Goal: Information Seeking & Learning: Find specific fact

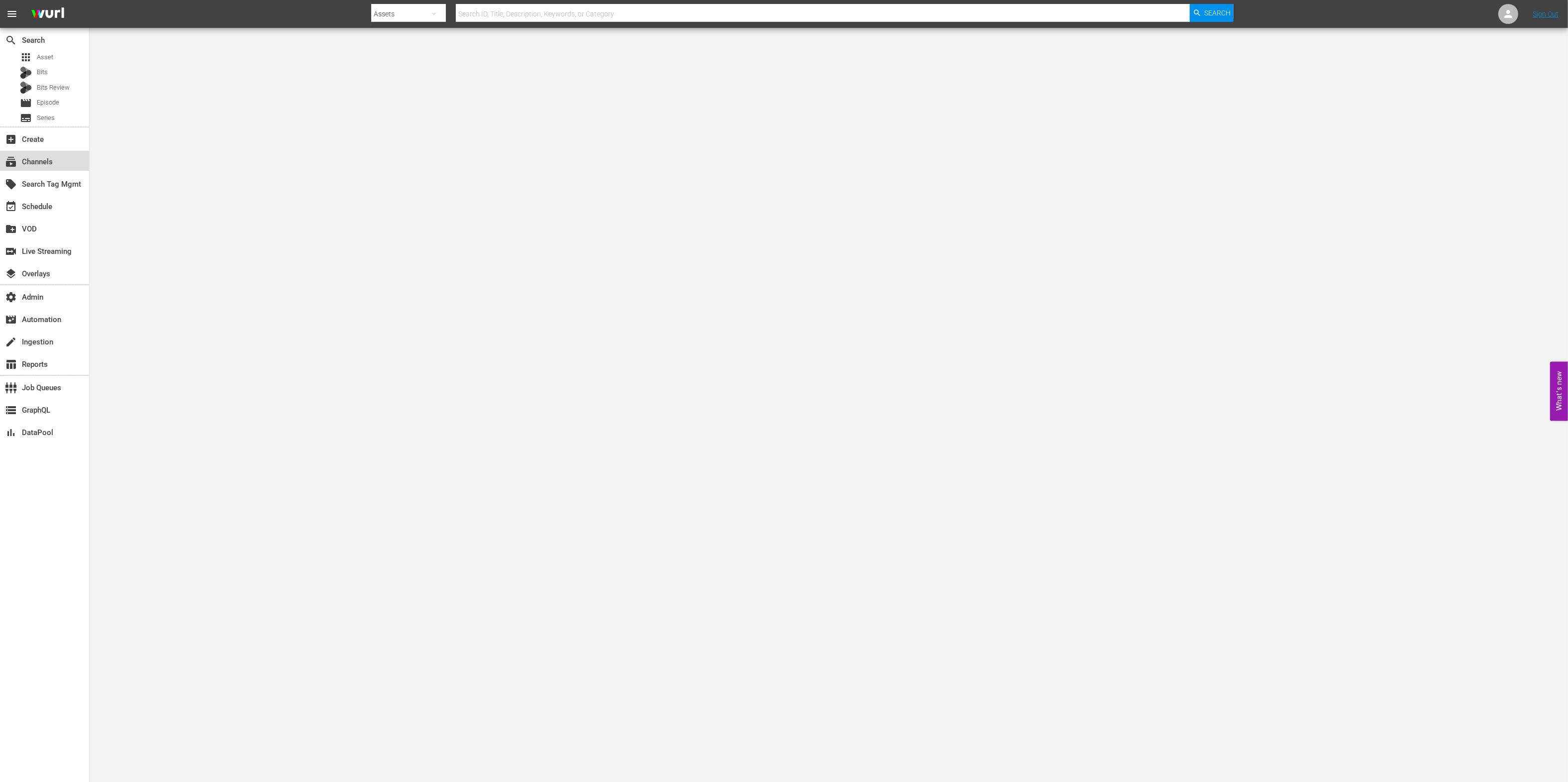
click at [51, 153] on div "subscriptions Channels" at bounding box center [45, 161] width 89 height 20
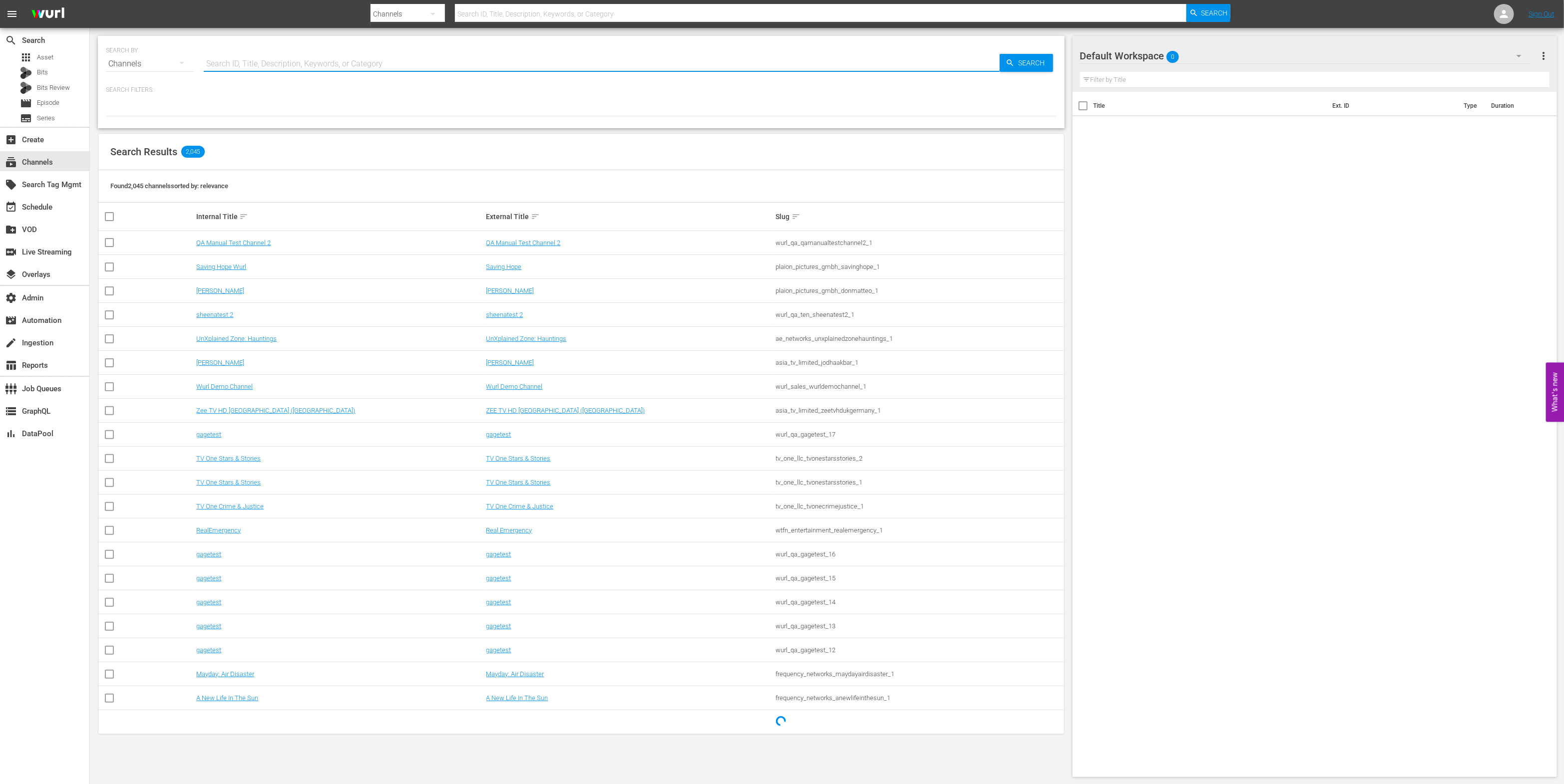
click at [239, 68] on input "text" at bounding box center [601, 64] width 796 height 24
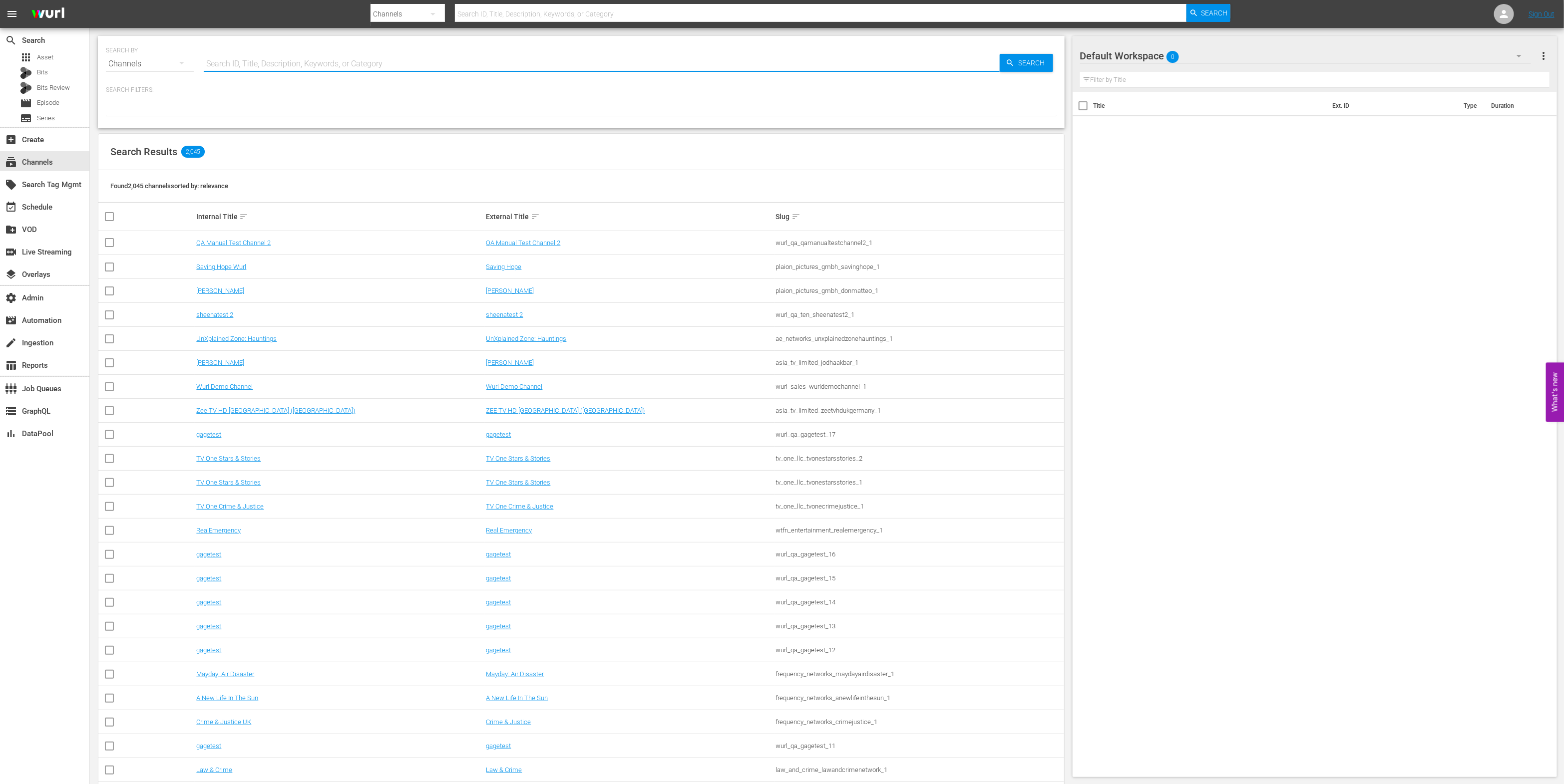
paste input "lol_lolnetwork_6"
type input "lol_lolnetwork_6"
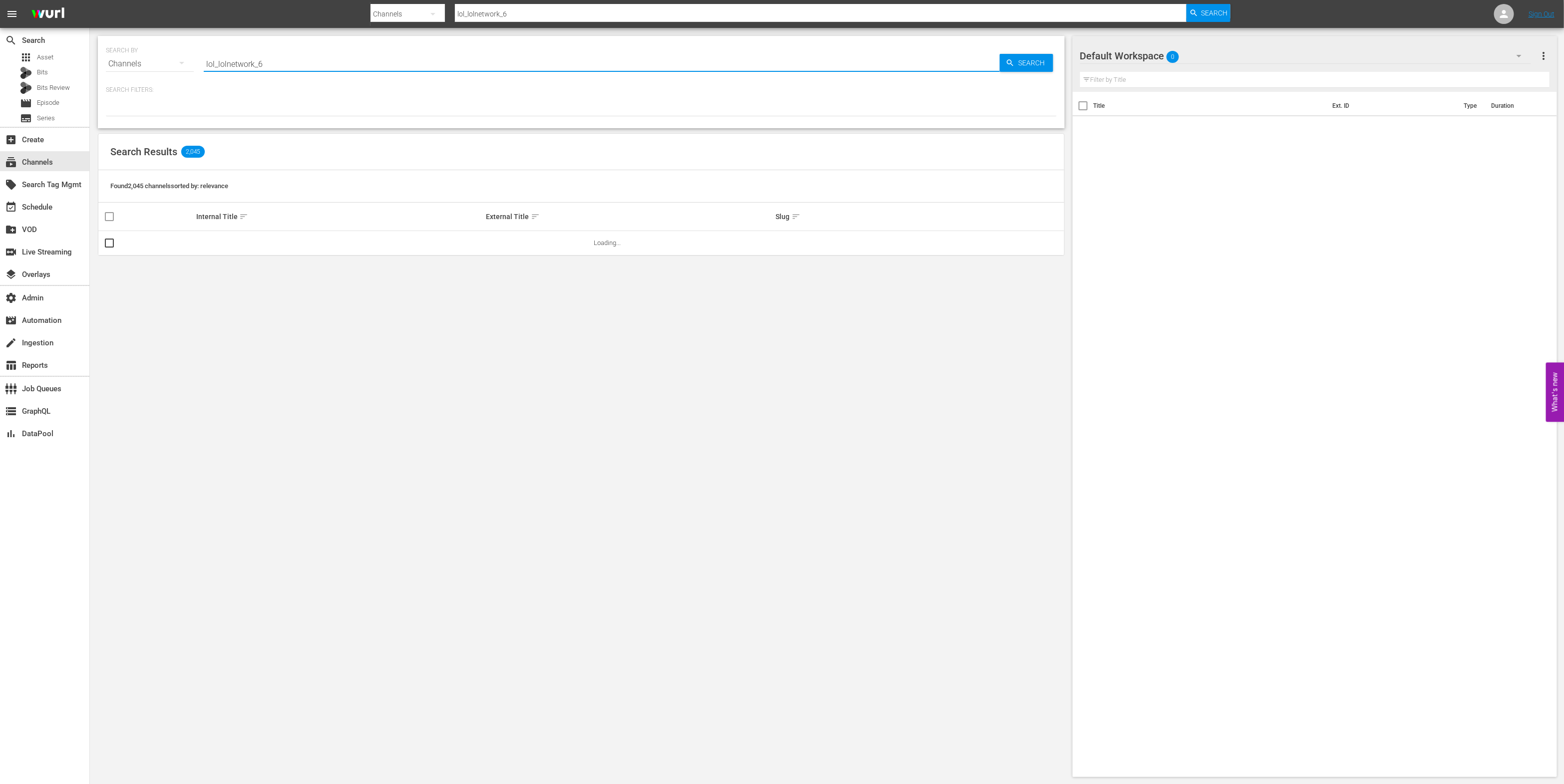
type input "lol_lolnetwork_6"
click at [519, 240] on link "LOL! Network" at bounding box center [505, 242] width 38 height 7
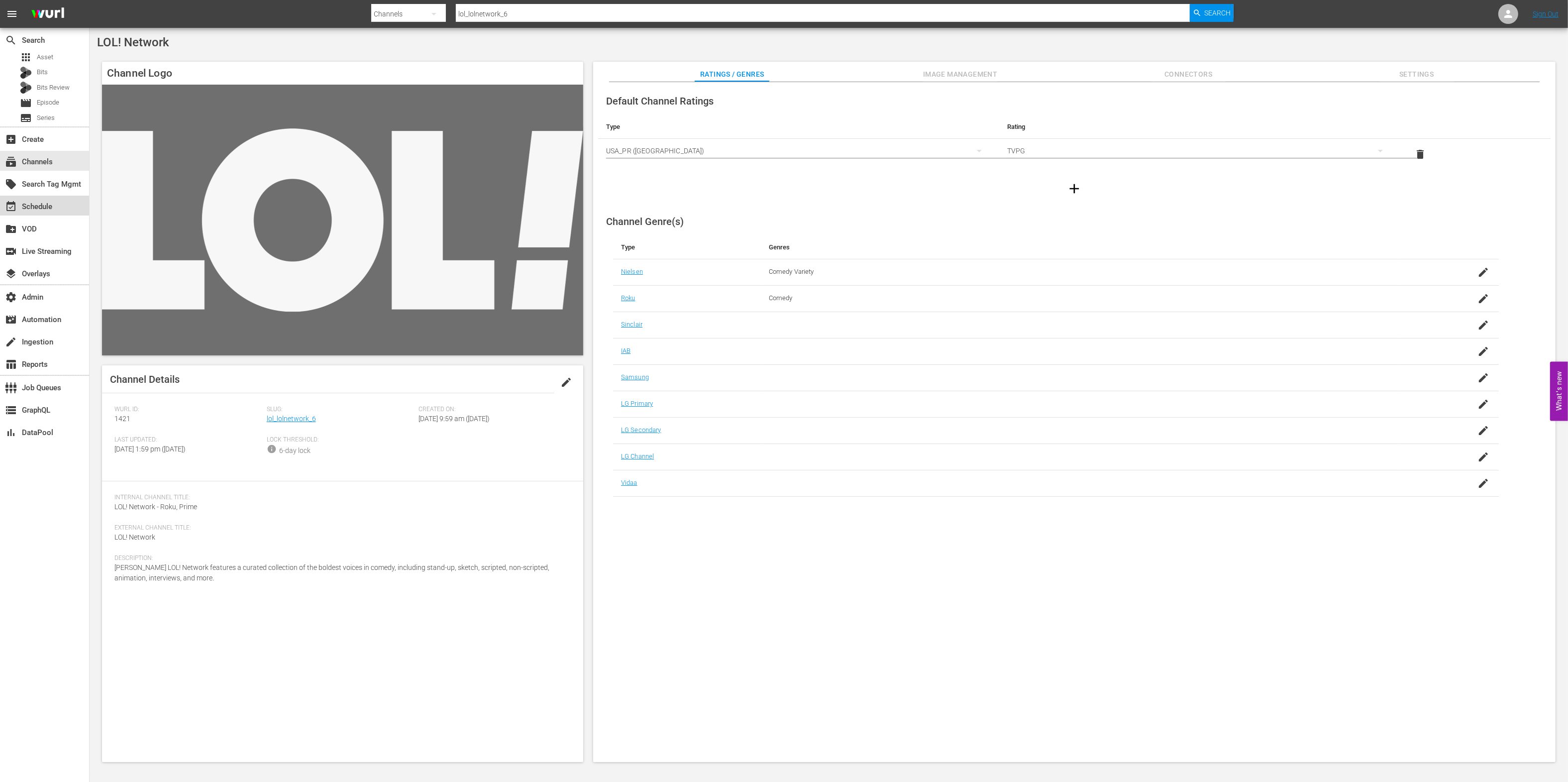
click at [61, 202] on div "event_available Schedule" at bounding box center [45, 206] width 89 height 20
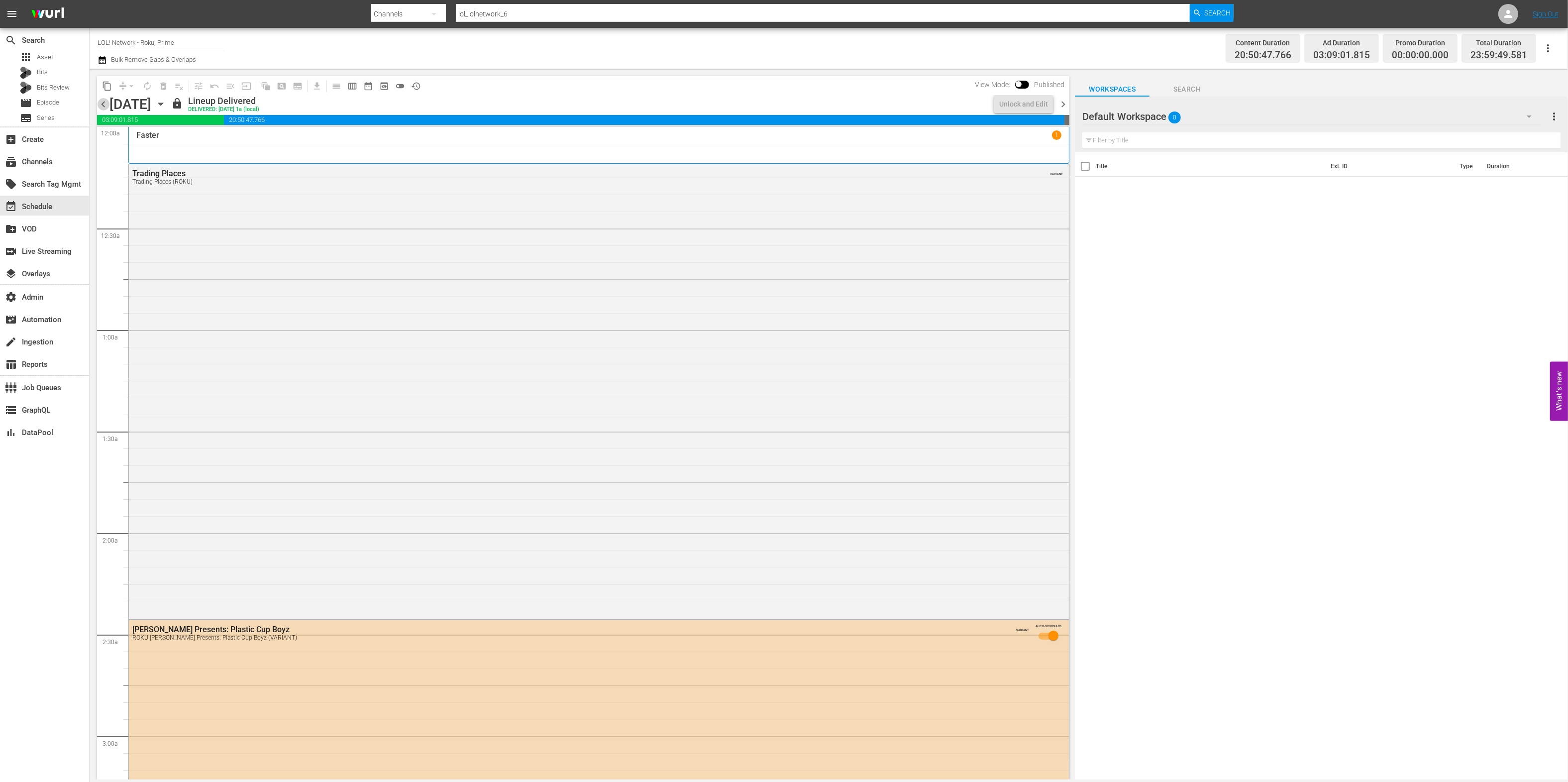
click at [105, 105] on span "chevron_left" at bounding box center [103, 104] width 13 height 13
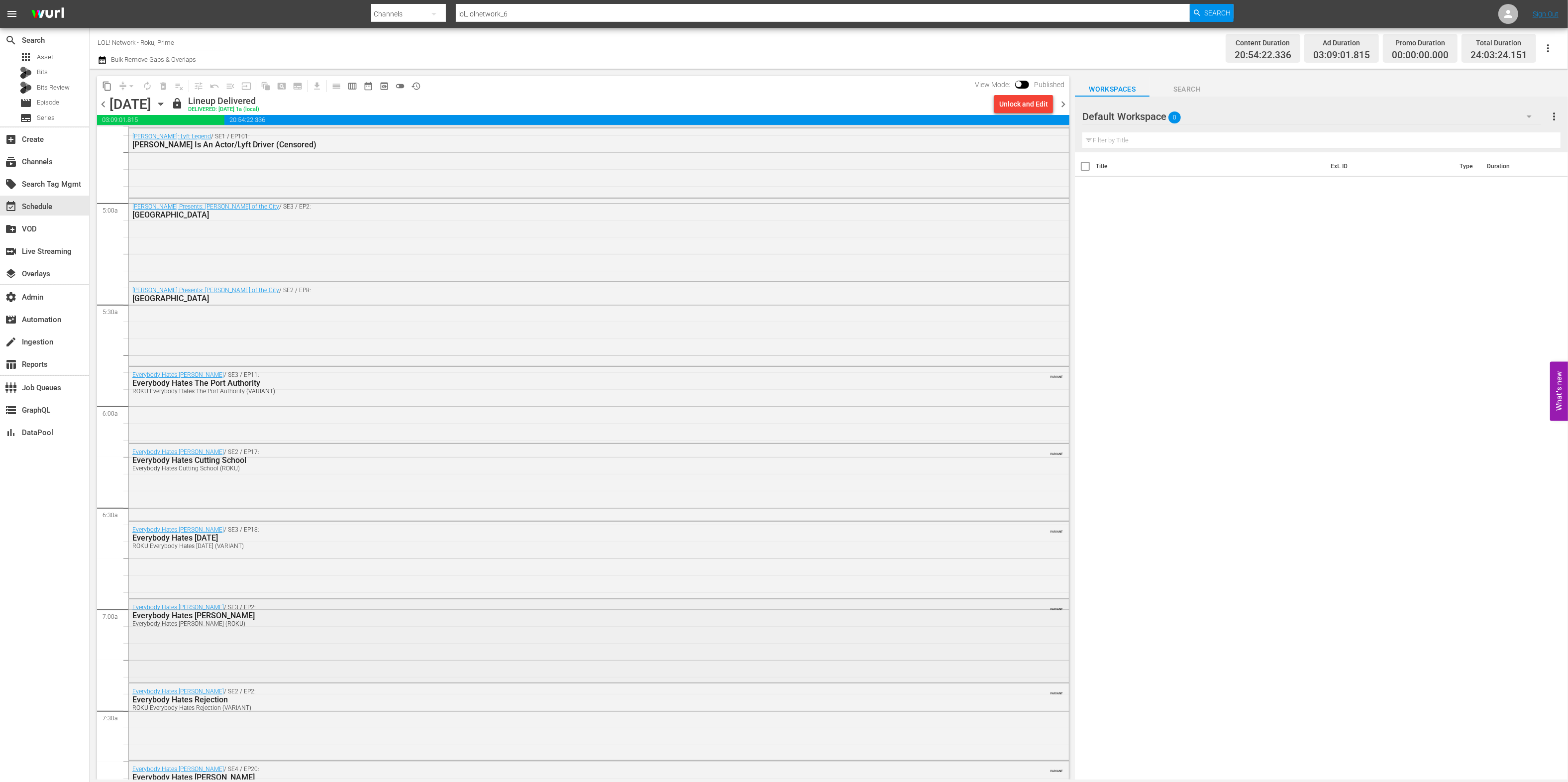
scroll to position [1125, 0]
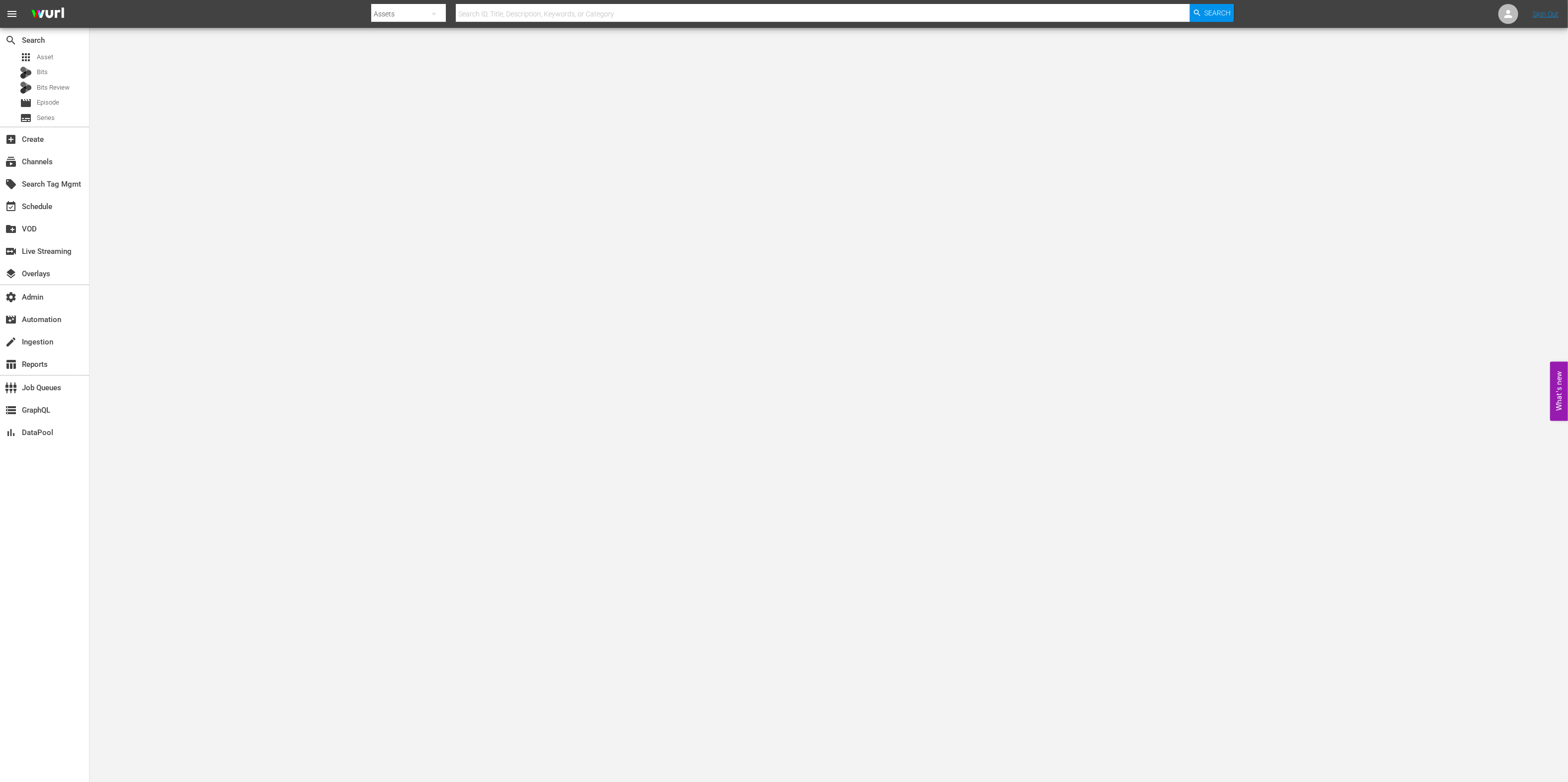
click at [63, 173] on div "local_offer Search Tag Mgmt" at bounding box center [45, 184] width 89 height 23
click at [62, 159] on div "subscriptions Channels" at bounding box center [45, 161] width 89 height 20
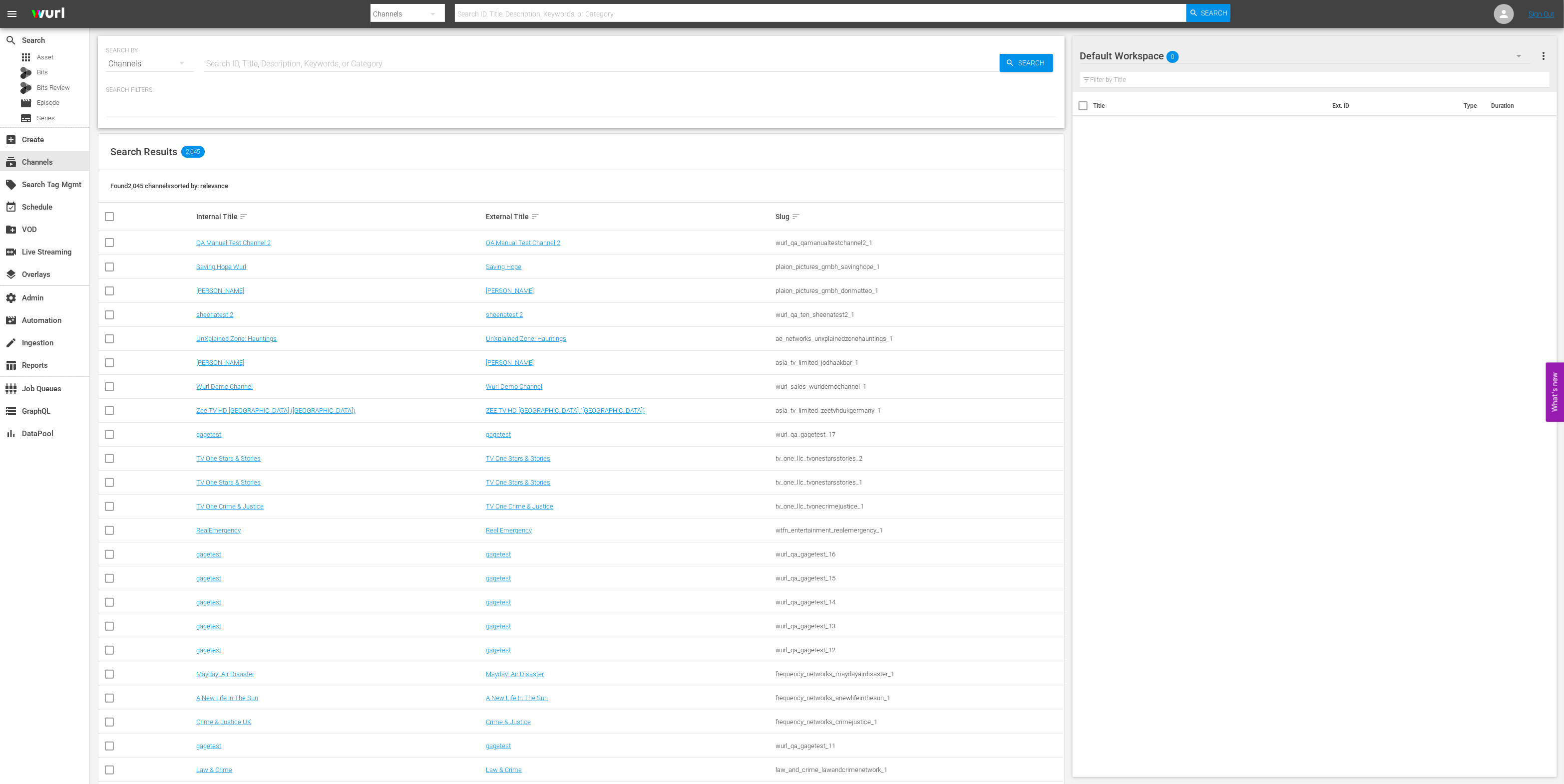
click at [283, 70] on input "text" at bounding box center [601, 64] width 796 height 24
type input "h"
type input "lol"
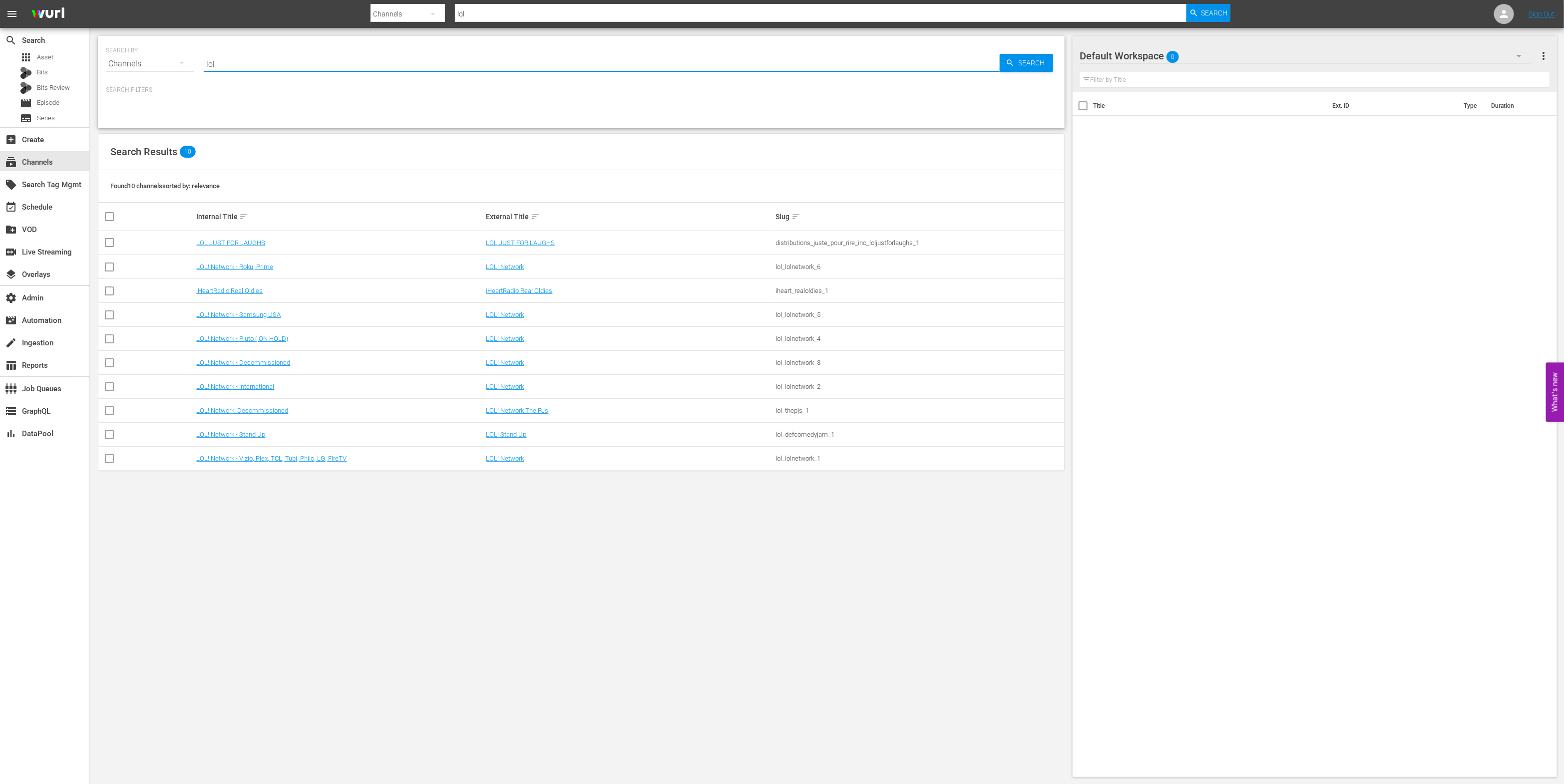
type input "lol_lolnetwork_6"
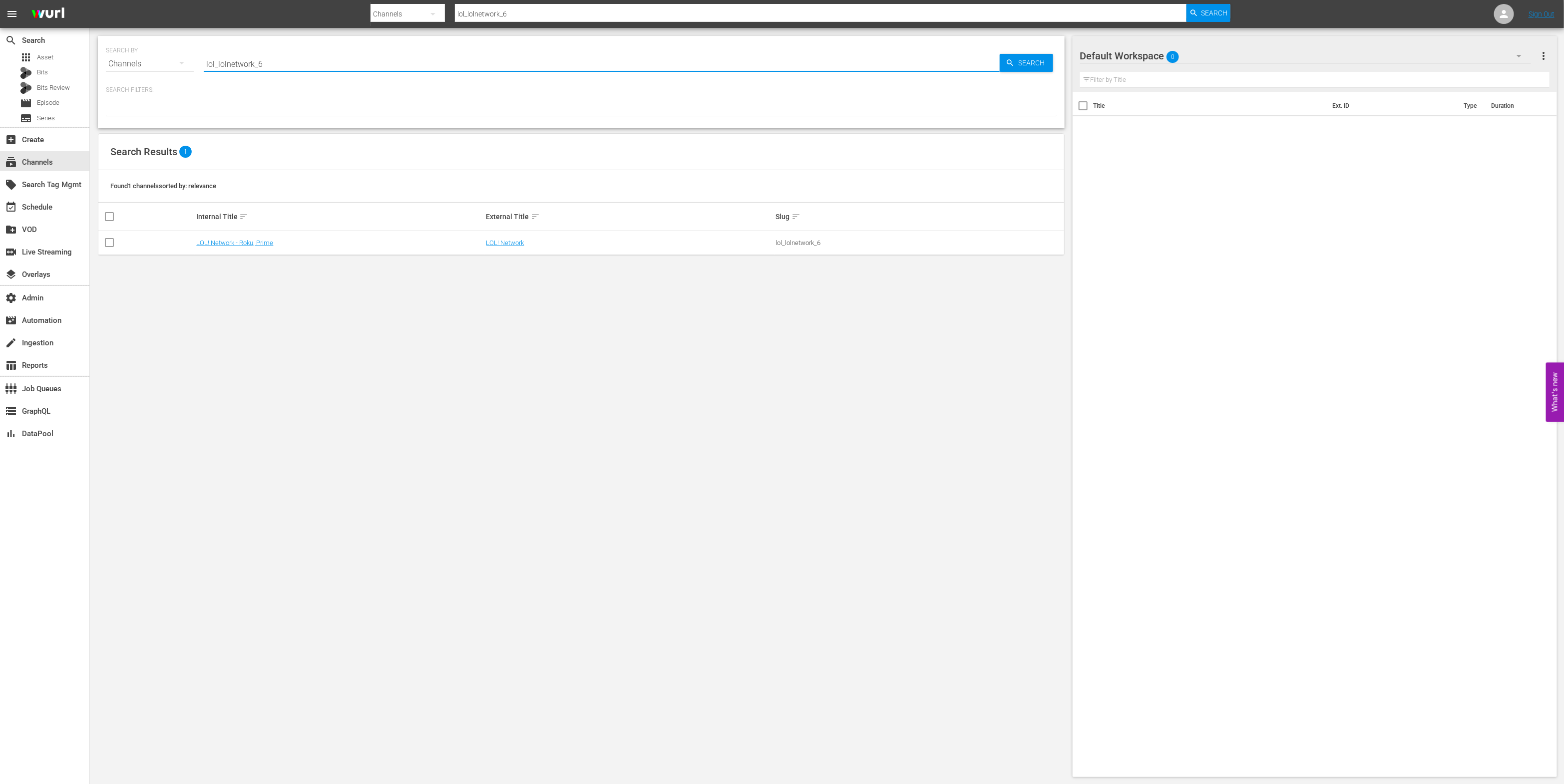
click at [795, 247] on td "lol_lolnetwork_6" at bounding box center [919, 243] width 289 height 24
click at [794, 247] on td "lol_lolnetwork_6" at bounding box center [919, 243] width 289 height 24
copy div "lol_lolnetwork_6"
click at [500, 240] on link "LOL! Network" at bounding box center [505, 242] width 38 height 7
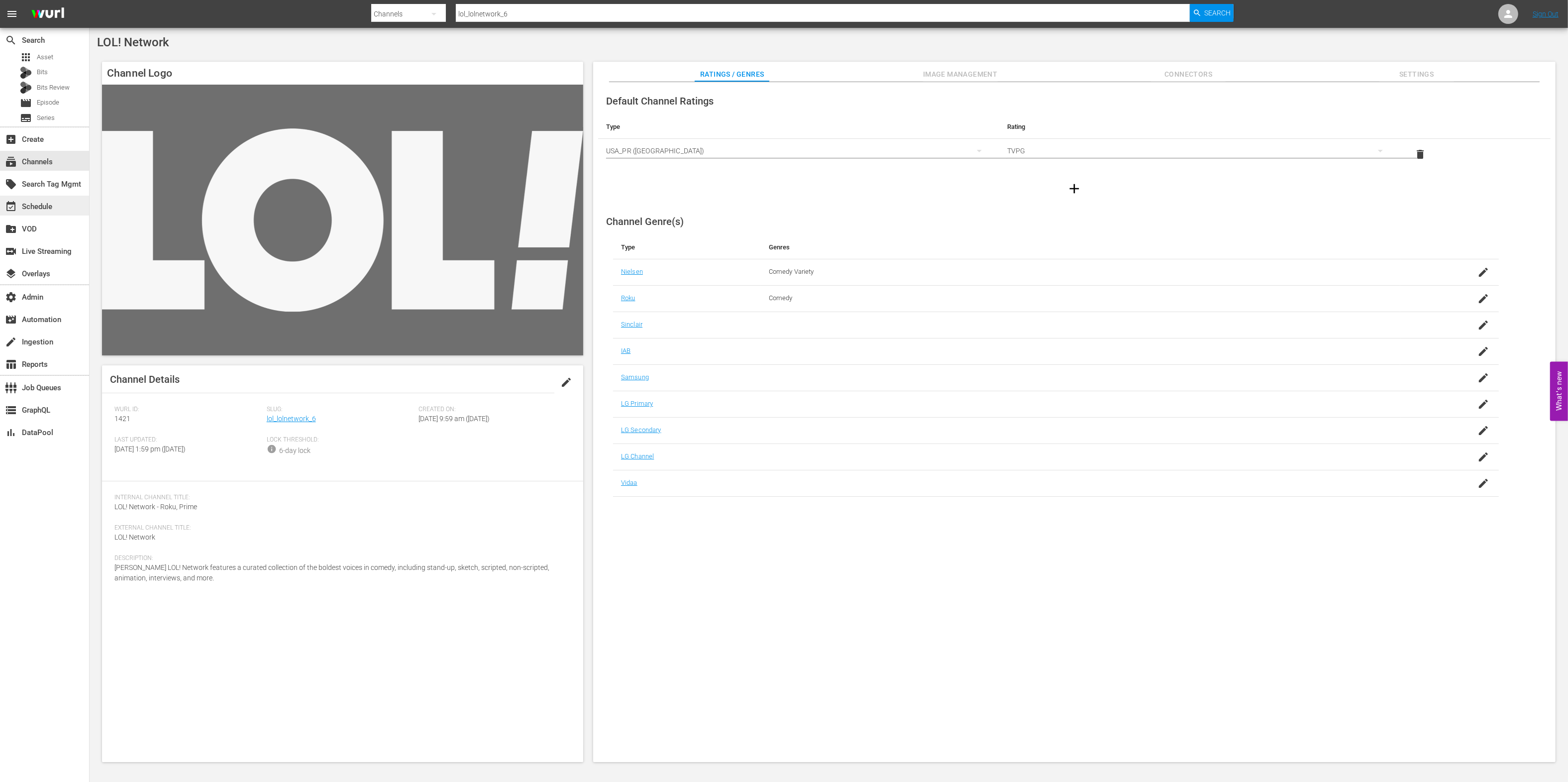
click at [62, 204] on div "event_available Schedule" at bounding box center [45, 206] width 89 height 20
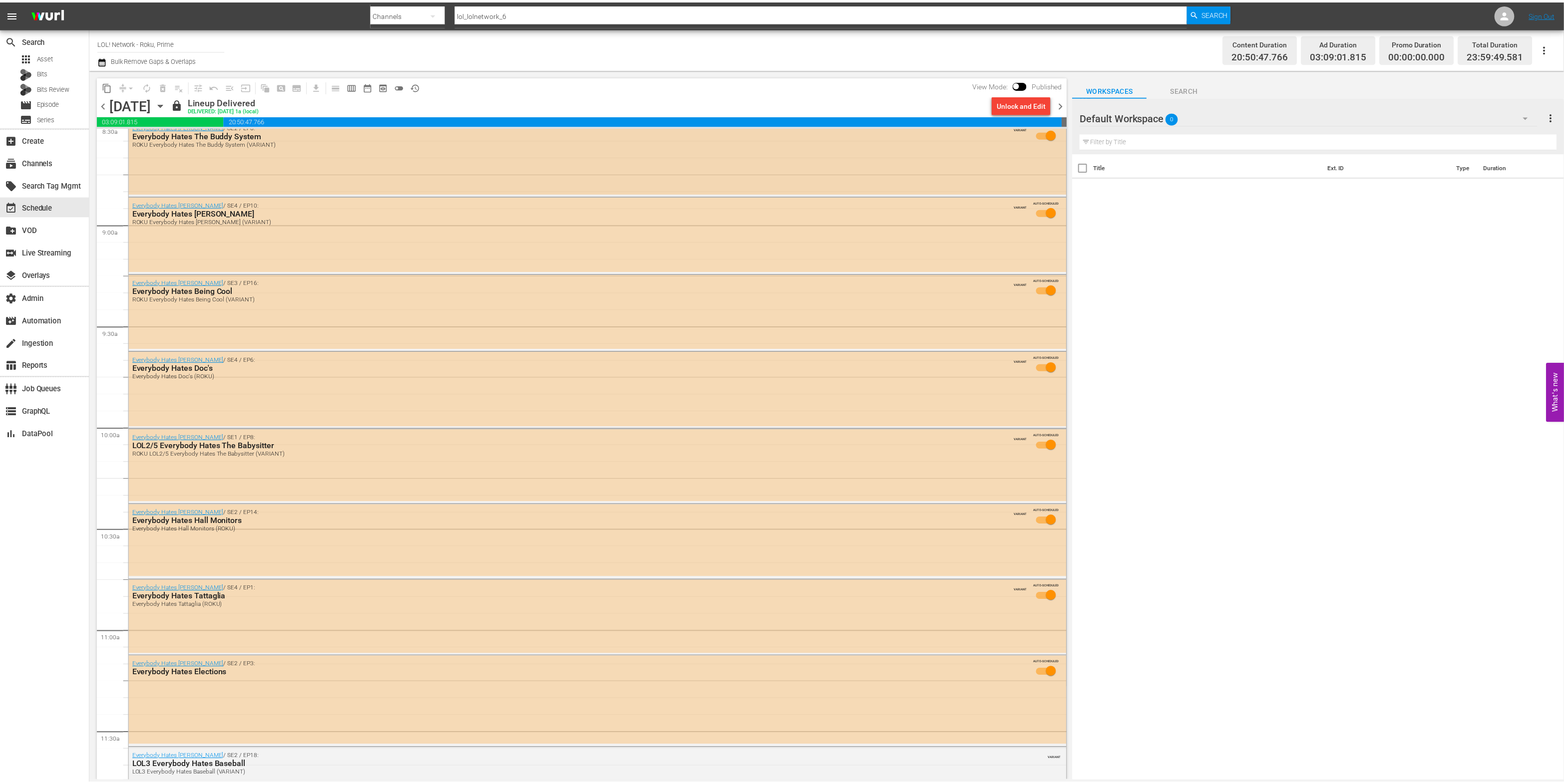
scroll to position [1665, 0]
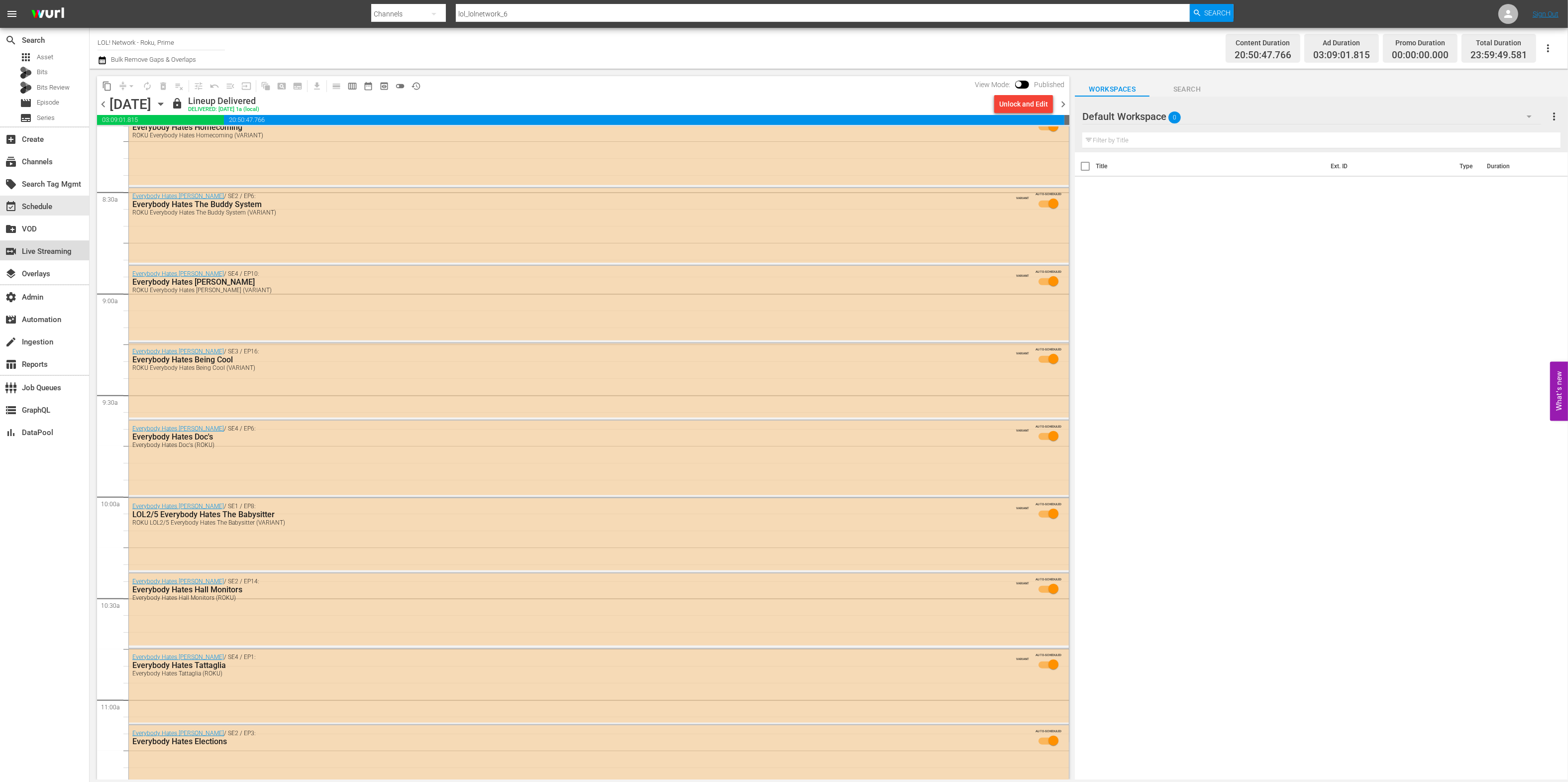
click at [56, 249] on div "switch_video Live Streaming" at bounding box center [28, 249] width 56 height 9
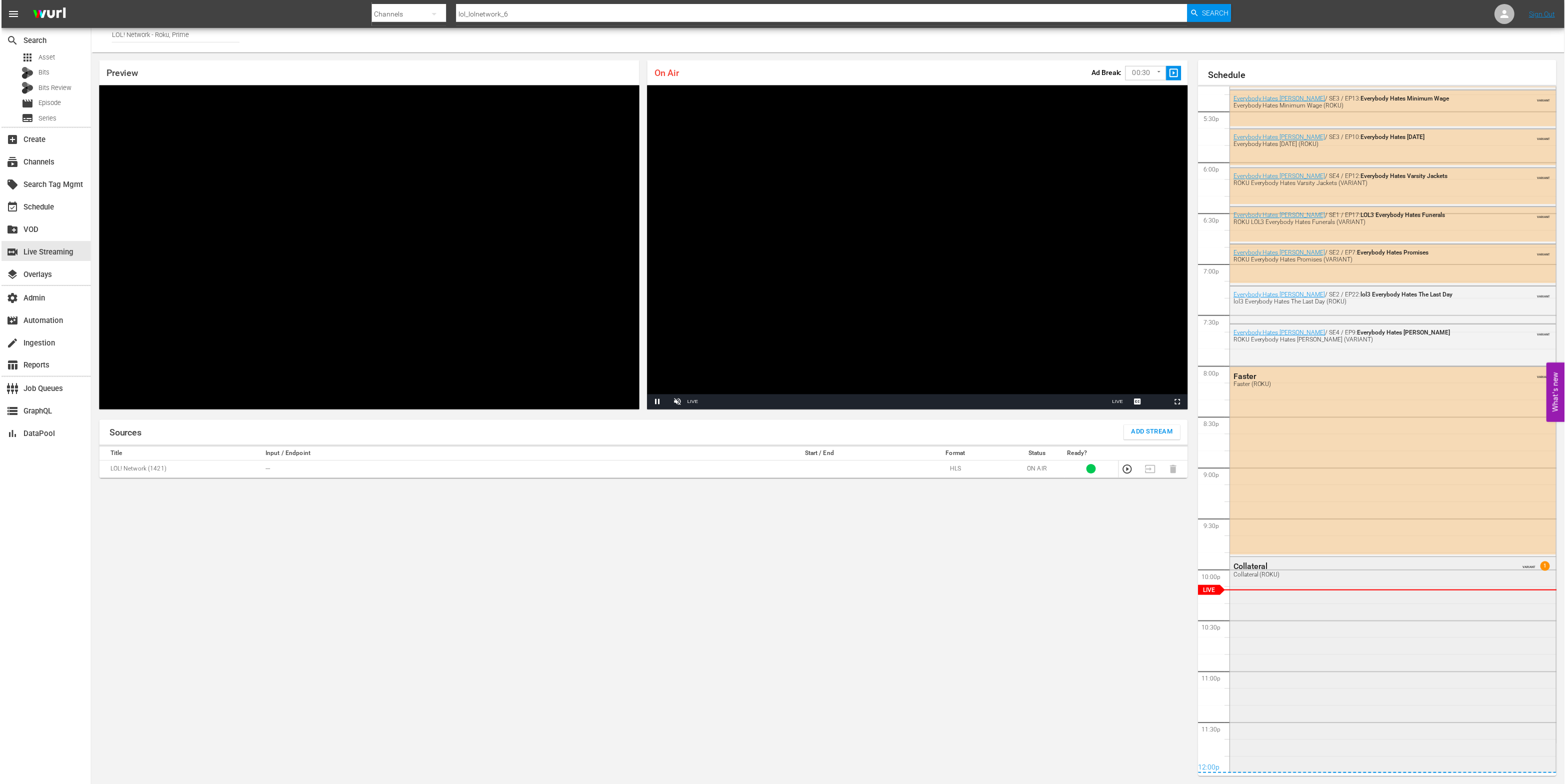
scroll to position [1779, 0]
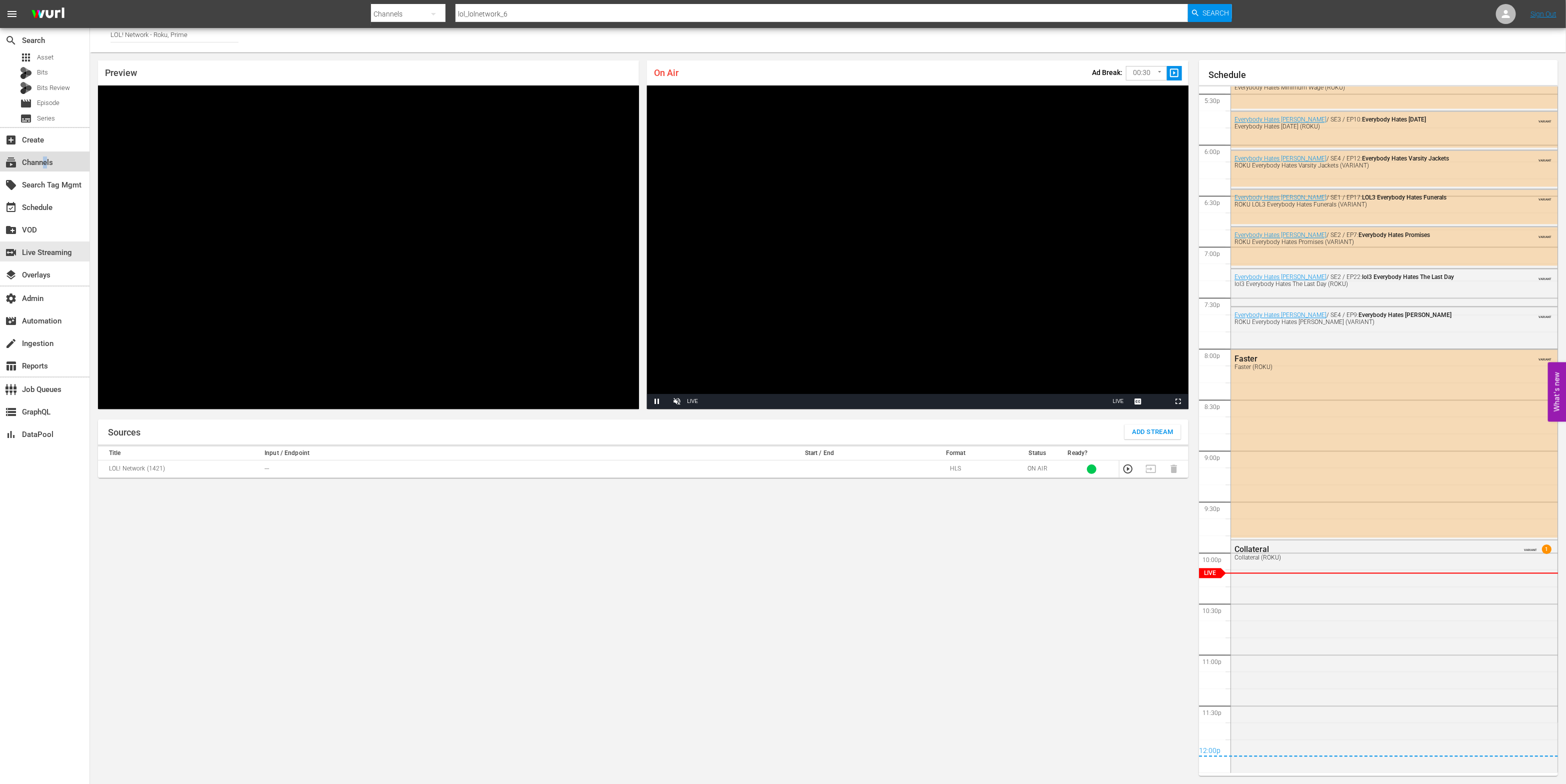
click at [45, 163] on div "subscriptions Channels" at bounding box center [28, 161] width 56 height 9
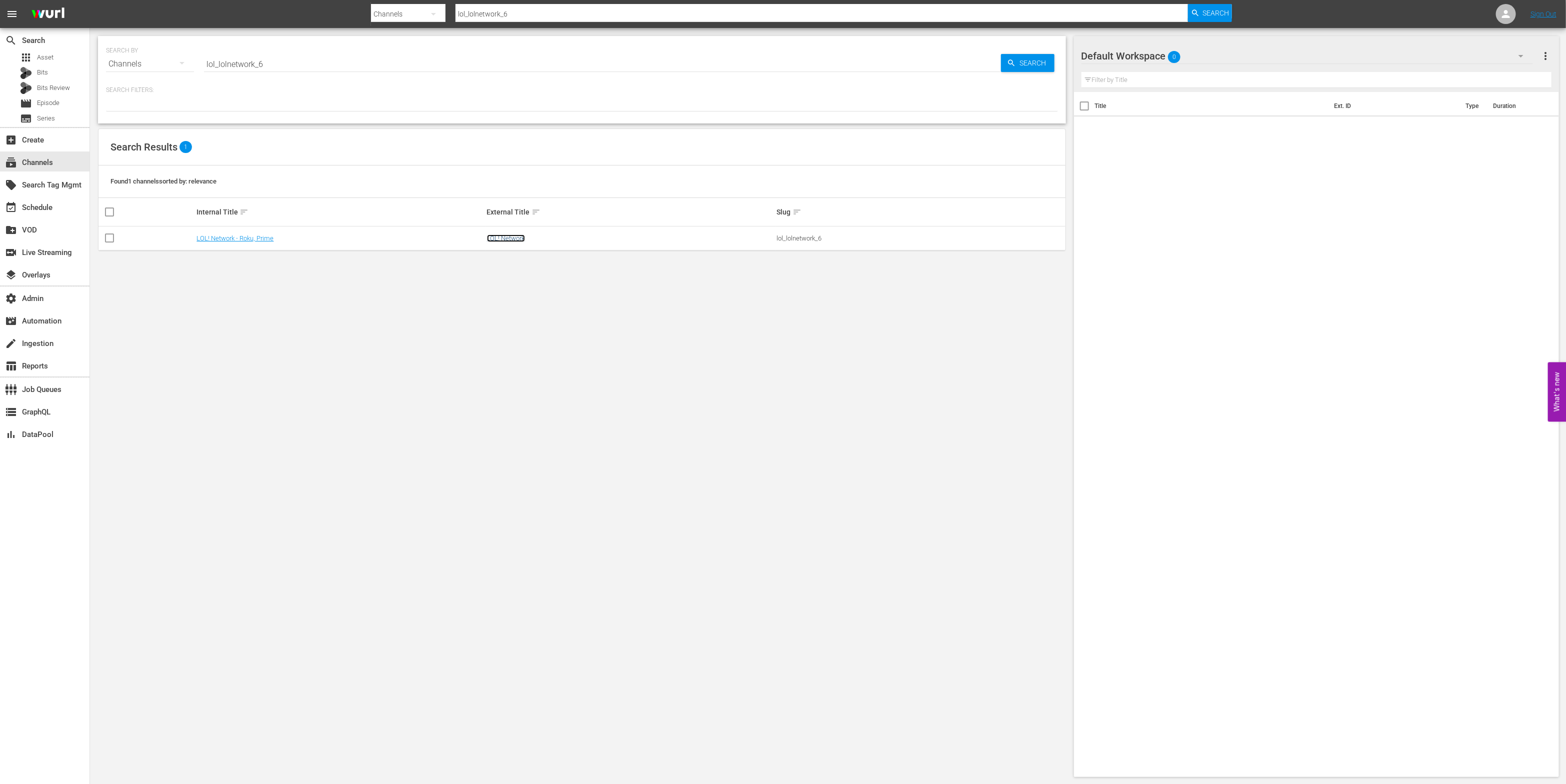
click at [501, 237] on link "LOL! Network" at bounding box center [506, 238] width 38 height 7
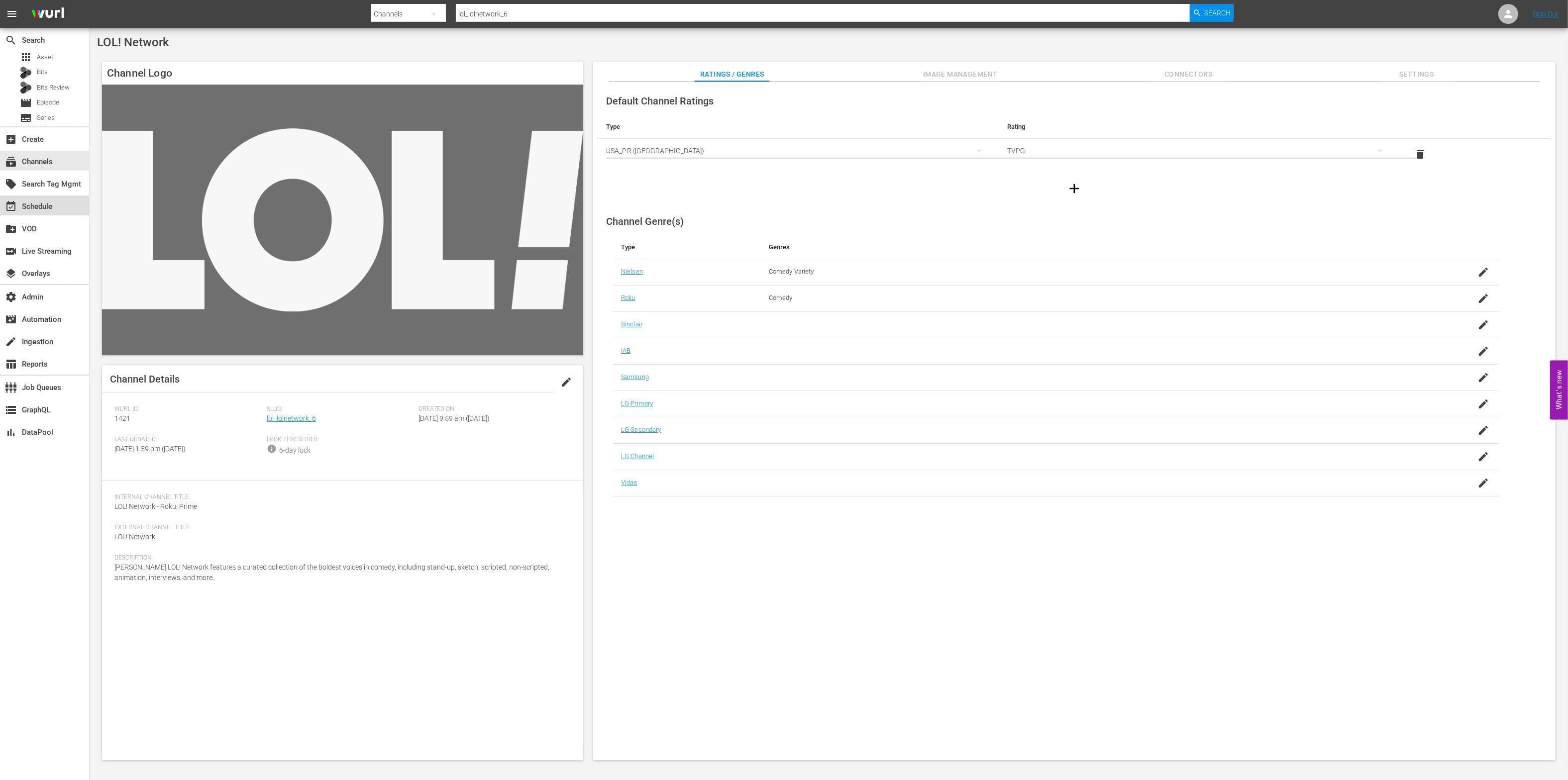
click at [21, 202] on div "event_available Schedule" at bounding box center [28, 204] width 56 height 9
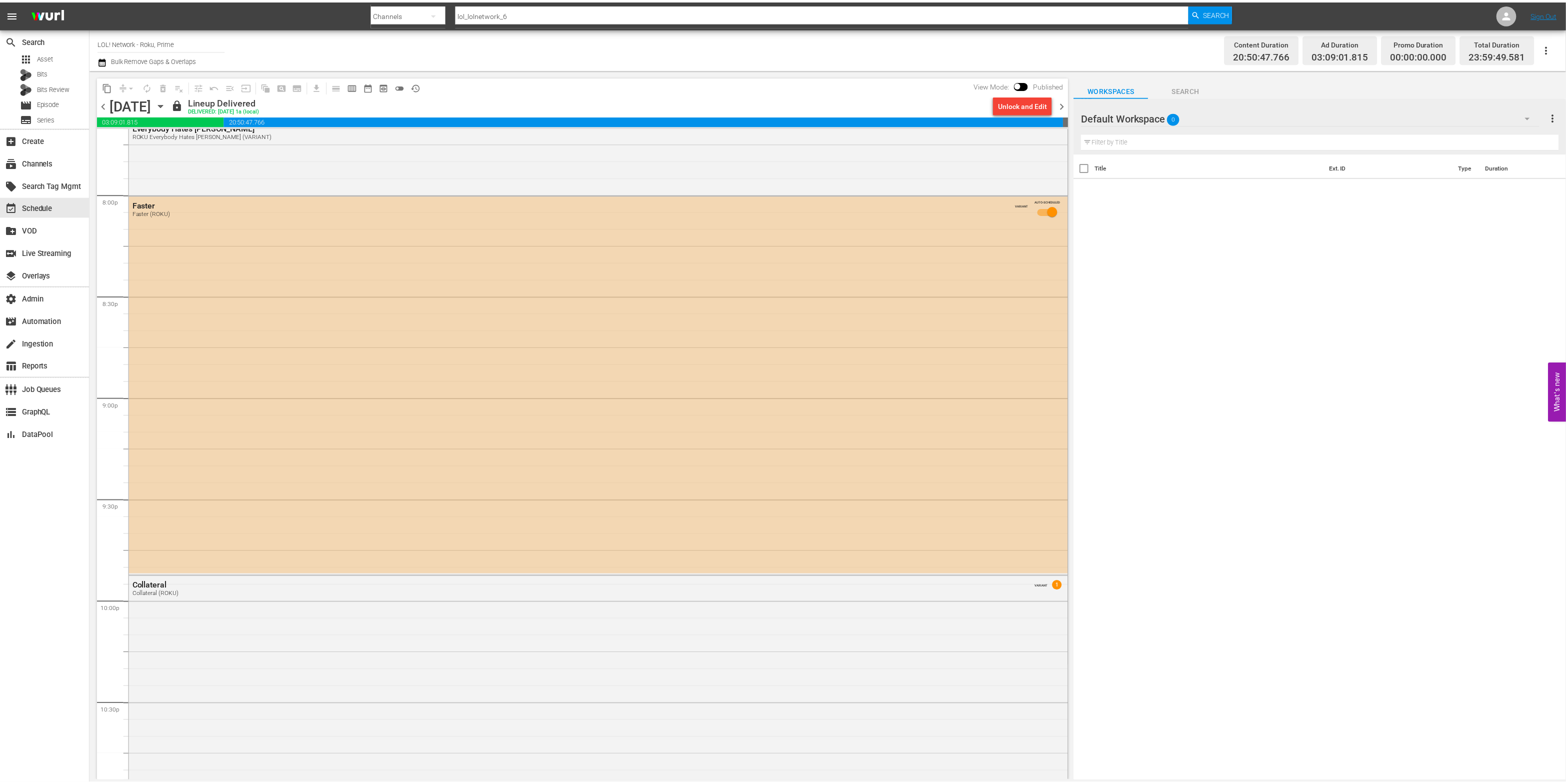
scroll to position [3943, 0]
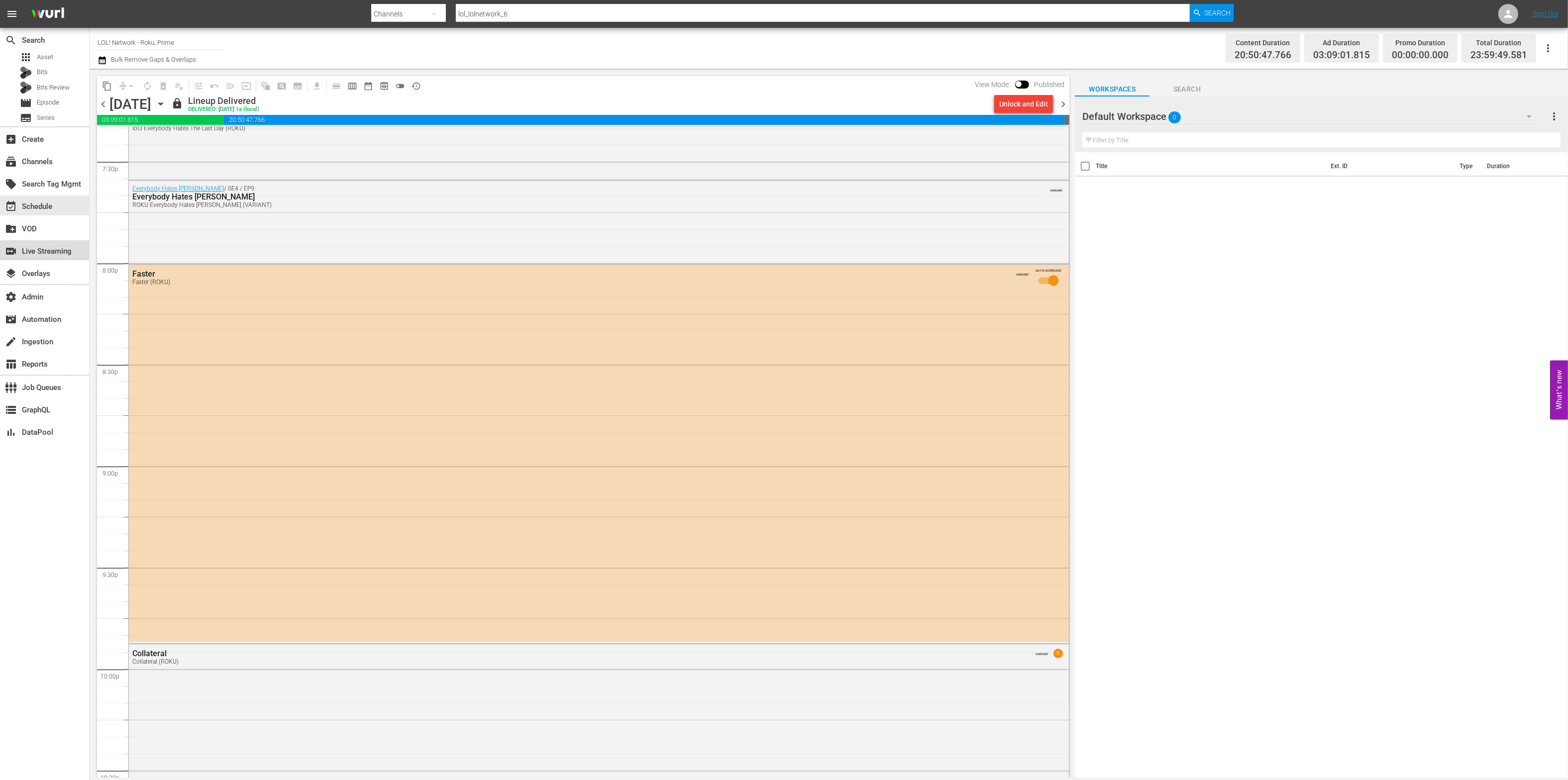
click at [28, 254] on div "switch_video Live Streaming" at bounding box center [28, 249] width 56 height 9
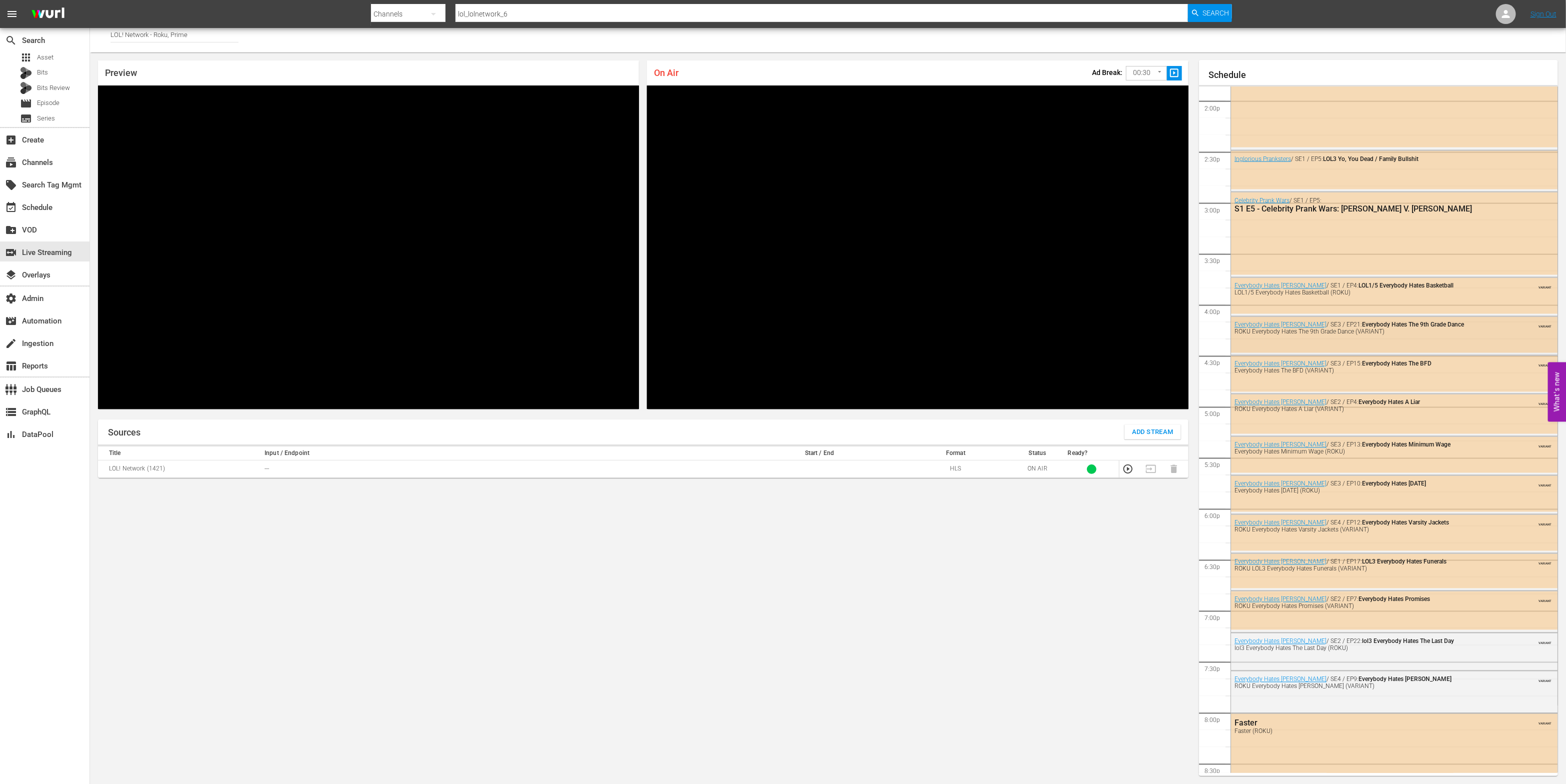
scroll to position [1331, 0]
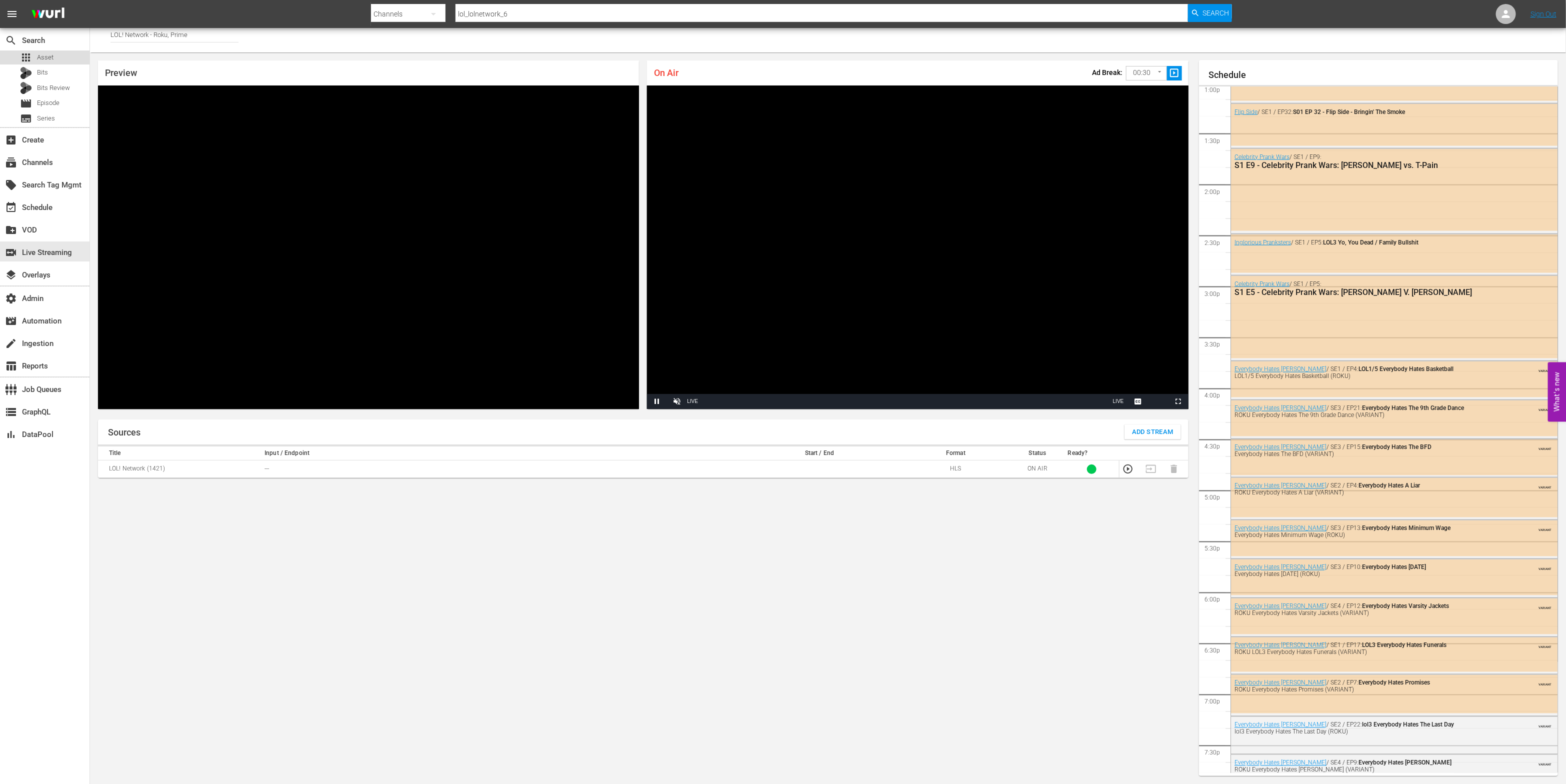
click at [68, 62] on div "apps Asset" at bounding box center [45, 57] width 90 height 14
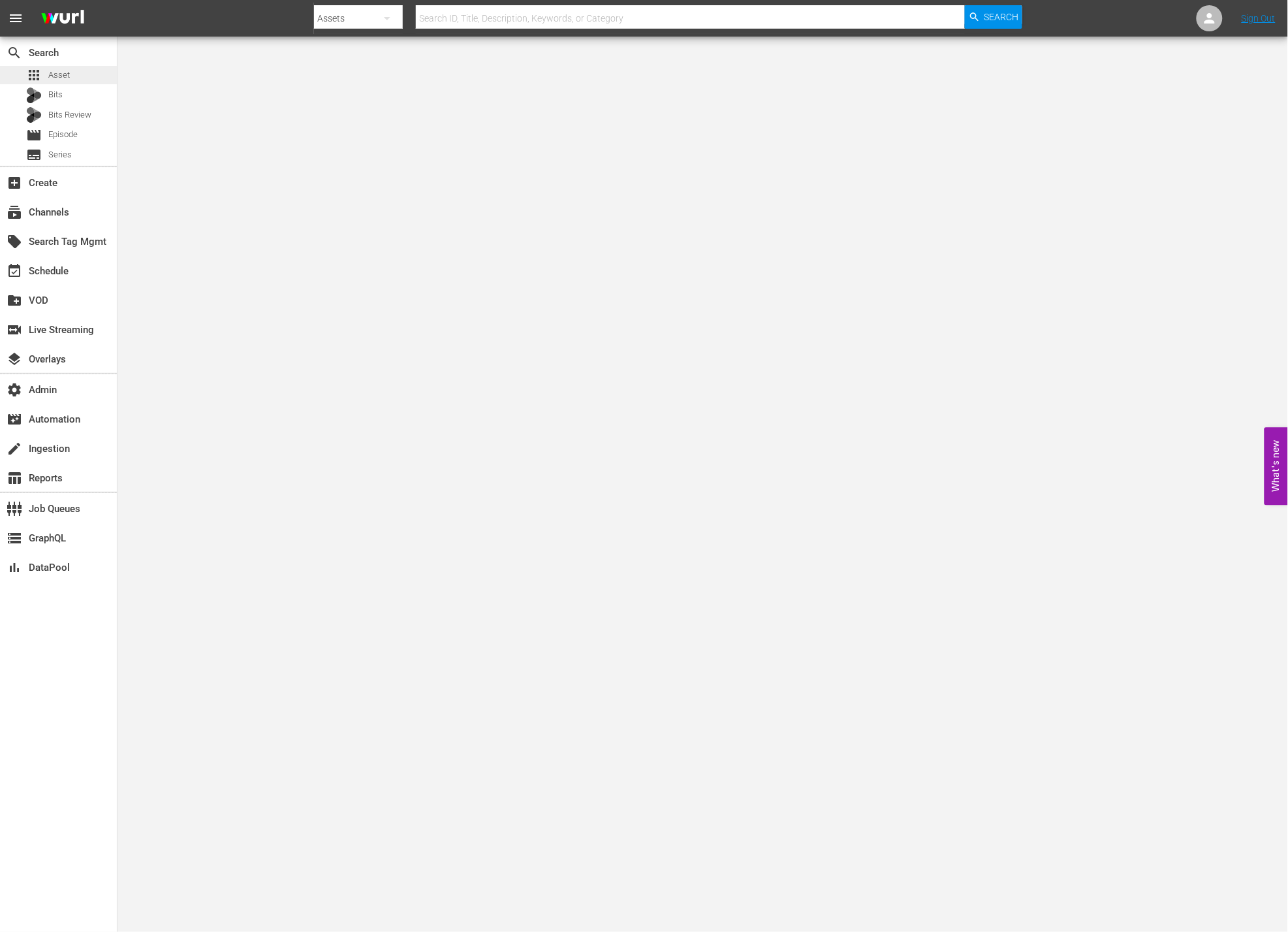
click at [69, 72] on div "apps Asset" at bounding box center [59, 74] width 117 height 18
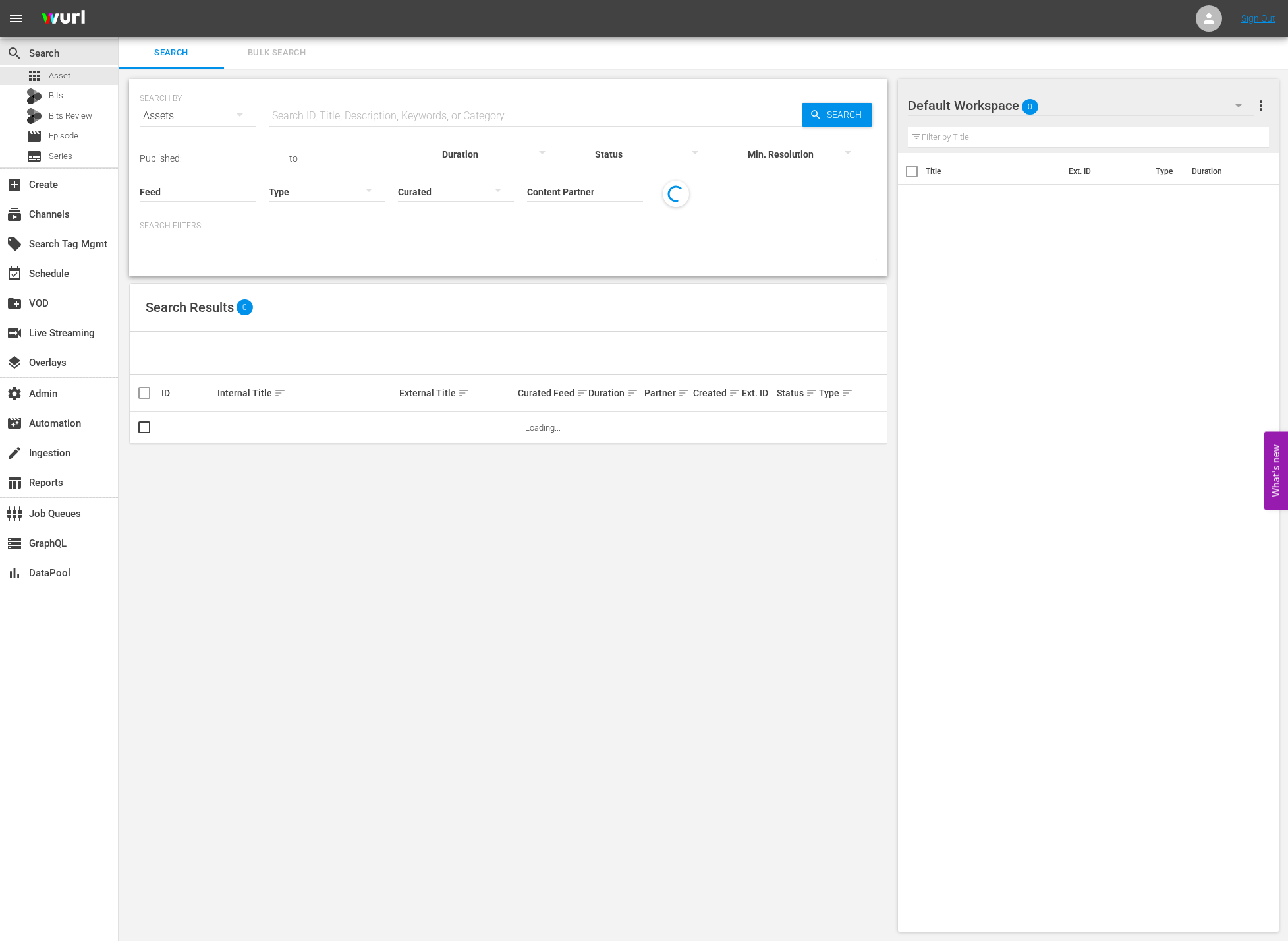
click at [371, 123] on input "text" at bounding box center [535, 116] width 533 height 32
paste input "AMCNVR0000020371"
type input "AMCNVR0000020371"
click at [833, 103] on span "Search" at bounding box center [847, 115] width 51 height 24
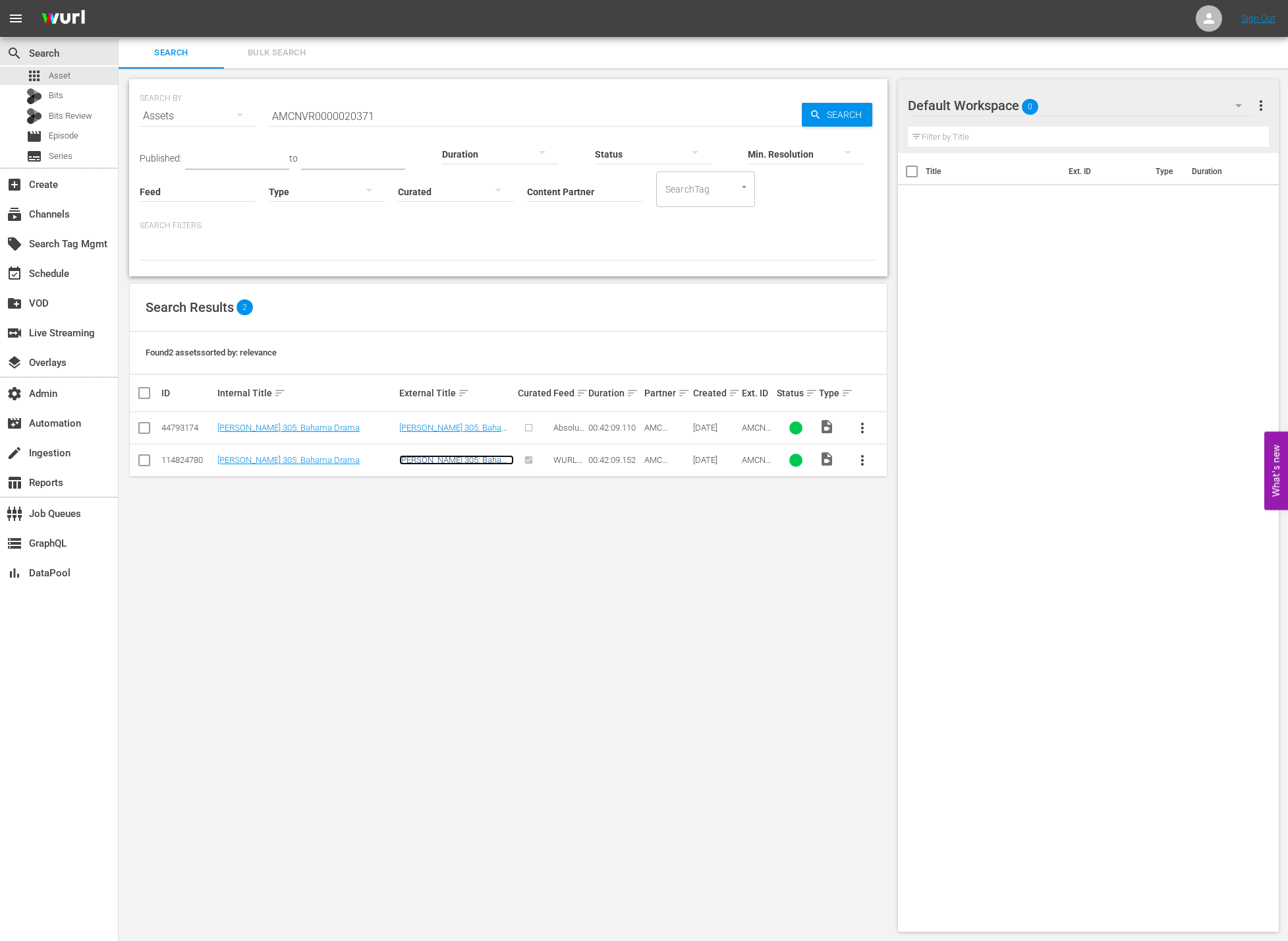
click at [474, 459] on link "Mary Mary 305: Bahama Drama" at bounding box center [457, 465] width 115 height 19
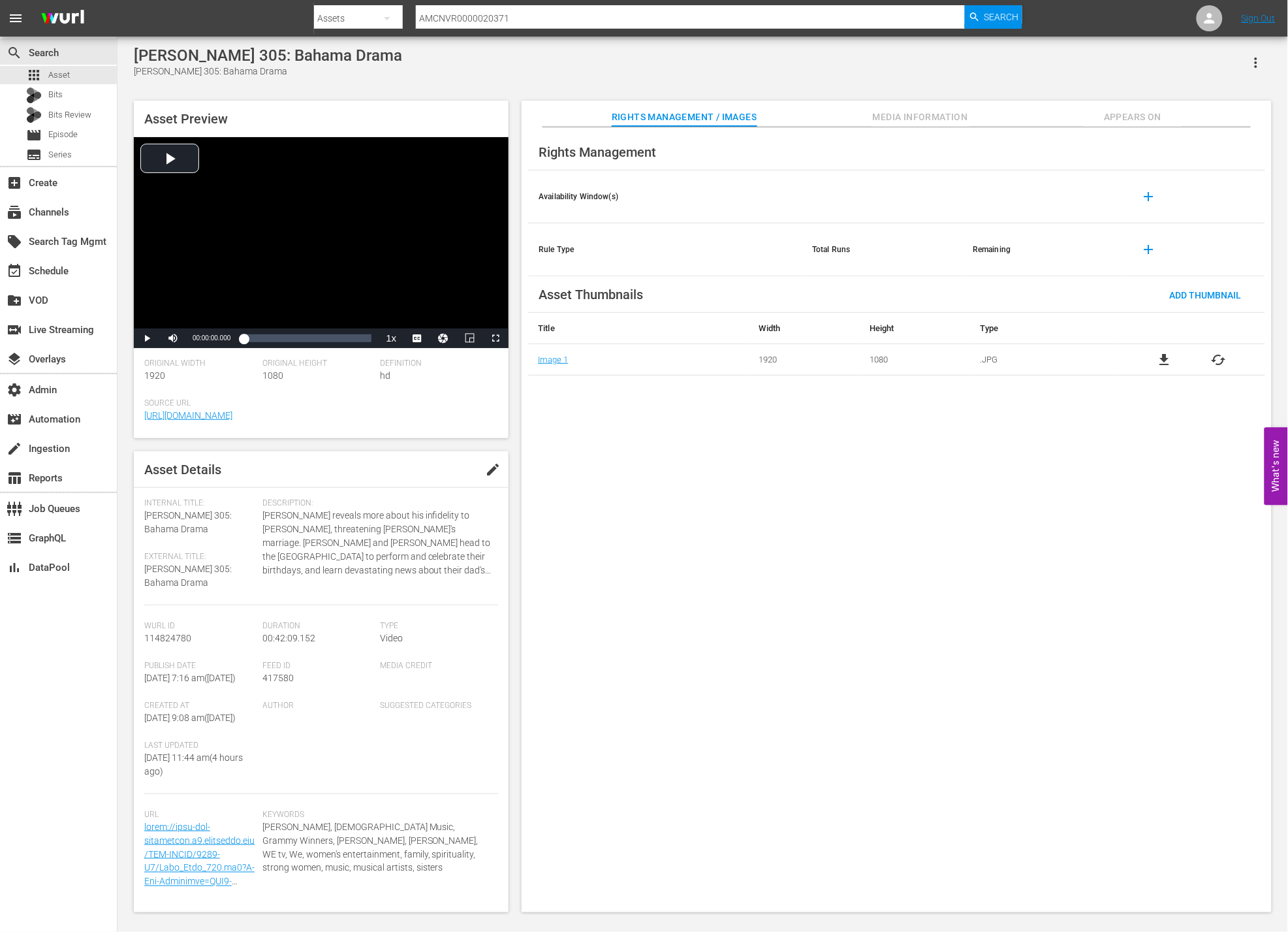
click at [282, 679] on span "417580" at bounding box center [278, 678] width 31 height 10
copy span "417580"
click at [920, 109] on span "Media Information" at bounding box center [920, 117] width 98 height 17
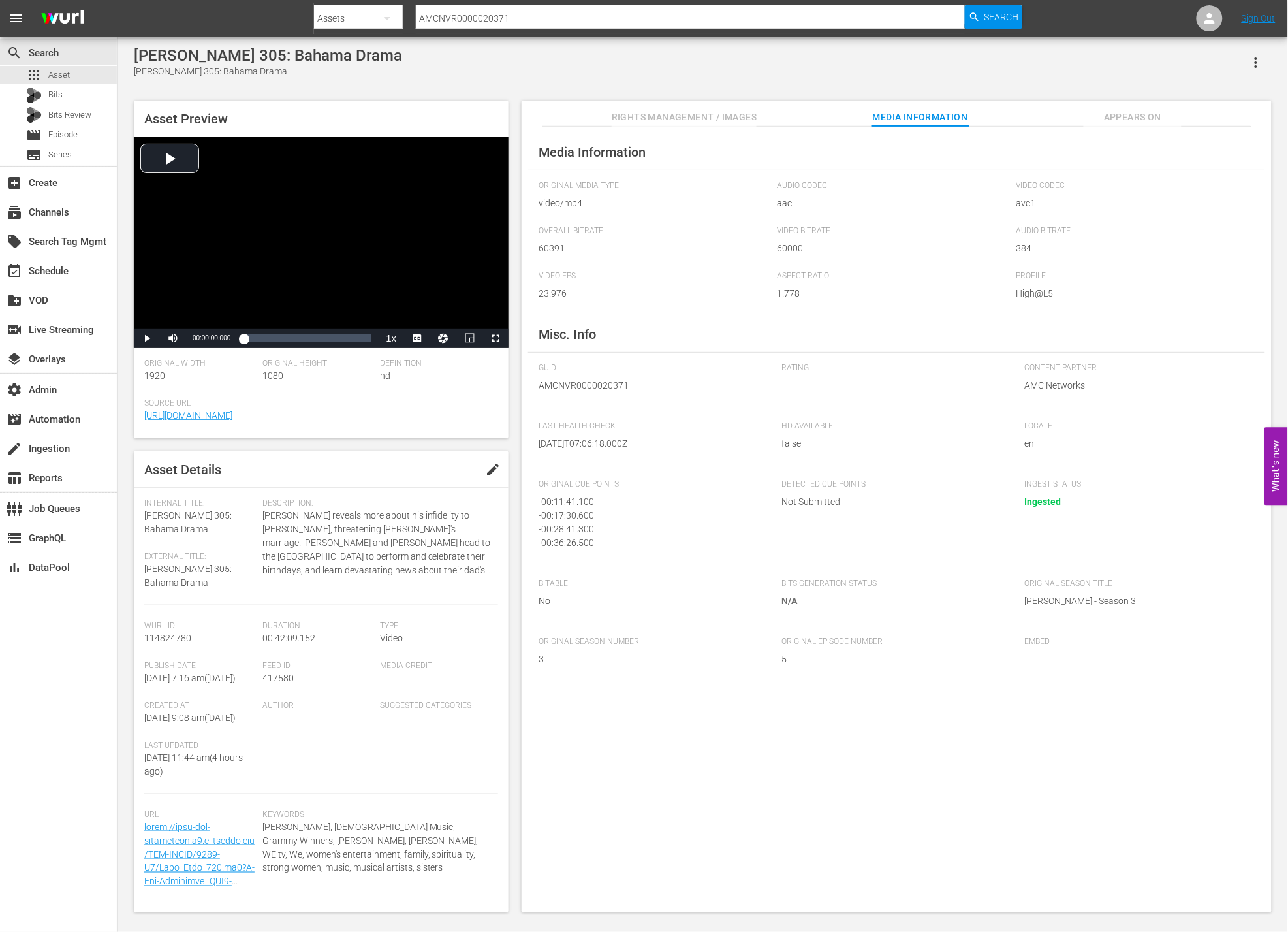
click at [520, 22] on input "AMCNVR0000020371" at bounding box center [690, 18] width 549 height 31
paste input "49503"
type input "AMCNVR0000049503"
click at [988, 20] on span "Search" at bounding box center [1002, 17] width 35 height 24
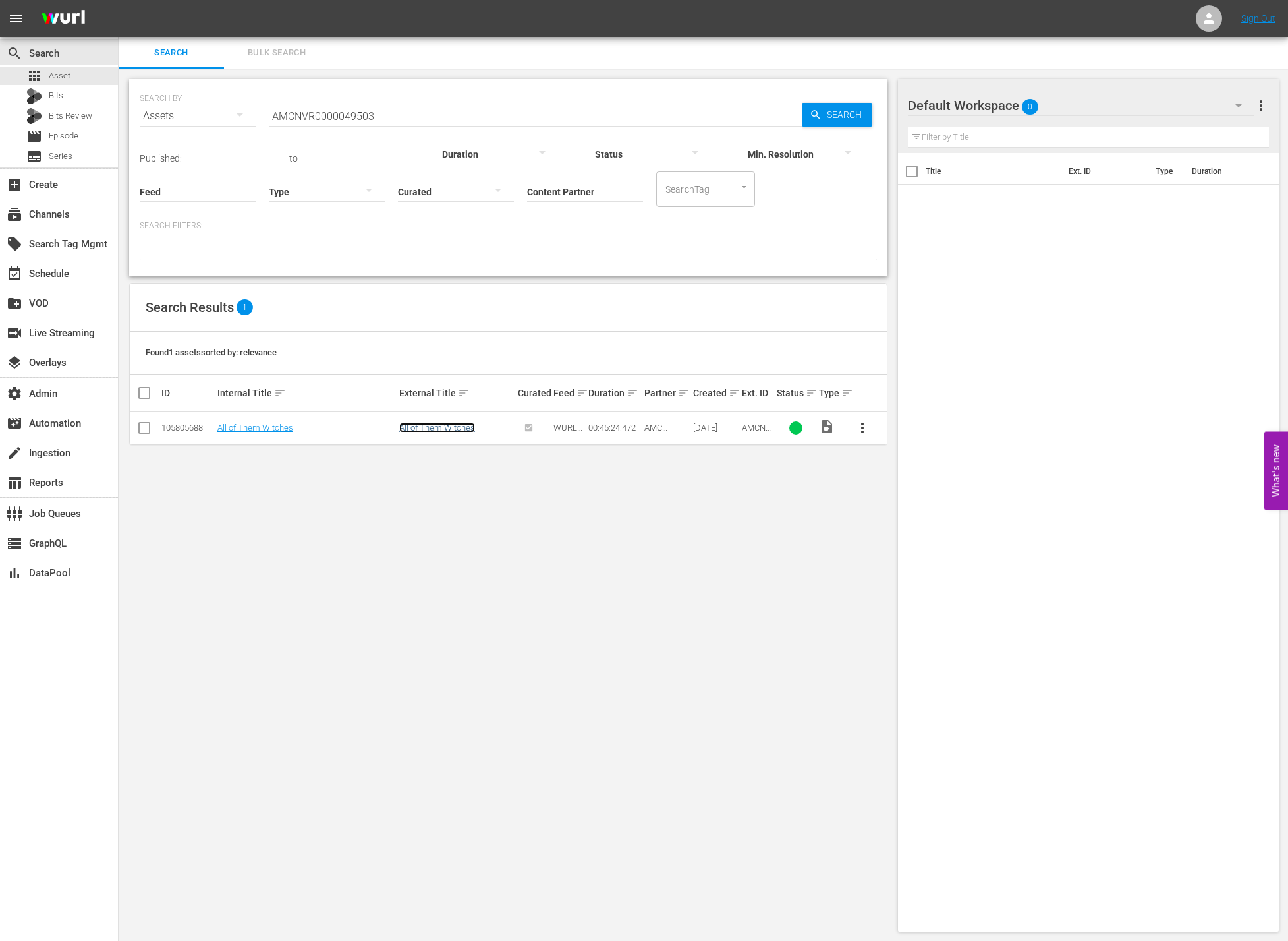
click at [445, 427] on link "All of Them Witches" at bounding box center [437, 427] width 76 height 10
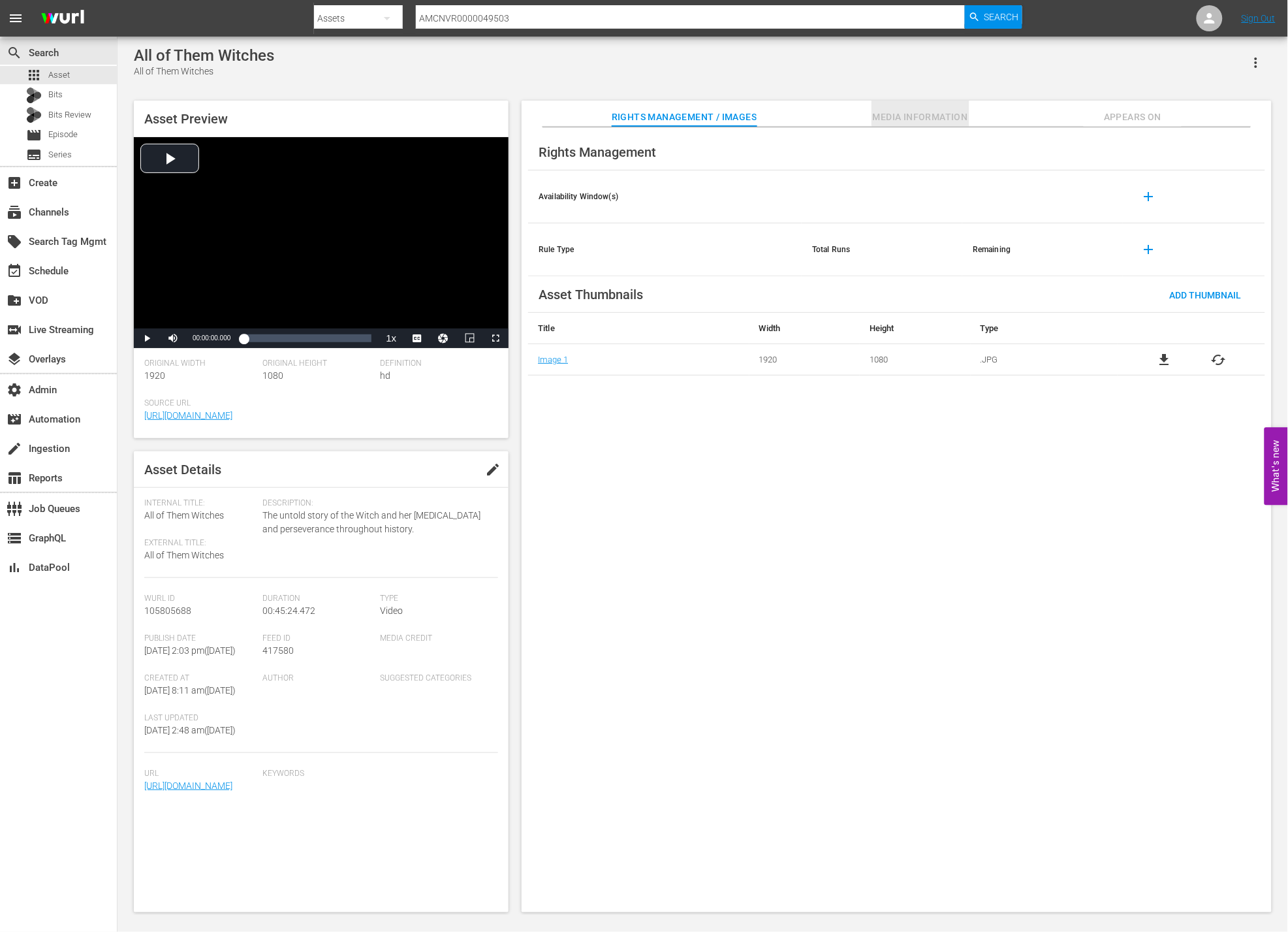
click at [923, 118] on span "Media Information" at bounding box center [920, 117] width 98 height 17
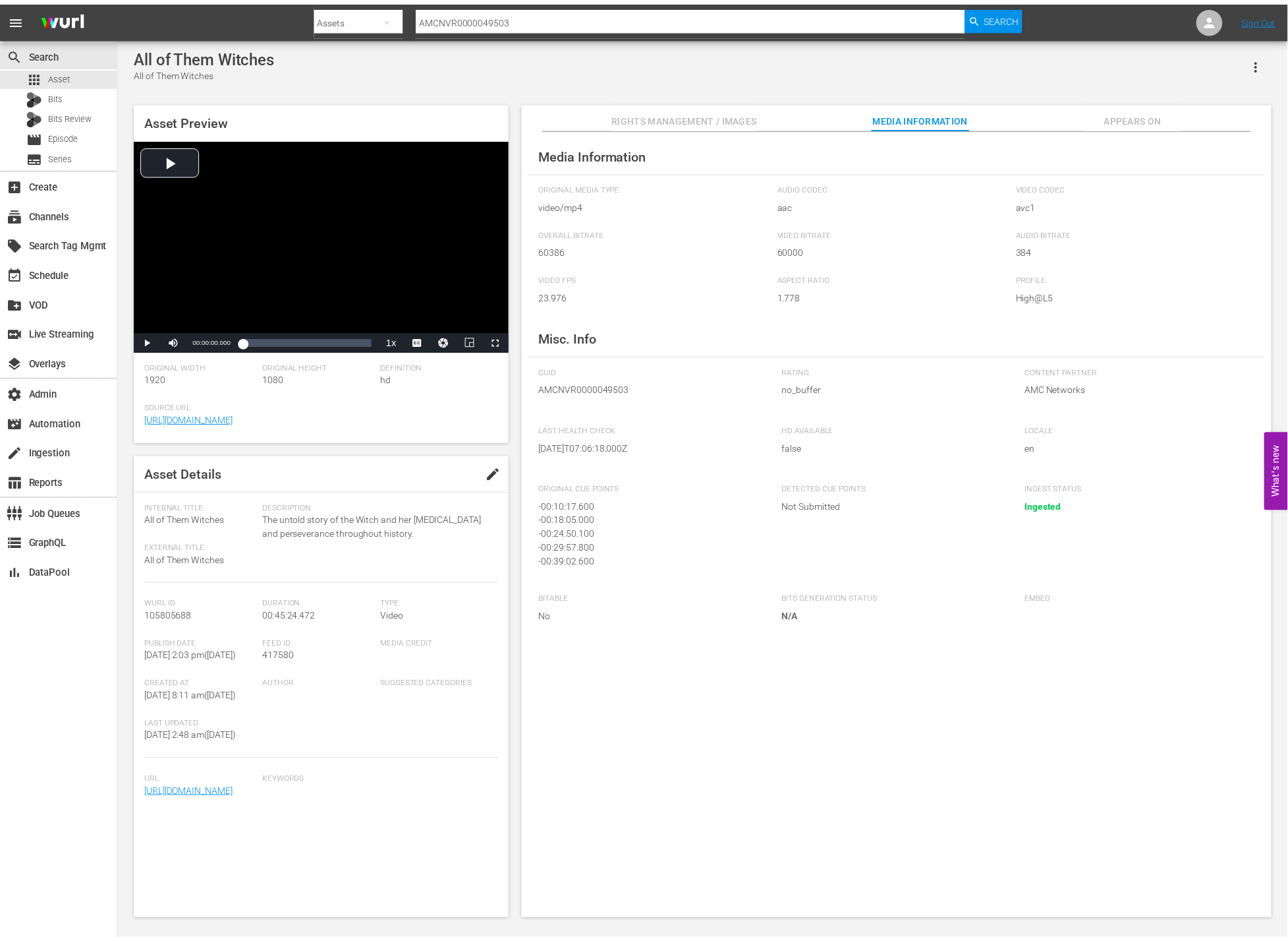
scroll to position [4, 0]
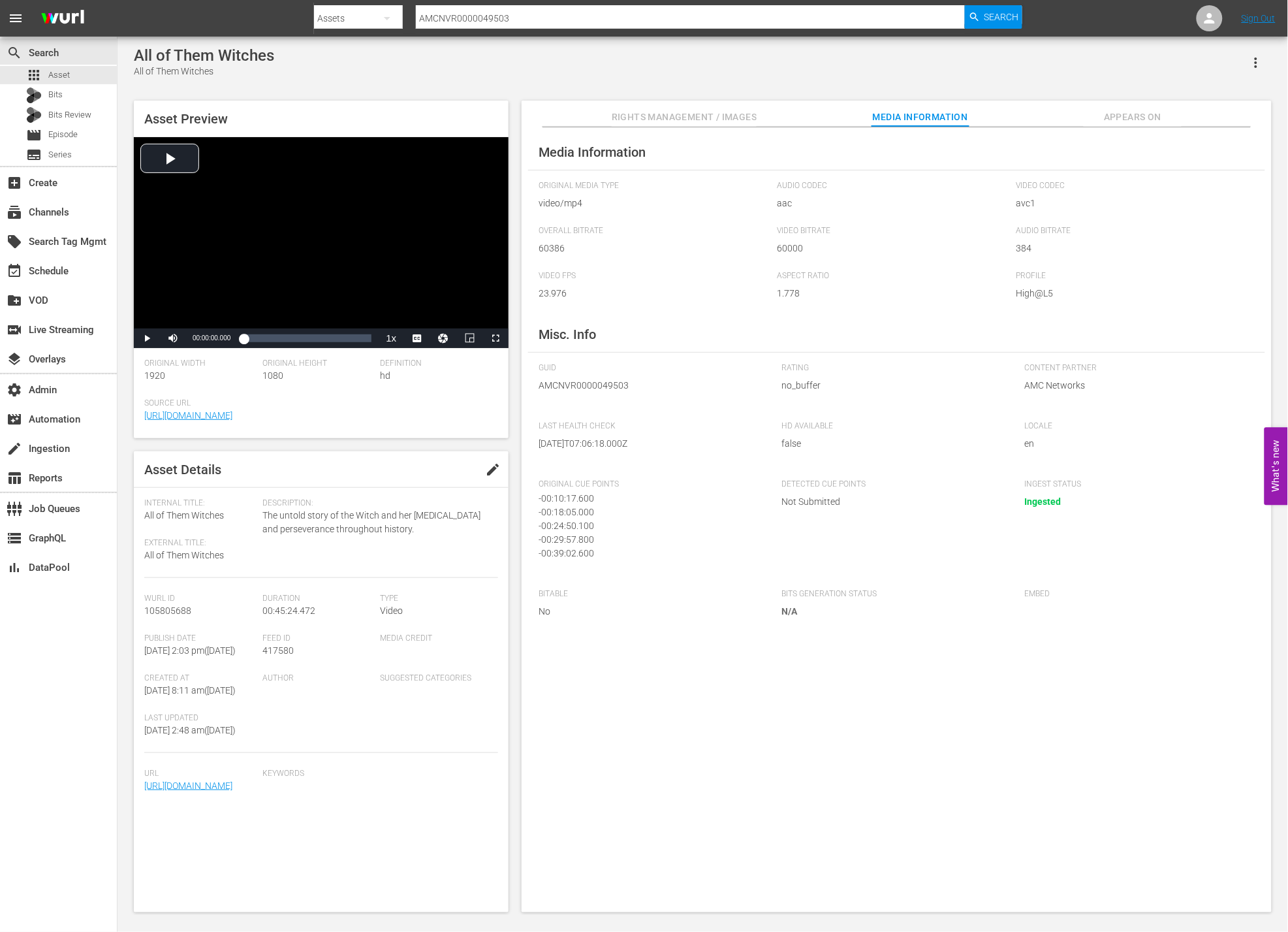
click at [67, 224] on div "search Search apps Asset Bits Bits Review movie Episode subtitles Series add_bo…" at bounding box center [59, 502] width 118 height 932
click at [86, 71] on div "apps Asset" at bounding box center [59, 74] width 117 height 18
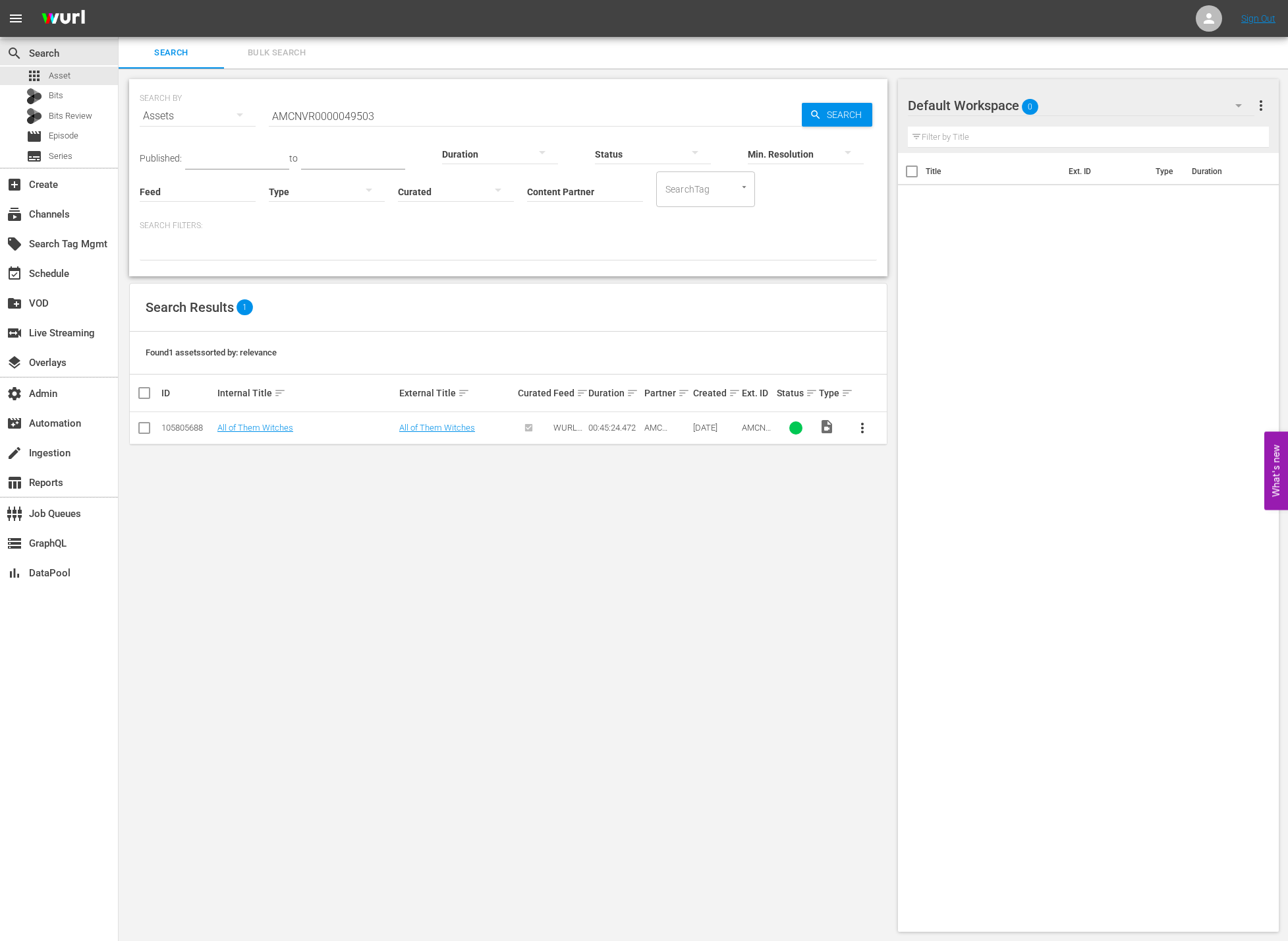
click at [279, 55] on span "Bulk Search" at bounding box center [277, 53] width 90 height 15
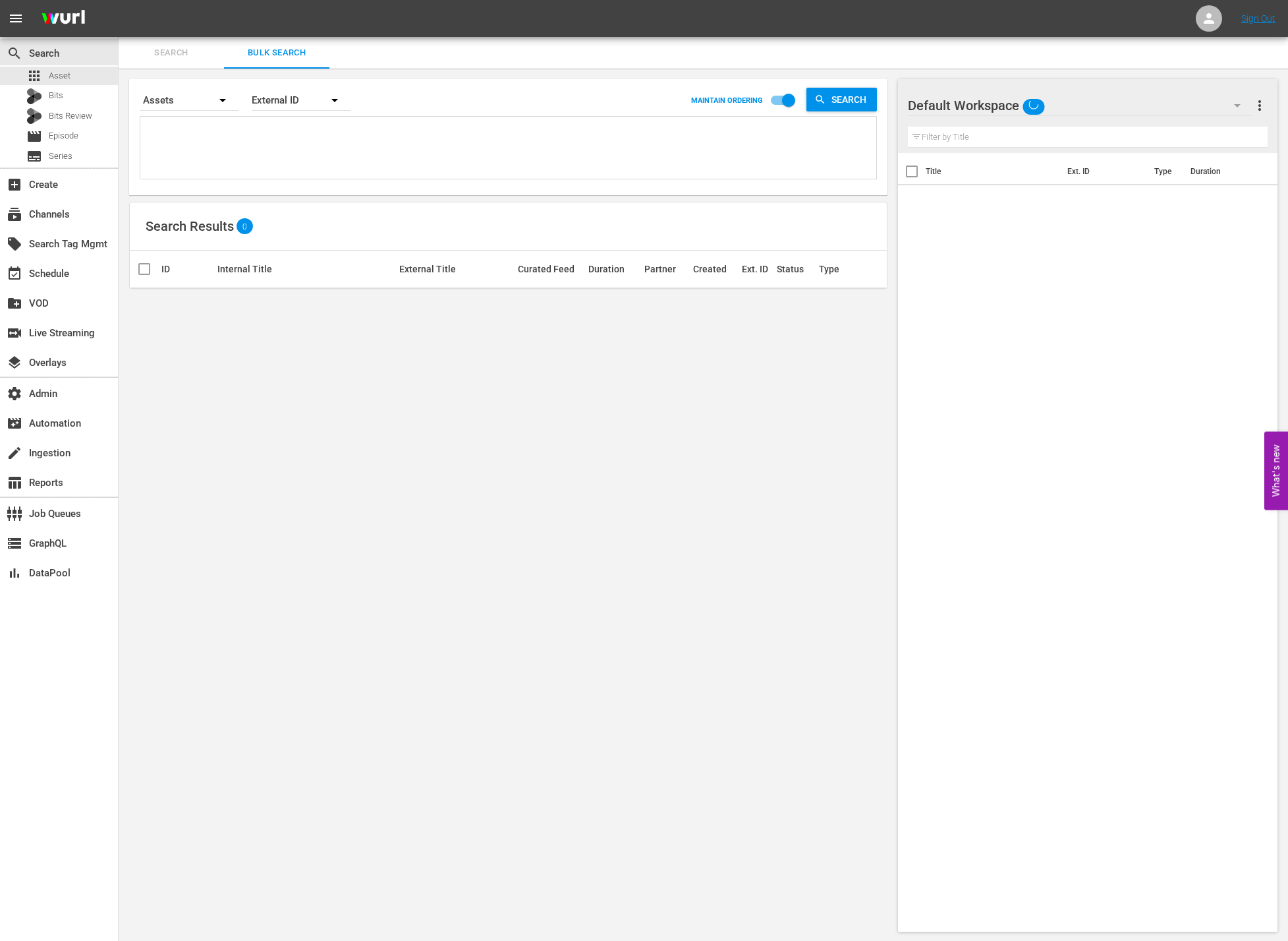
click at [340, 142] on textarea at bounding box center [510, 150] width 733 height 60
paste textarea "AMCNVR0000020371 AMCNVR0000049503 AMCNVR0000036998 OOPR1103335441668 AMCNVR0000…"
type textarea "AMCNVR0000020371 AMCNVR0000049503 AMCNVR0000036998 OOPR1103335441668 AMCNVR0000…"
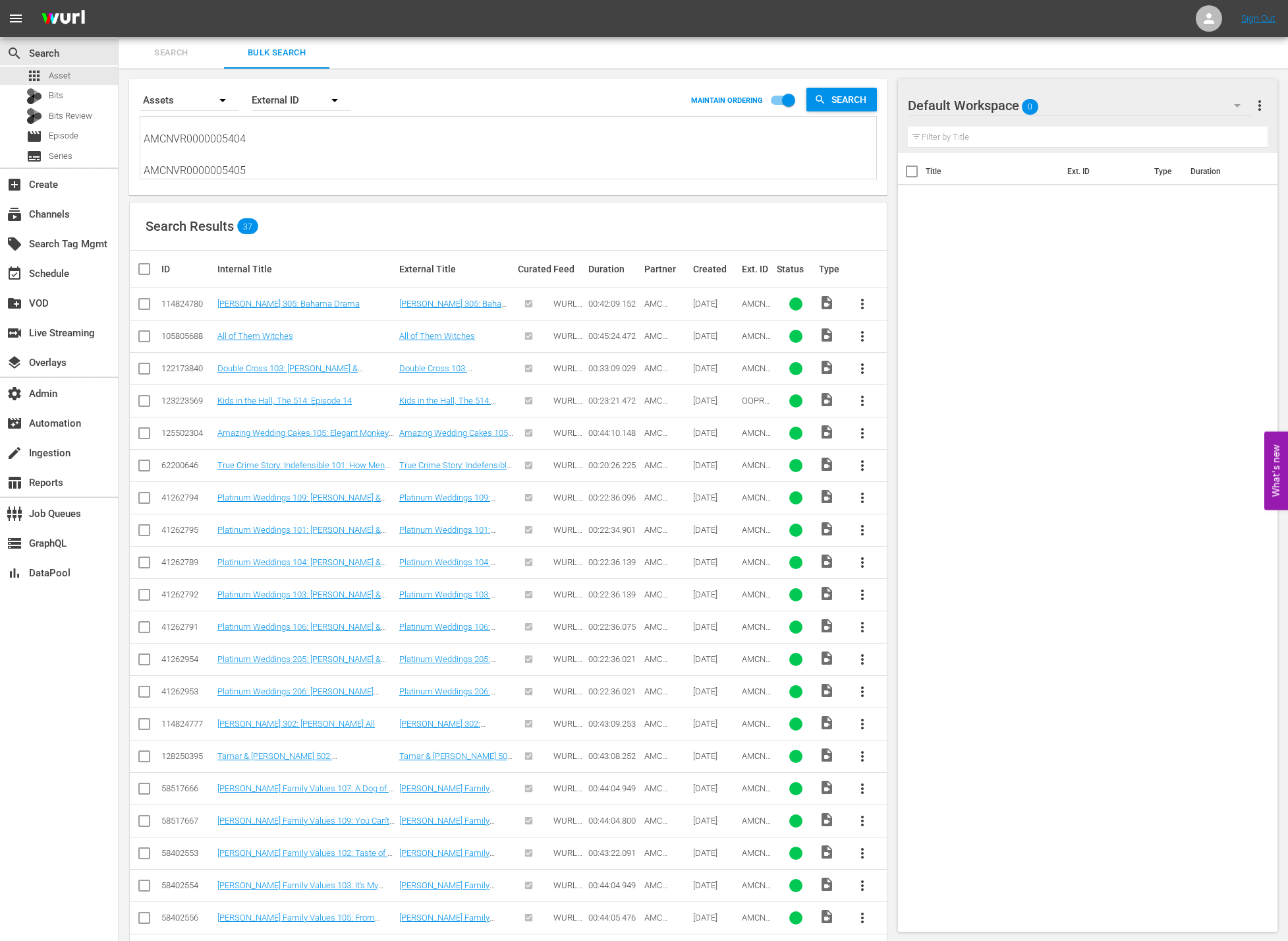
type textarea "AMCNVR0000020371 AMCNVR0000049503 AMCNVR0000036998 OOPR1103335441668 AMCNVR0000…"
click at [307, 133] on textarea "AMCNVR0000020371 AMCNVR0000049503 AMCNVR0000036998 OOPR1103335441668 AMCNVR0000…" at bounding box center [510, 149] width 733 height 60
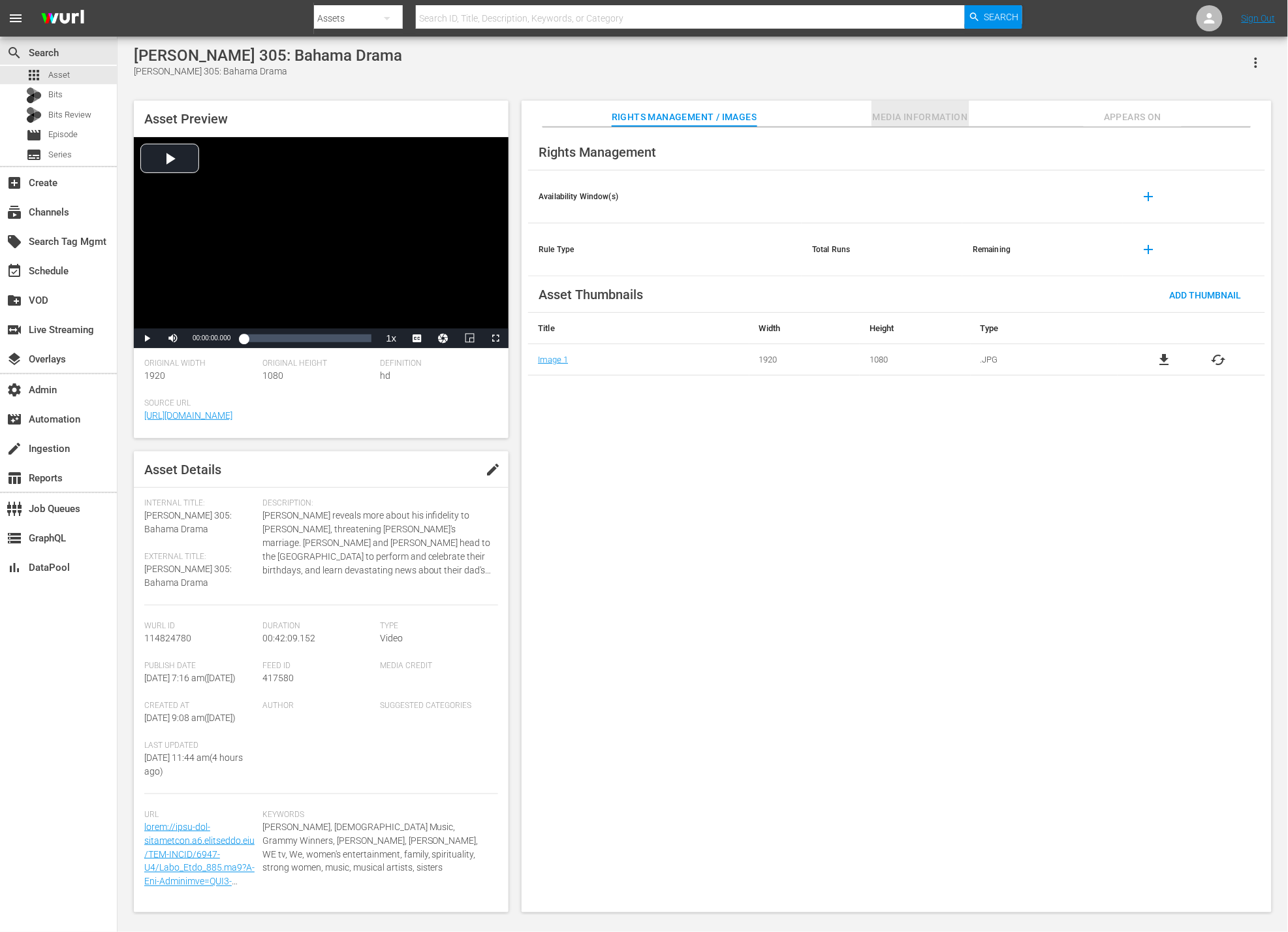
click at [910, 113] on span "Media Information" at bounding box center [920, 117] width 98 height 17
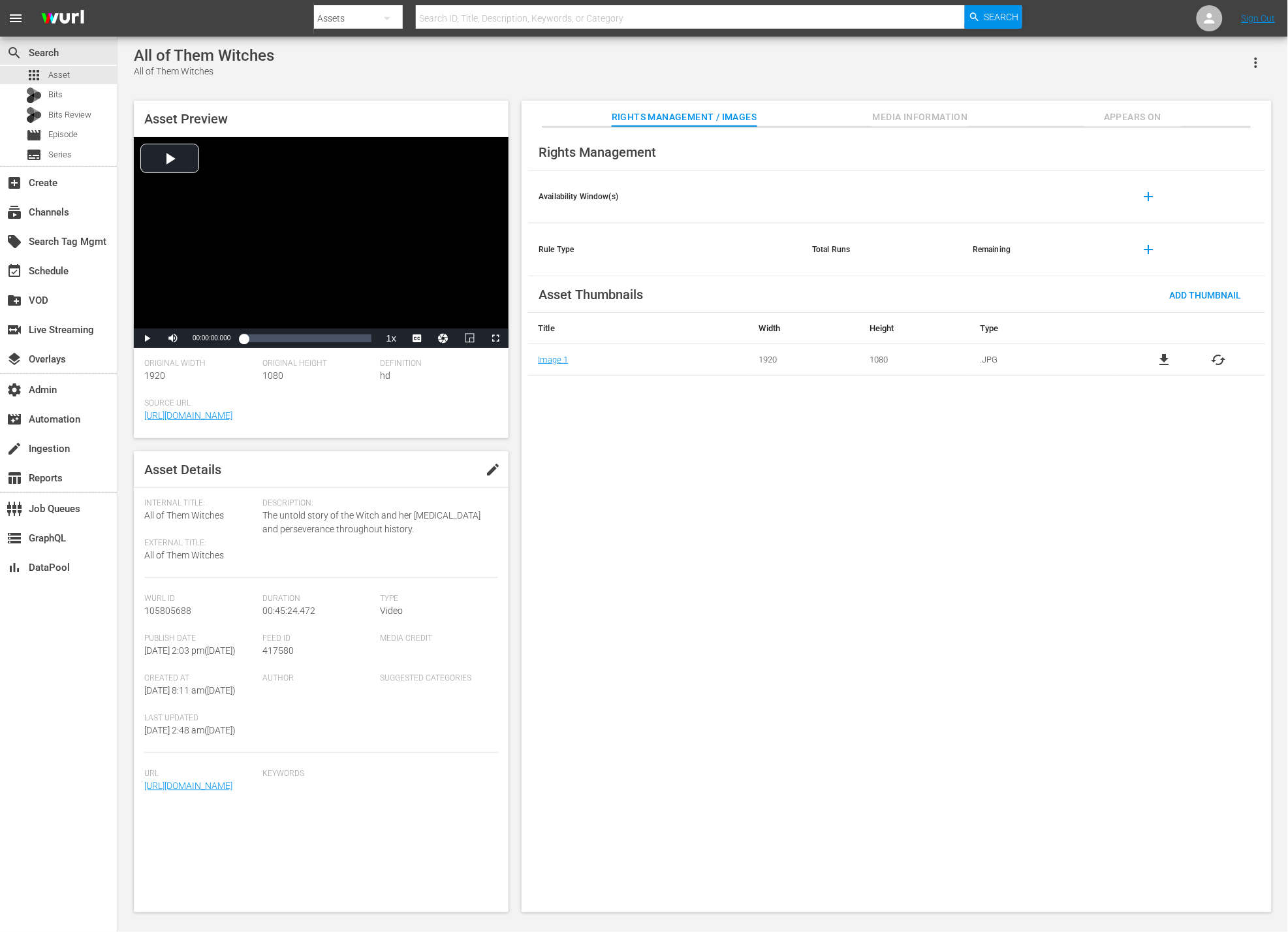
click at [890, 117] on span "Media Information" at bounding box center [920, 117] width 98 height 17
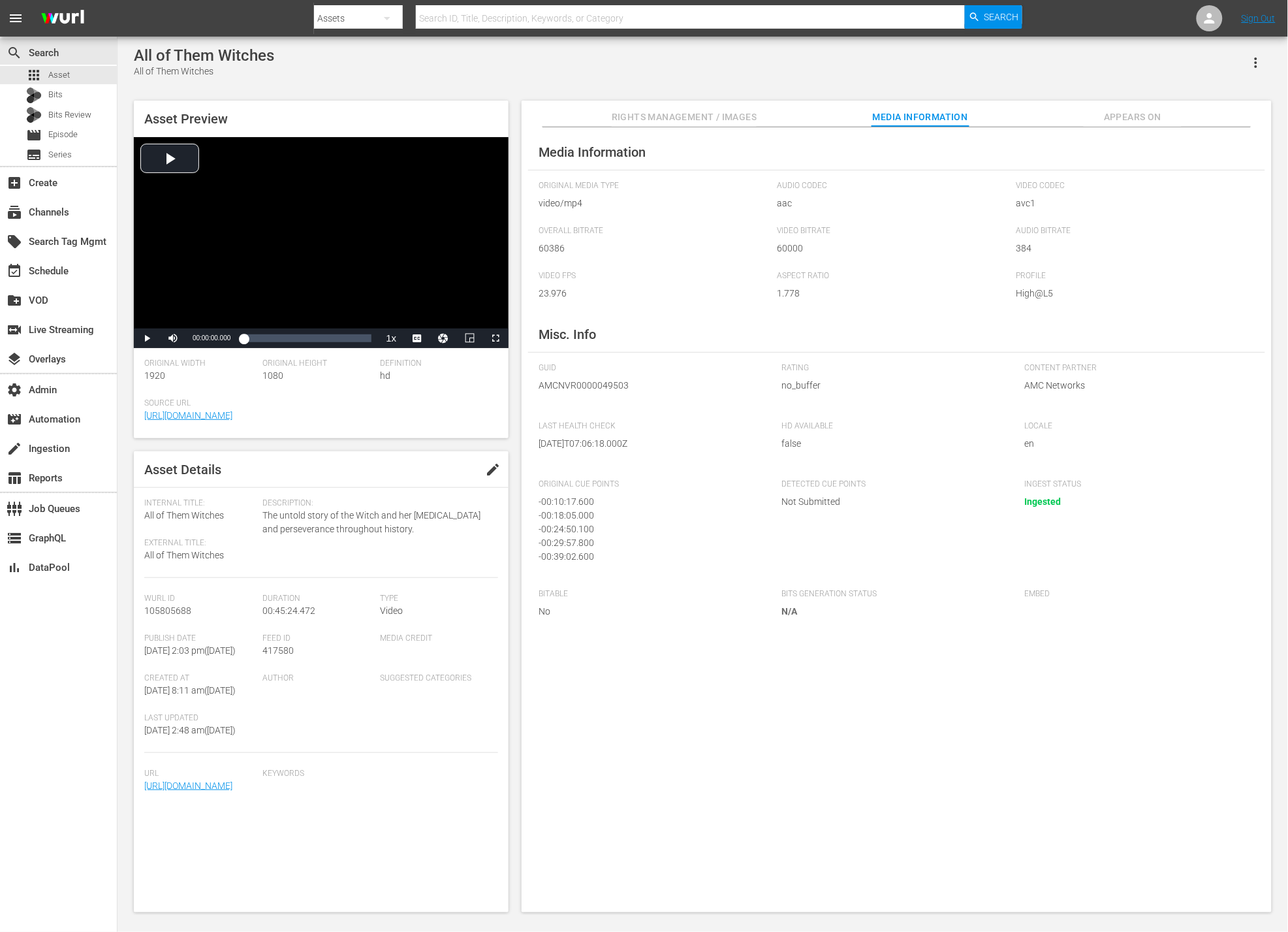
scroll to position [3, 0]
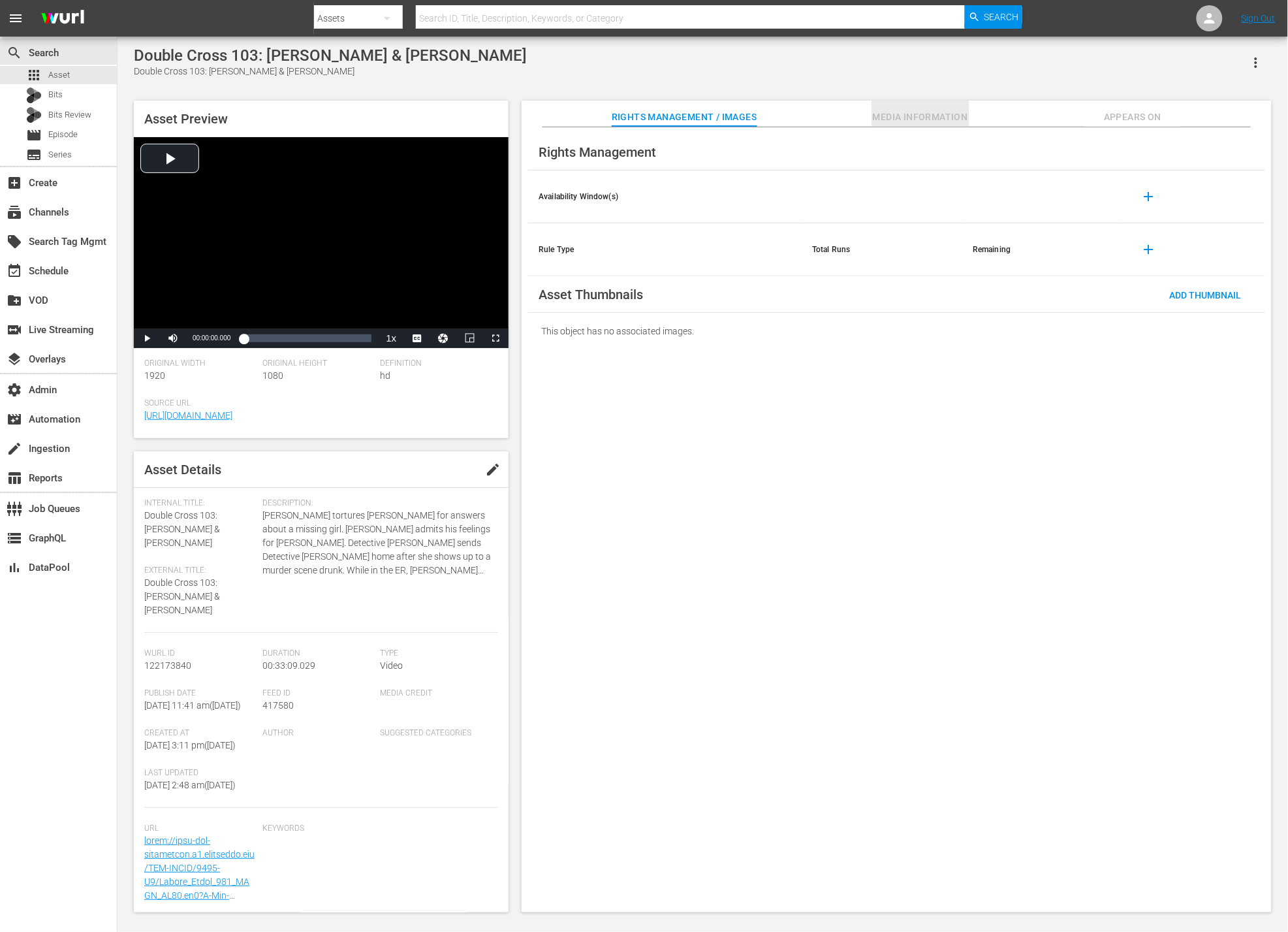
click at [932, 115] on span "Media Information" at bounding box center [920, 117] width 98 height 17
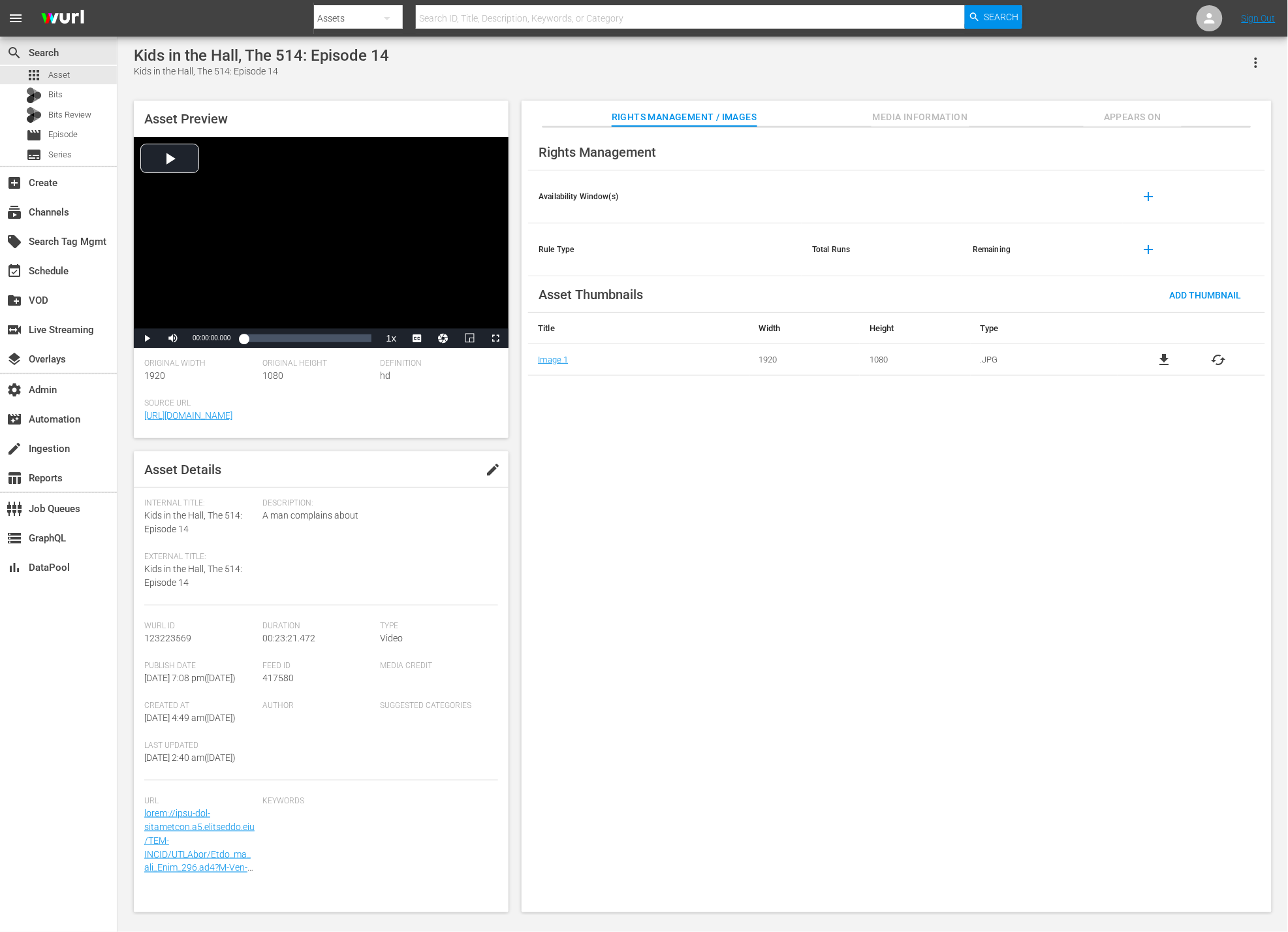
click at [904, 107] on button "Media Information" at bounding box center [920, 114] width 98 height 26
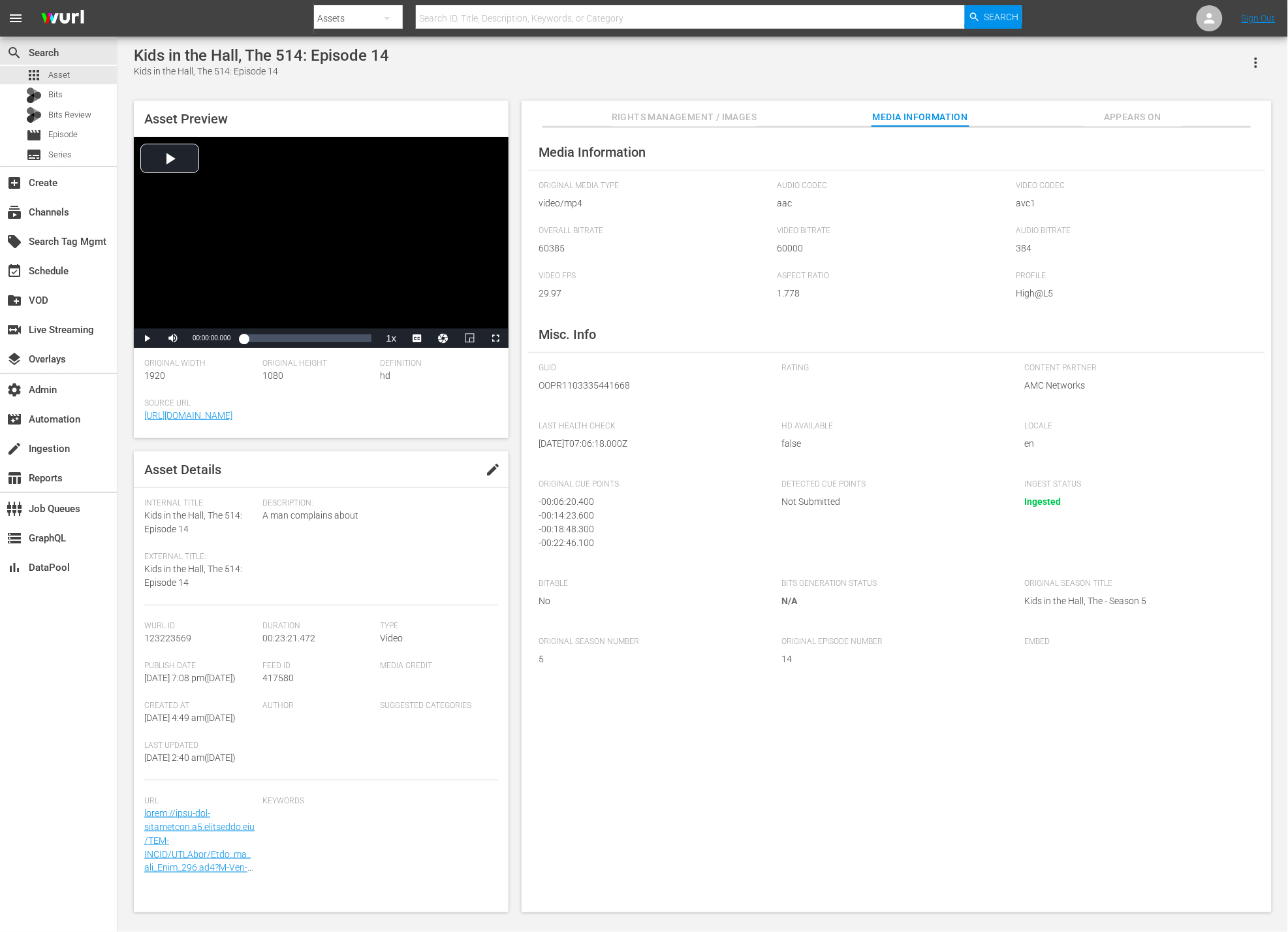
click at [231, 46] on div "Kids in the Hall, The 514: Episode 14" at bounding box center [261, 55] width 255 height 18
copy div "Kids in the Hall, The 514: Episode 14"
click at [179, 634] on span "123223569" at bounding box center [168, 638] width 47 height 10
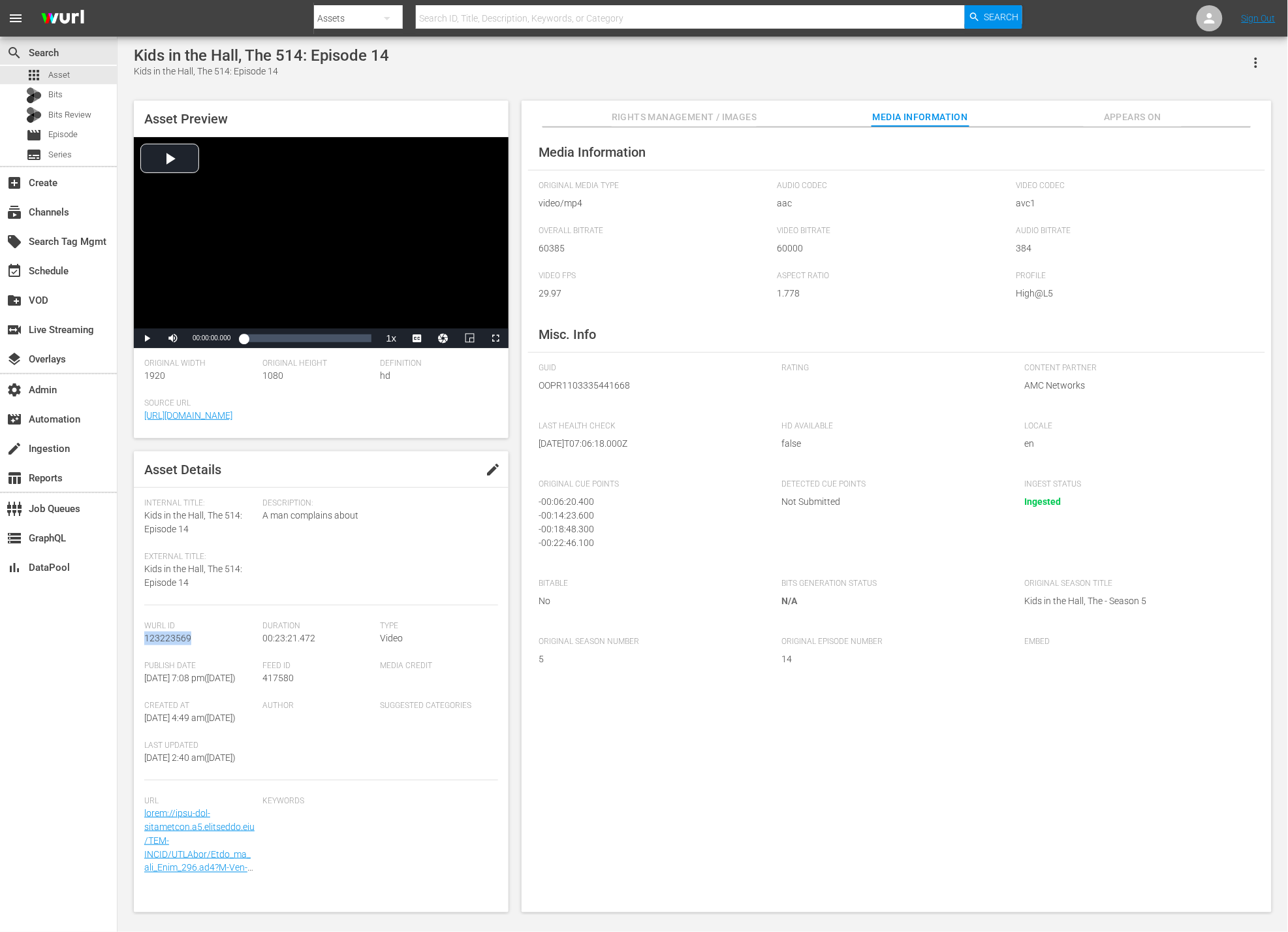
click at [179, 634] on span "123223569" at bounding box center [168, 638] width 47 height 10
copy span "123223569"
click at [947, 684] on div "Media Information Original Media Type video/mp4 Audio Codec aac Video Codec avc…" at bounding box center [896, 520] width 750 height 785
click at [593, 389] on span "OOPR1103335441668" at bounding box center [651, 385] width 224 height 14
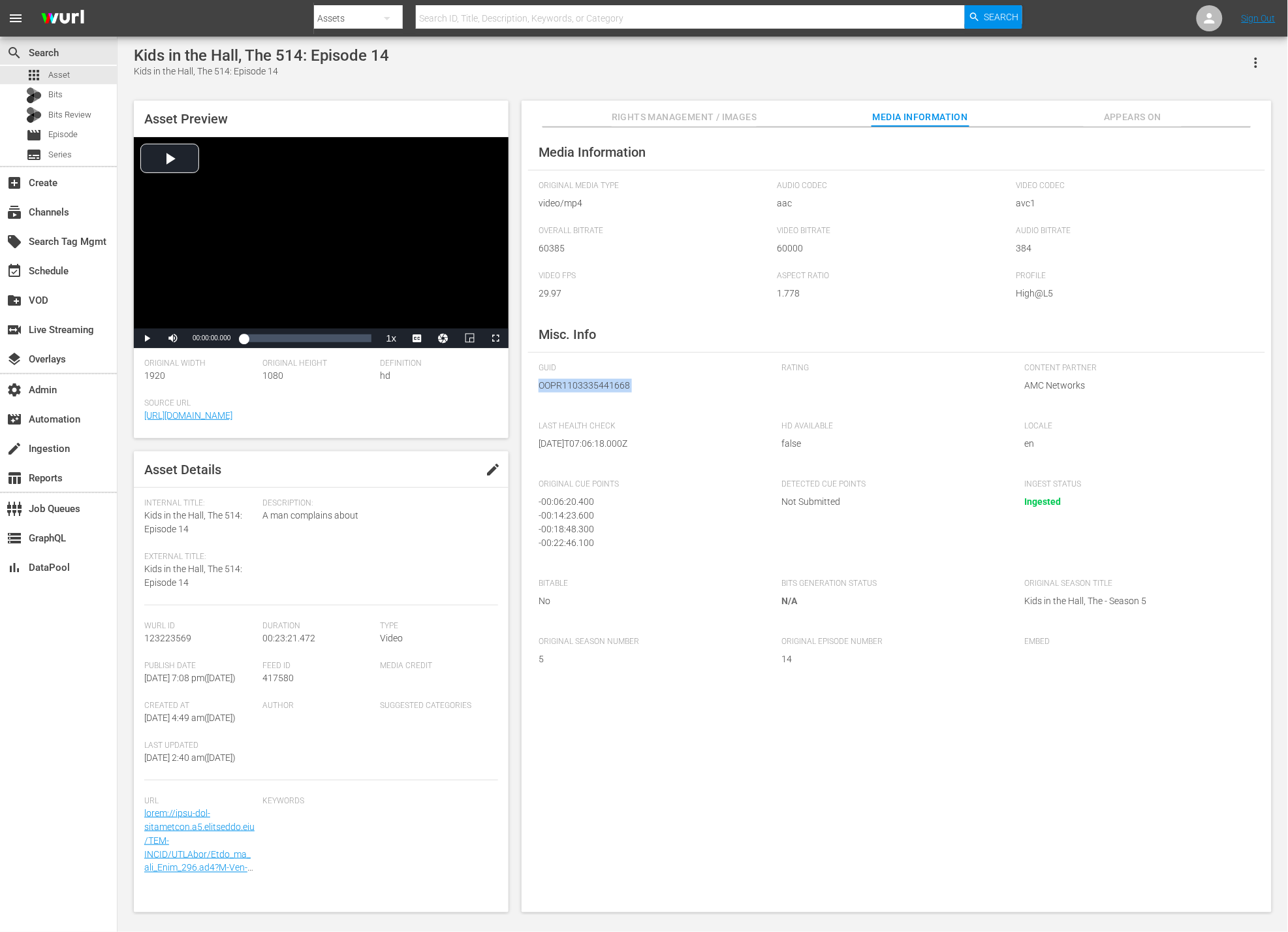
click at [593, 389] on span "OOPR1103335441668" at bounding box center [651, 385] width 224 height 14
copy span "OOPR1103335441668"
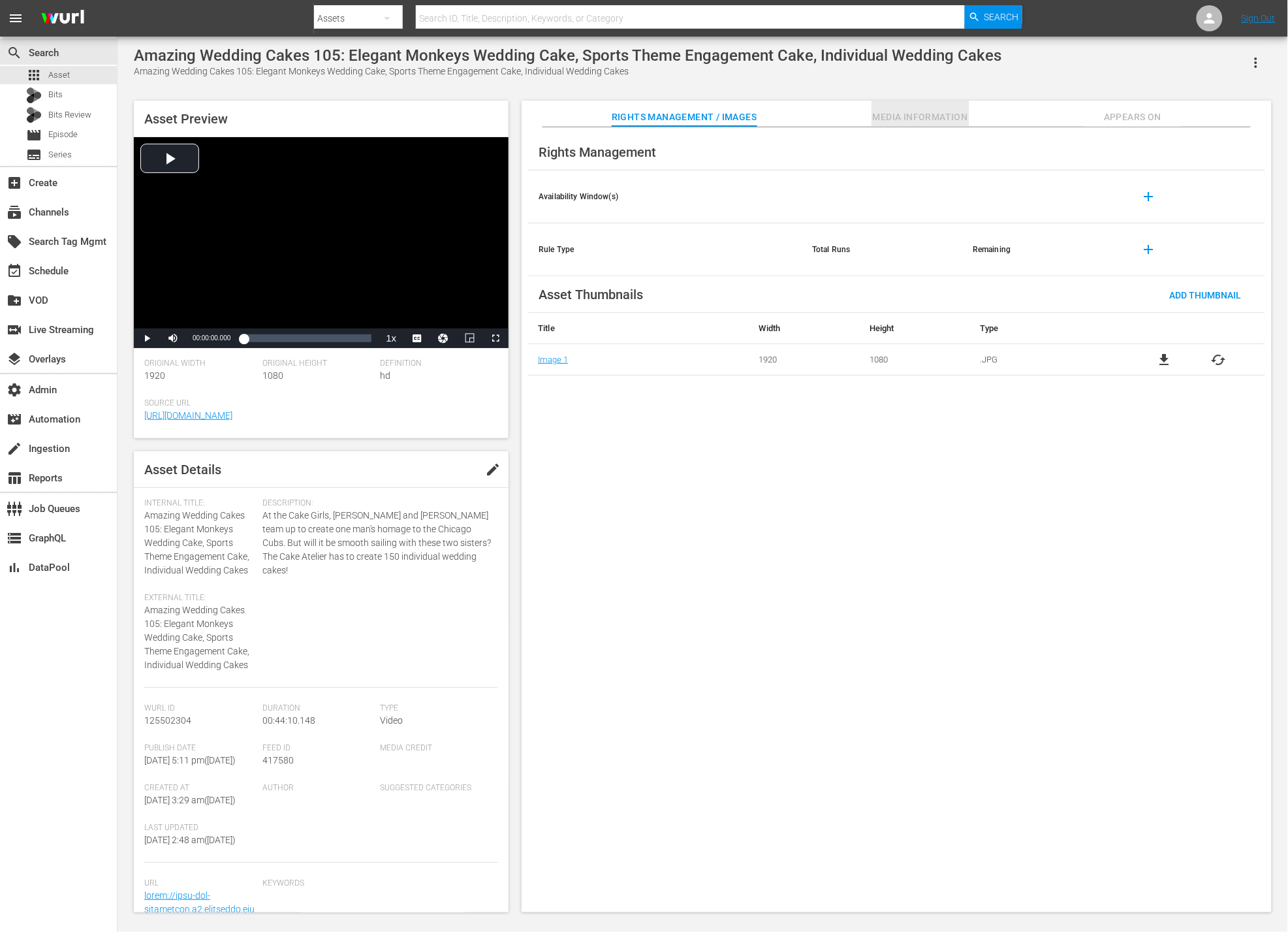
click at [888, 123] on span "Media Information" at bounding box center [920, 117] width 98 height 17
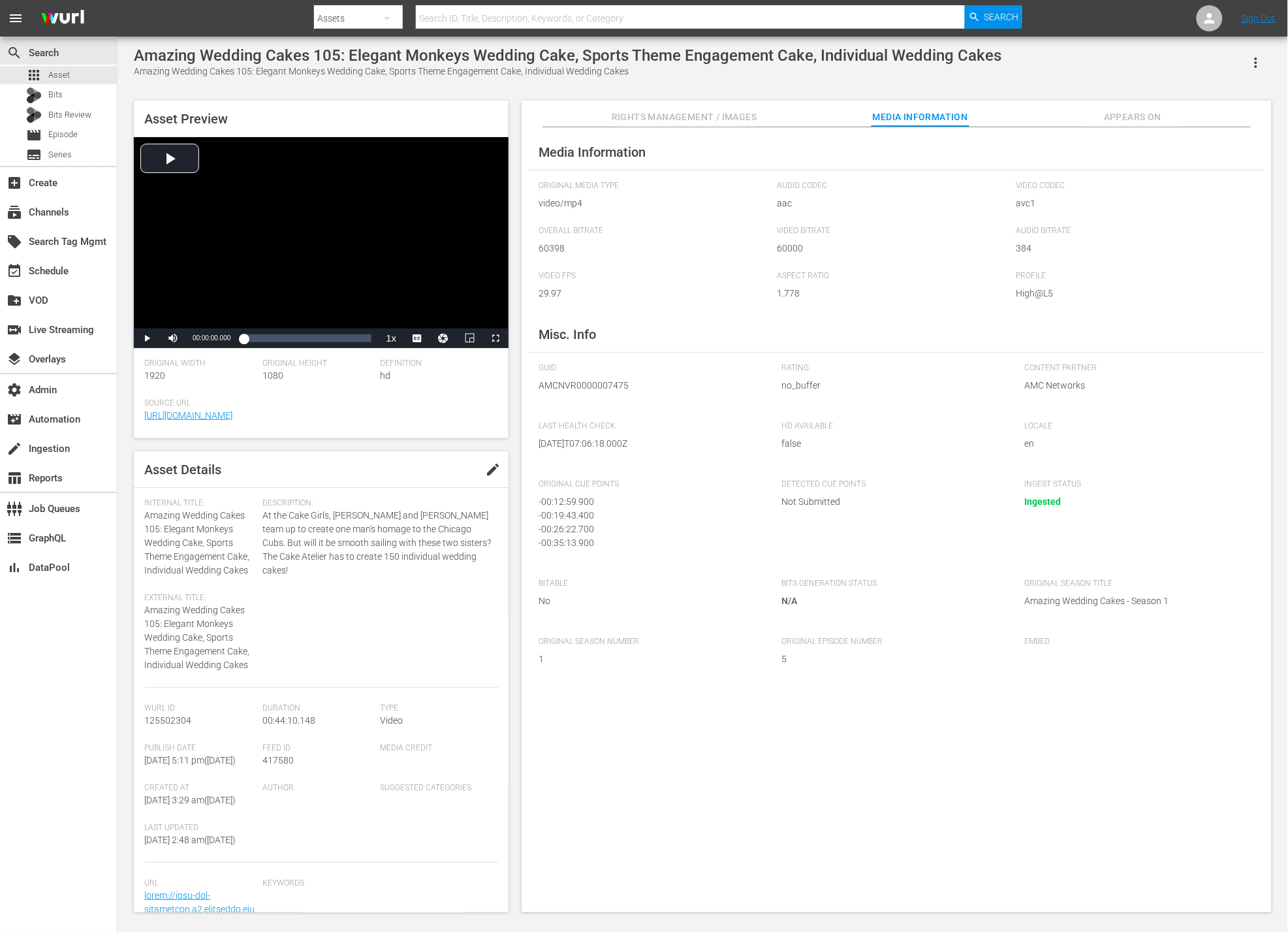
click at [593, 381] on span "AMCNVR0000007475" at bounding box center [651, 385] width 224 height 14
copy span "AMCNVR0000007475"
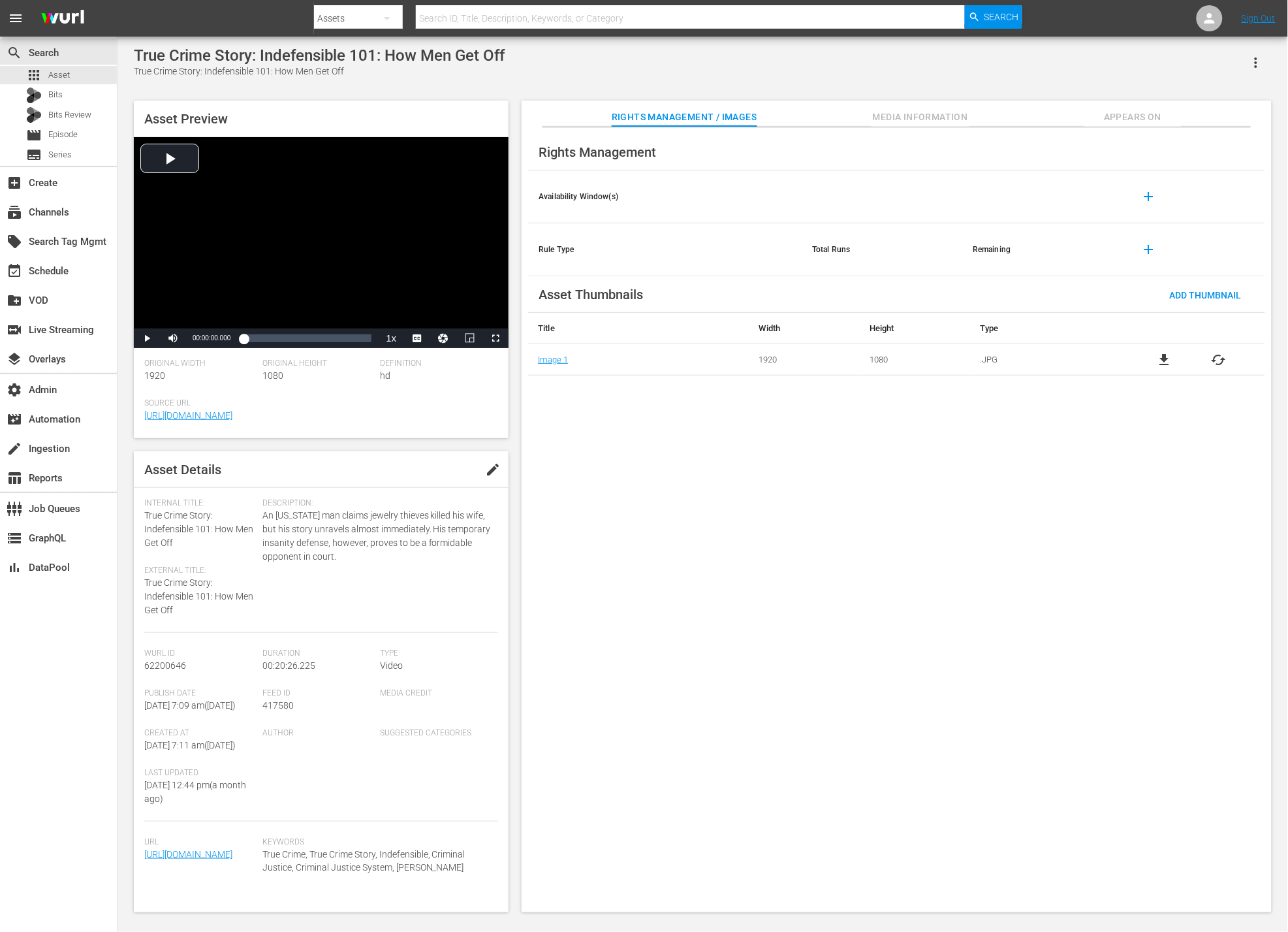
click at [934, 121] on span "Media Information" at bounding box center [920, 117] width 98 height 17
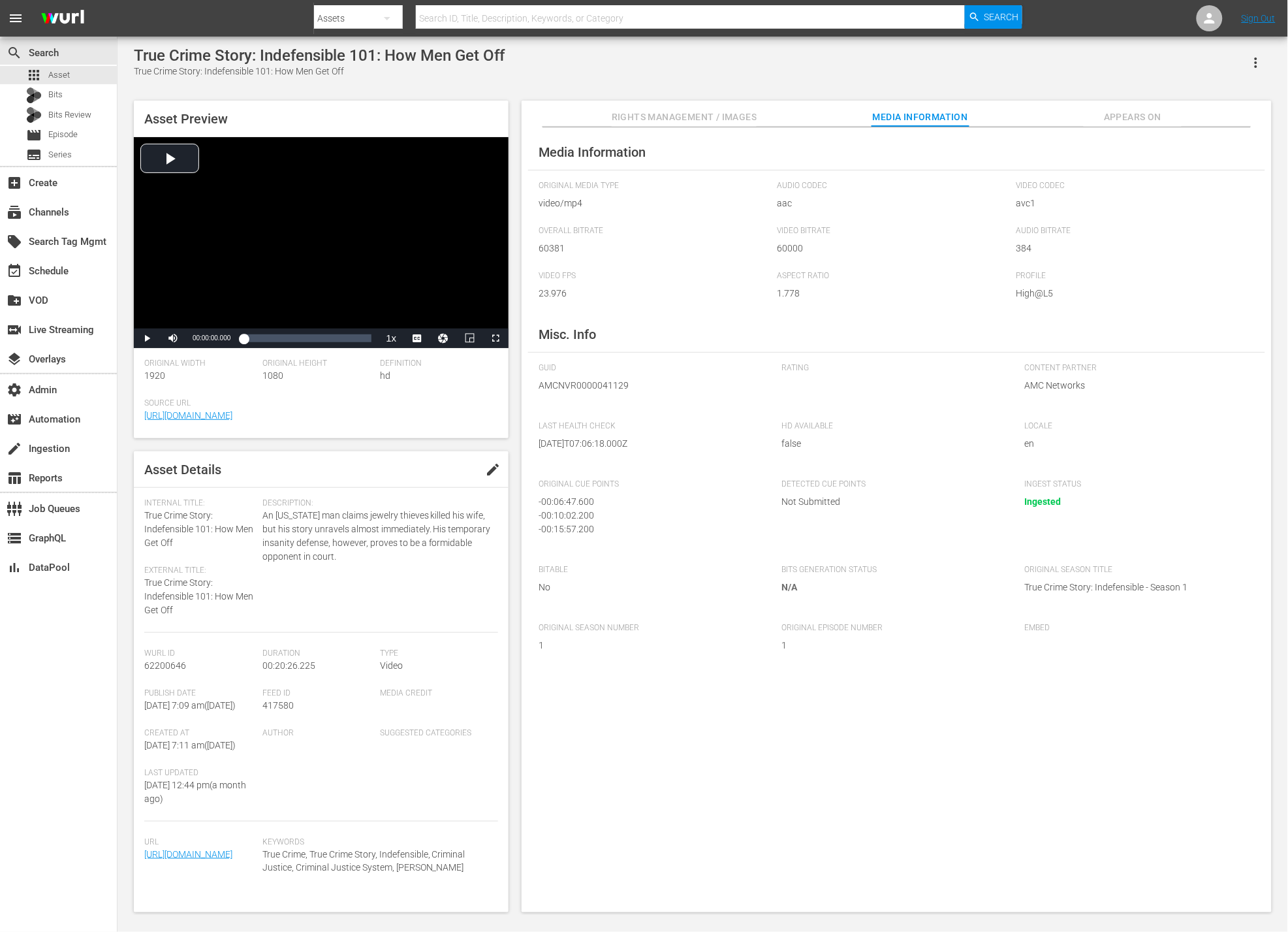
click at [588, 382] on span "AMCNVR0000041129" at bounding box center [651, 385] width 224 height 14
copy span "AMCNVR0000041129"
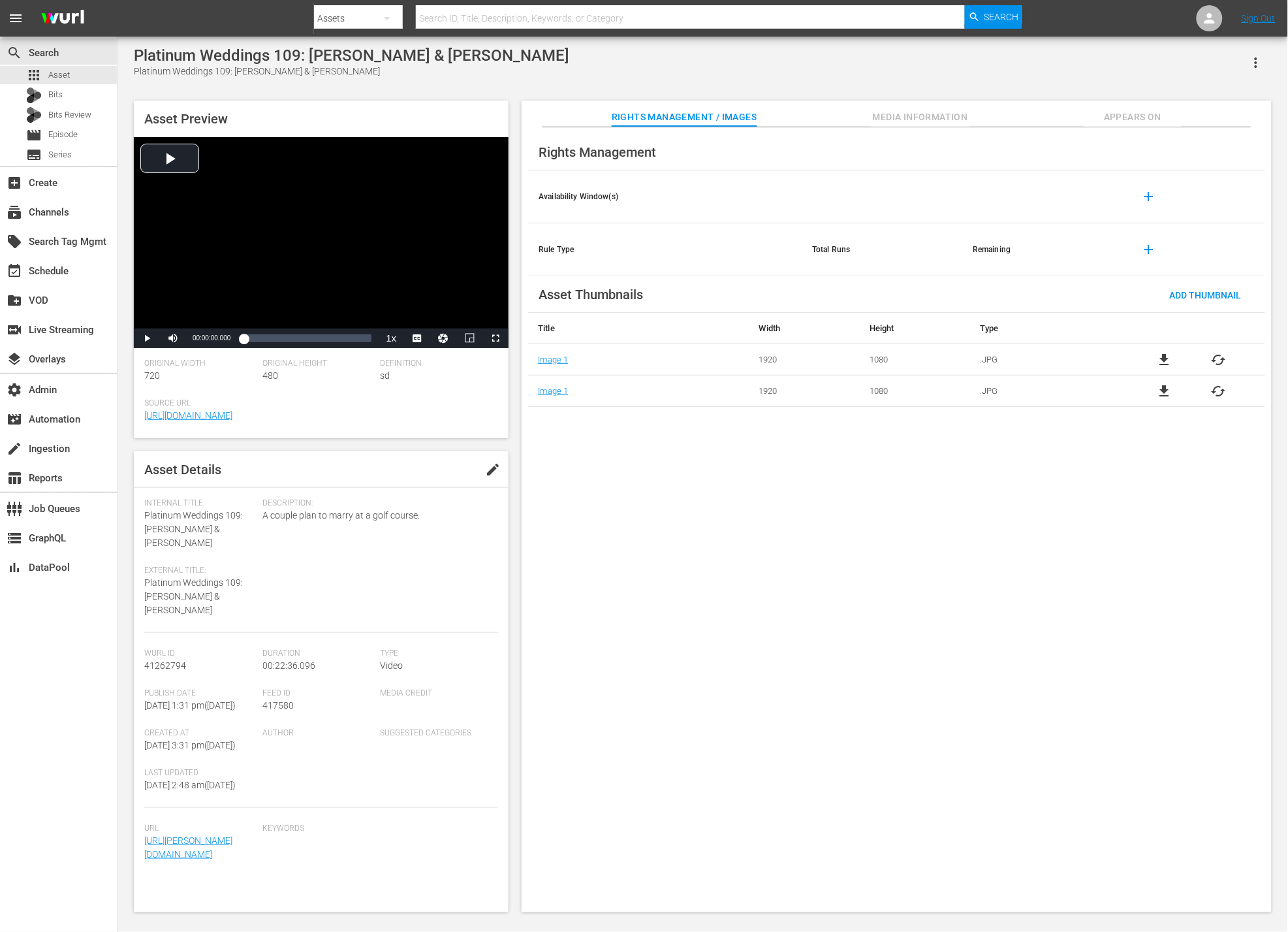
click at [913, 114] on span "Media Information" at bounding box center [920, 117] width 98 height 17
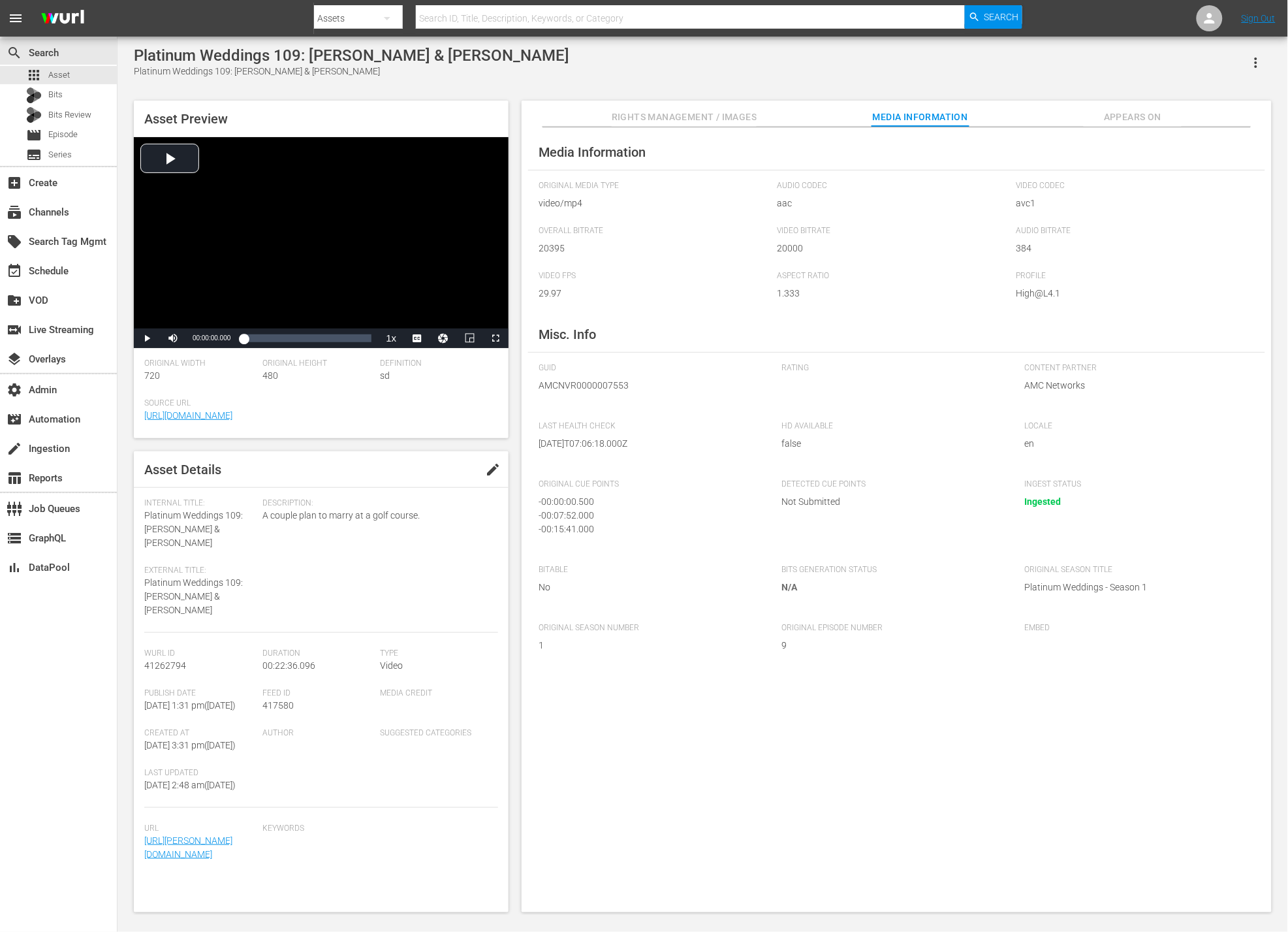
click at [593, 383] on span "AMCNVR0000007553" at bounding box center [651, 385] width 224 height 14
copy span "AMCNVR0000007553"
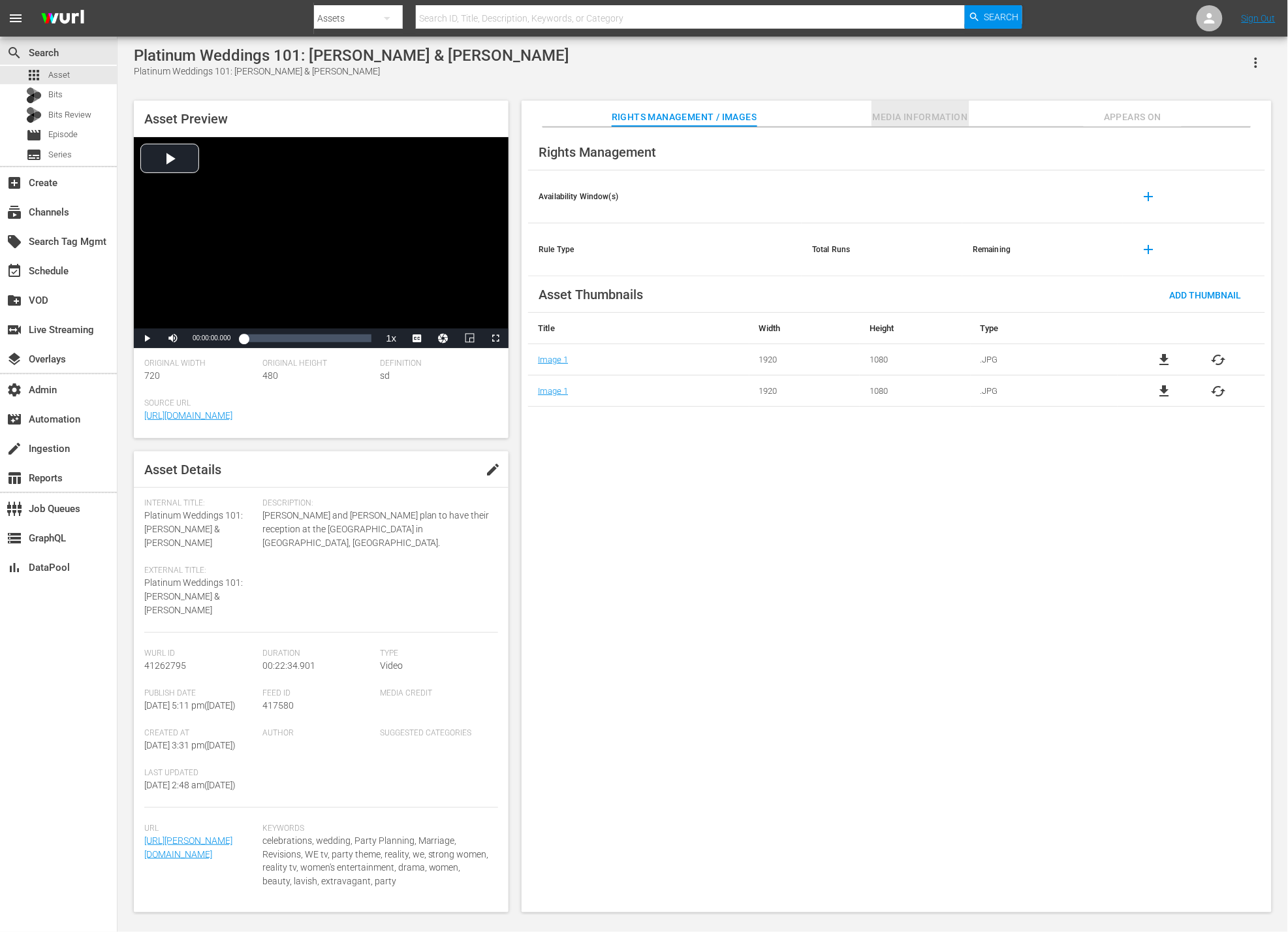
click at [907, 124] on span "Media Information" at bounding box center [920, 117] width 98 height 17
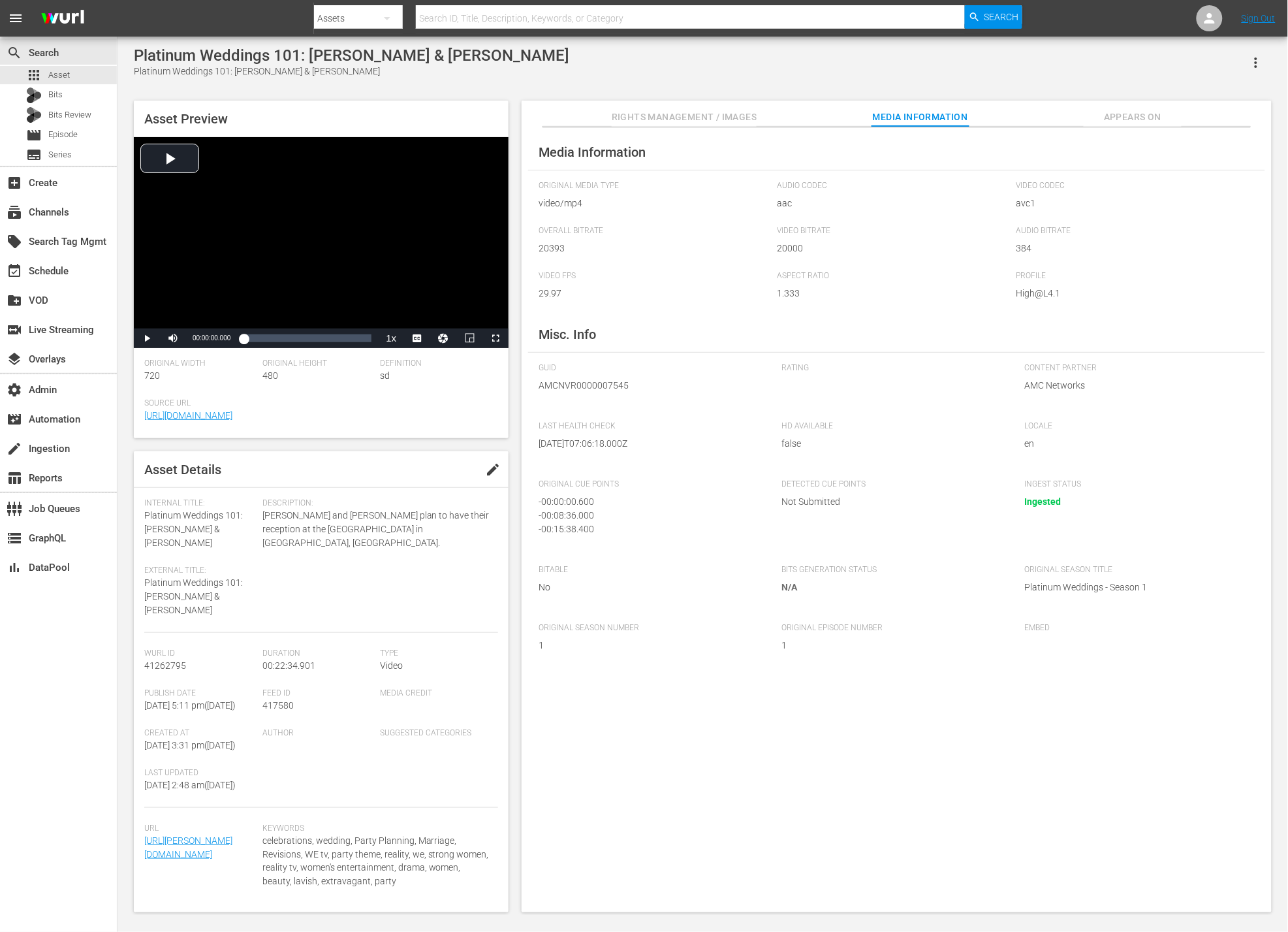
click at [565, 379] on span "AMCNVR0000007545" at bounding box center [651, 385] width 224 height 14
copy span "AMCNVR0000007545"
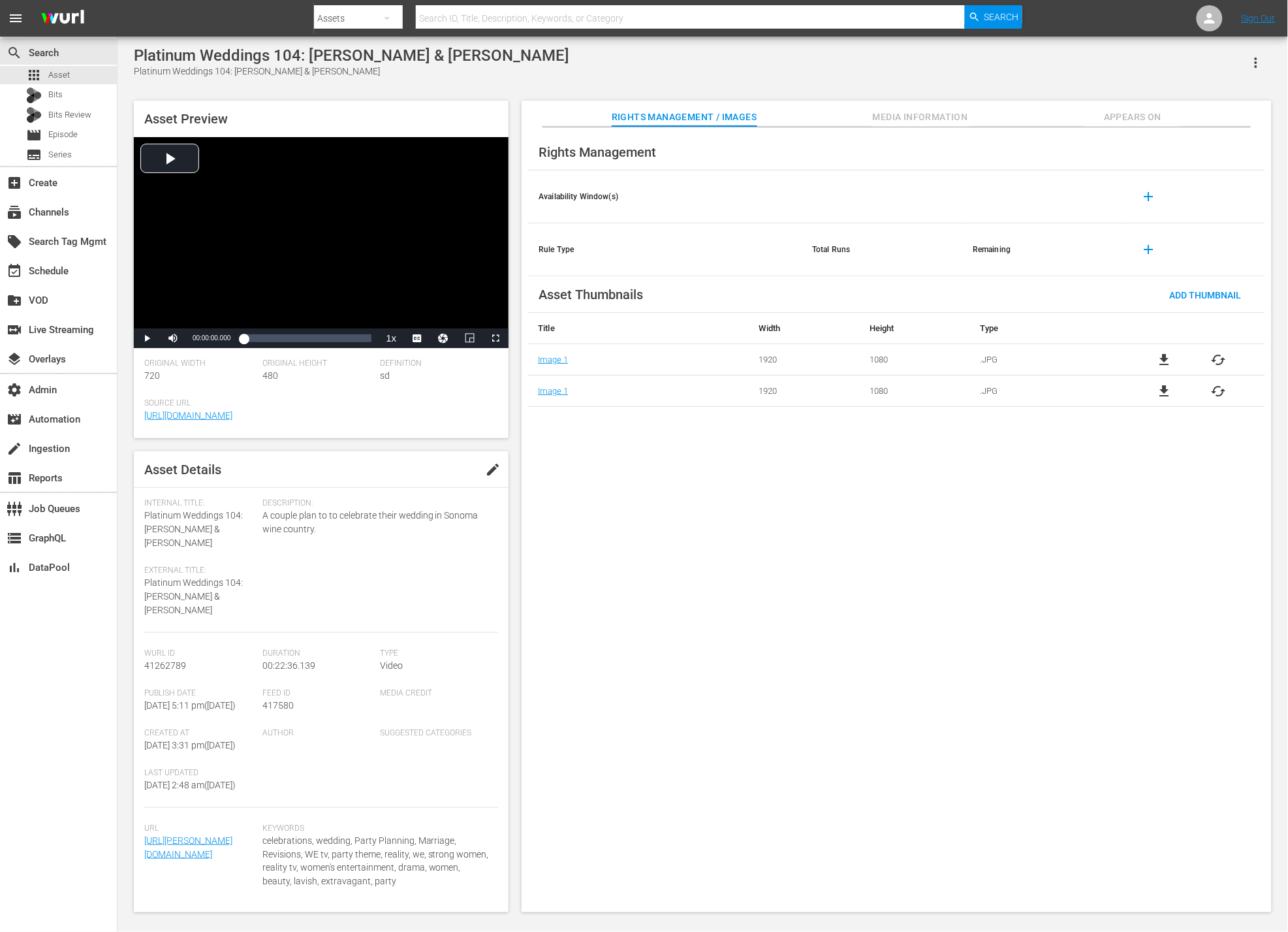
click at [899, 114] on span "Media Information" at bounding box center [920, 117] width 98 height 17
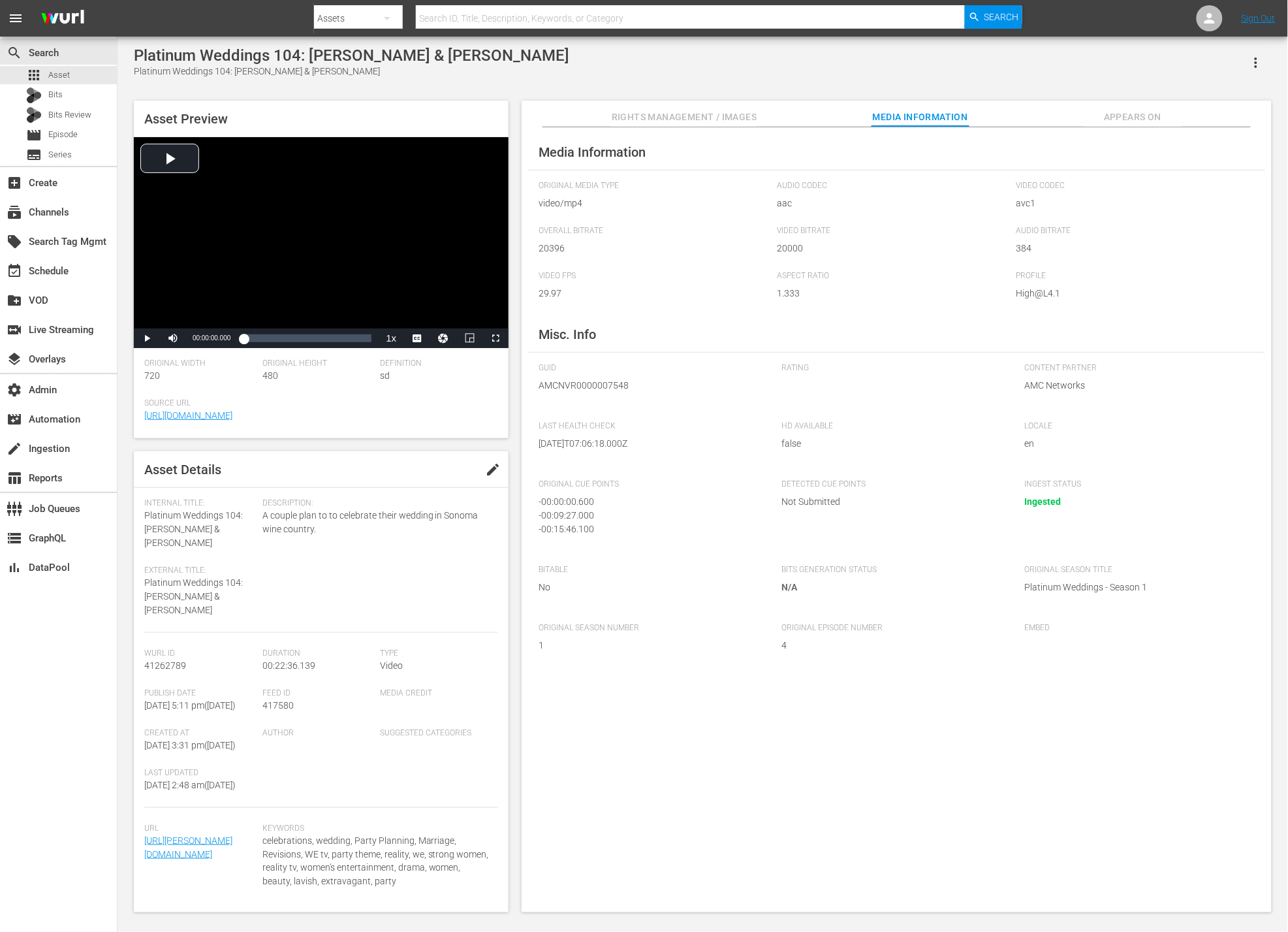
click at [573, 389] on span "AMCNVR0000007548" at bounding box center [651, 385] width 224 height 14
click at [576, 381] on span "AMCNVR0000007548" at bounding box center [651, 385] width 224 height 14
copy span "AMCNVR0000007548"
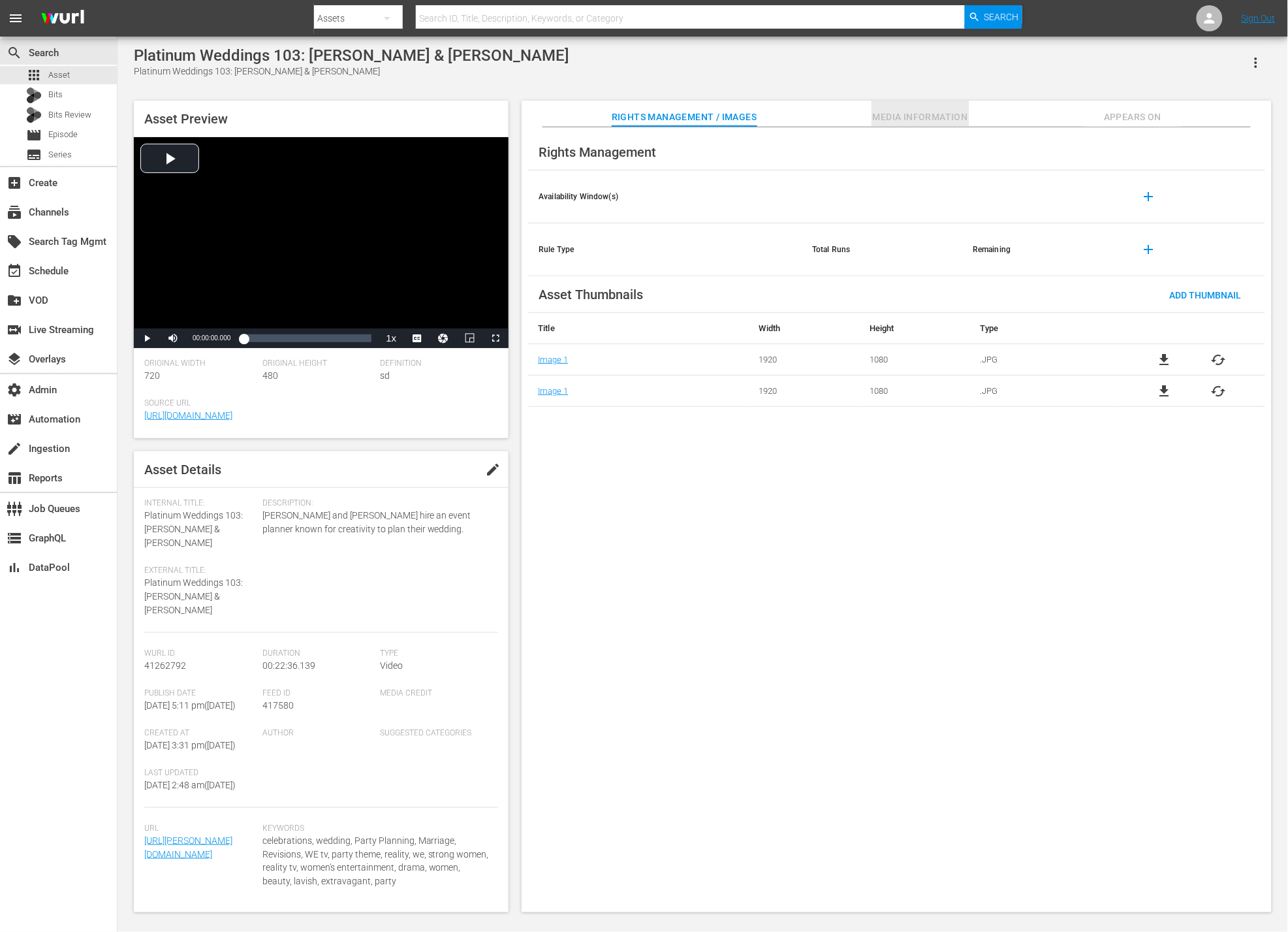
click at [888, 118] on span "Media Information" at bounding box center [920, 117] width 98 height 17
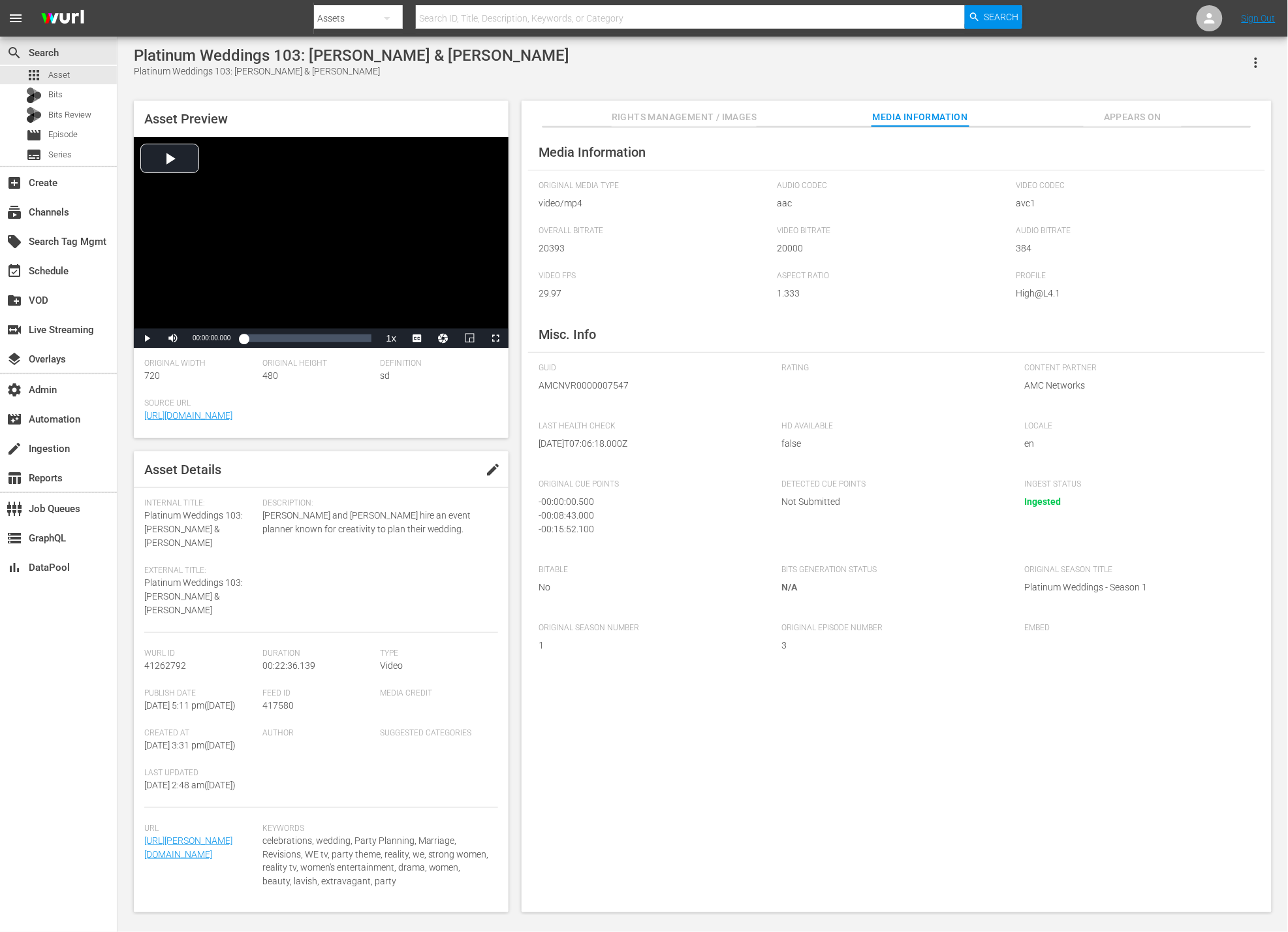
click at [564, 390] on span "AMCNVR0000007547" at bounding box center [651, 385] width 224 height 14
copy span "AMCNVR0000007547"
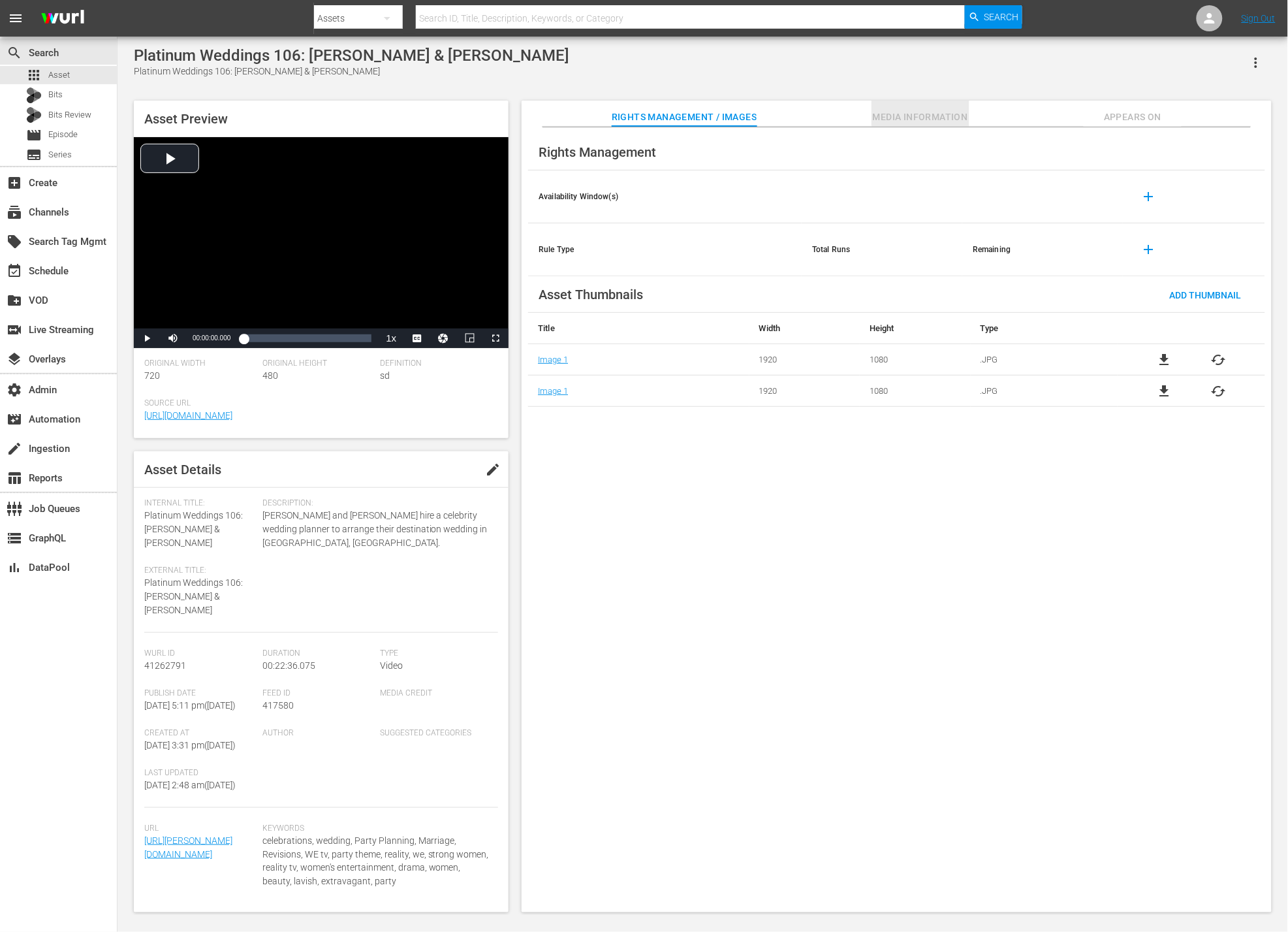
click at [924, 117] on span "Media Information" at bounding box center [920, 117] width 98 height 17
click at [913, 115] on span "Media Information" at bounding box center [920, 117] width 98 height 17
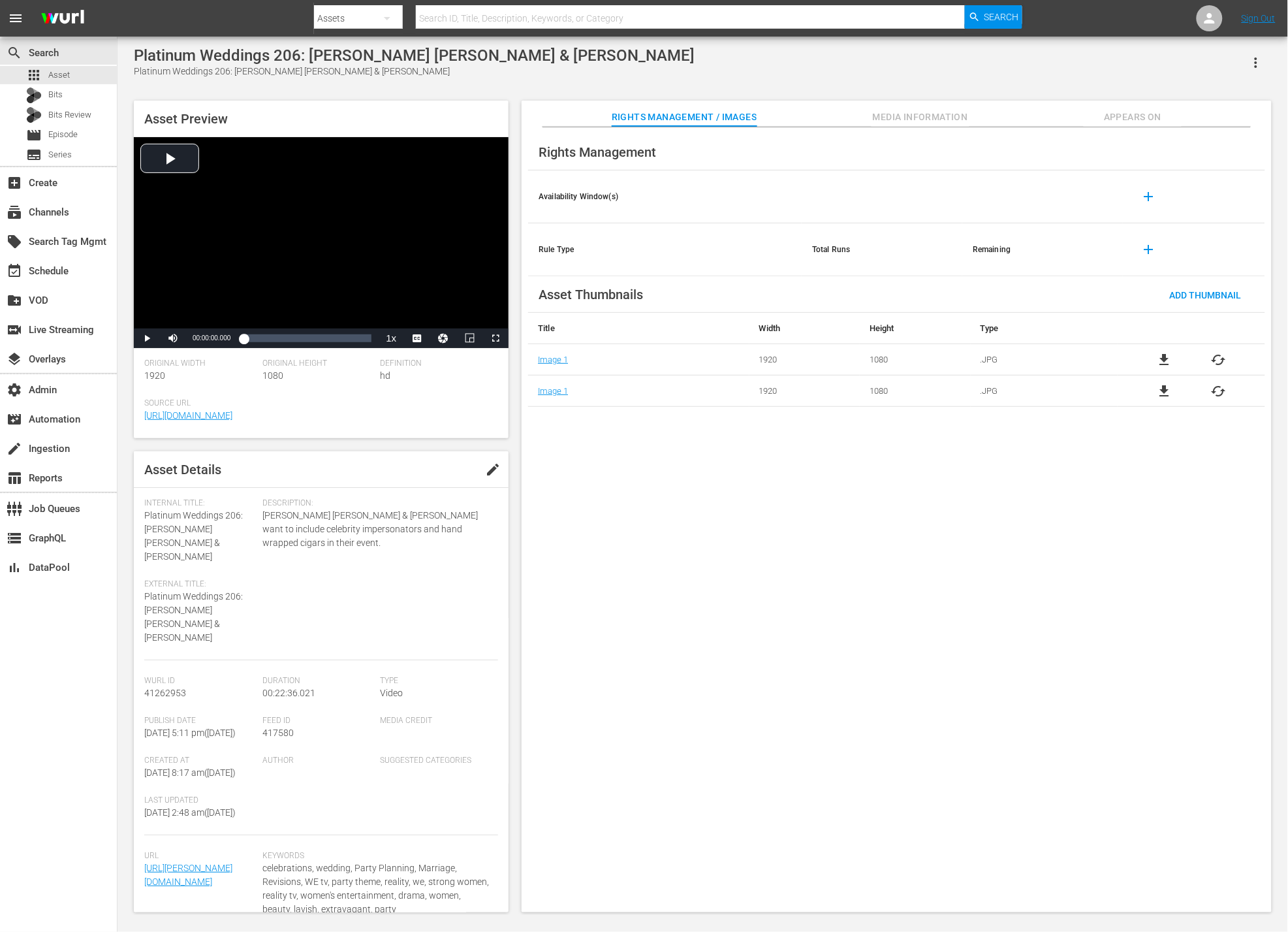
click at [898, 115] on span "Media Information" at bounding box center [920, 117] width 98 height 17
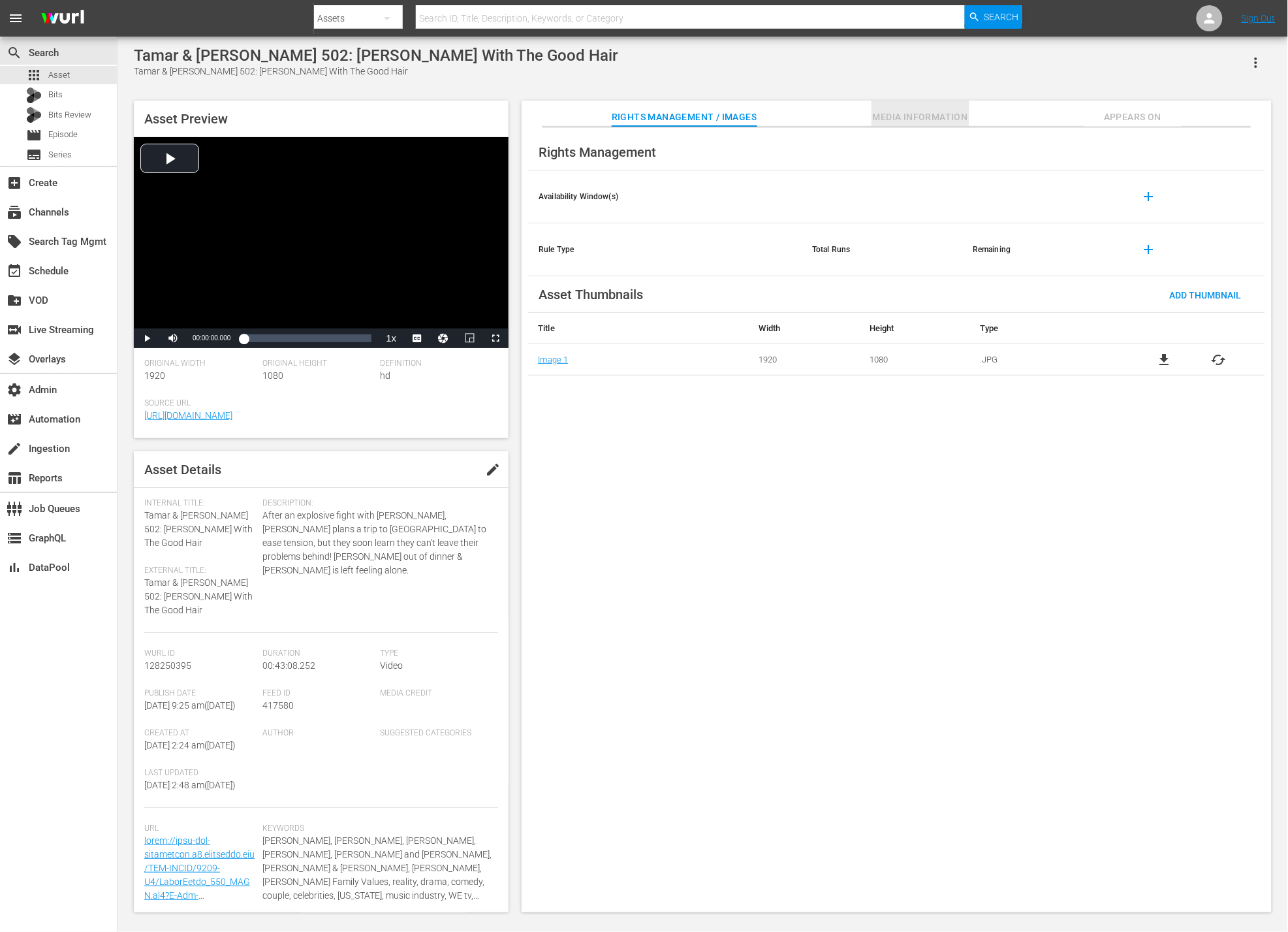
click at [940, 115] on span "Media Information" at bounding box center [920, 117] width 98 height 17
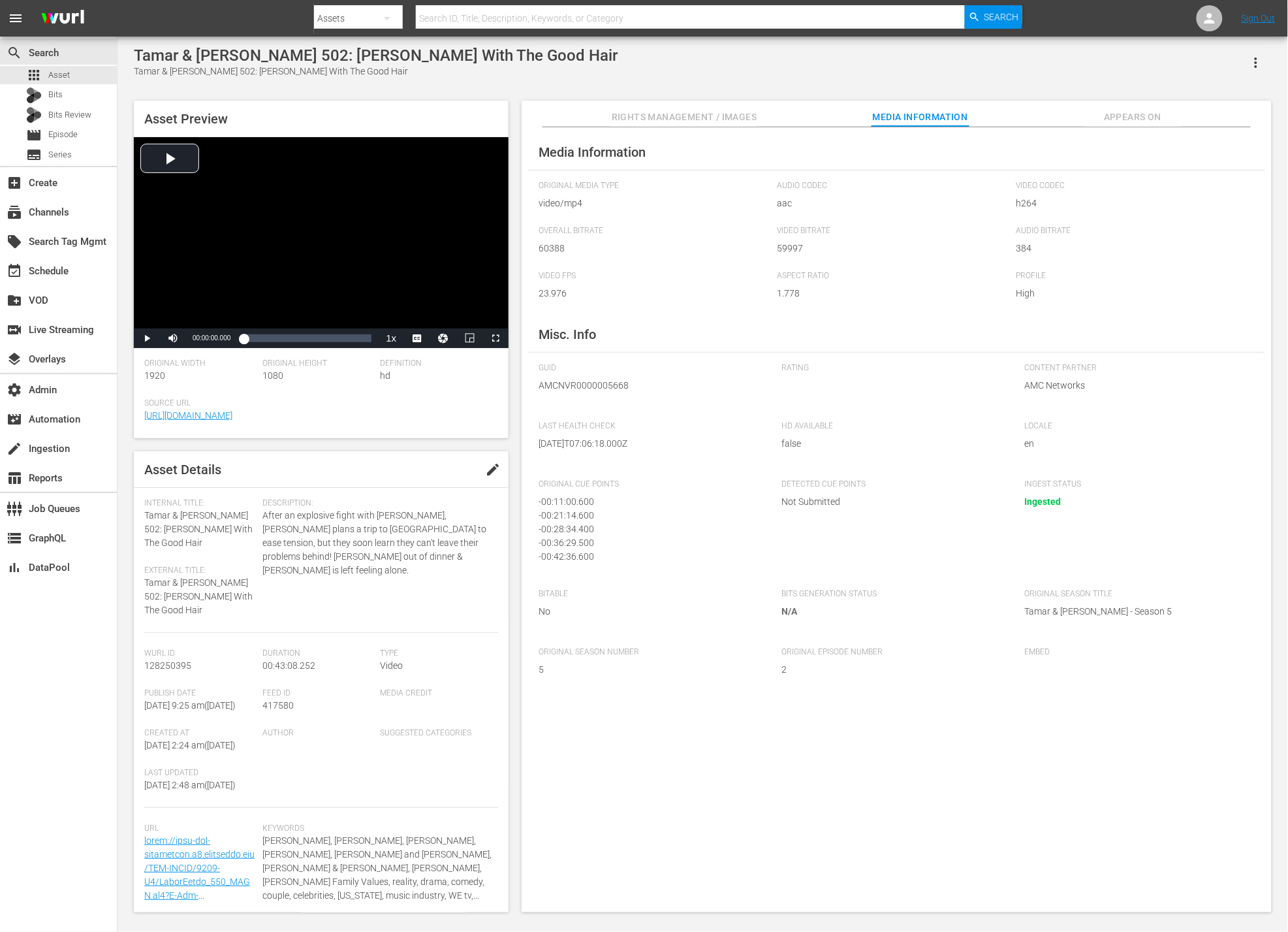
scroll to position [3, 0]
click at [590, 386] on span "AMCNVR0000005668" at bounding box center [651, 385] width 224 height 14
copy span "AMCNVR0000005668"
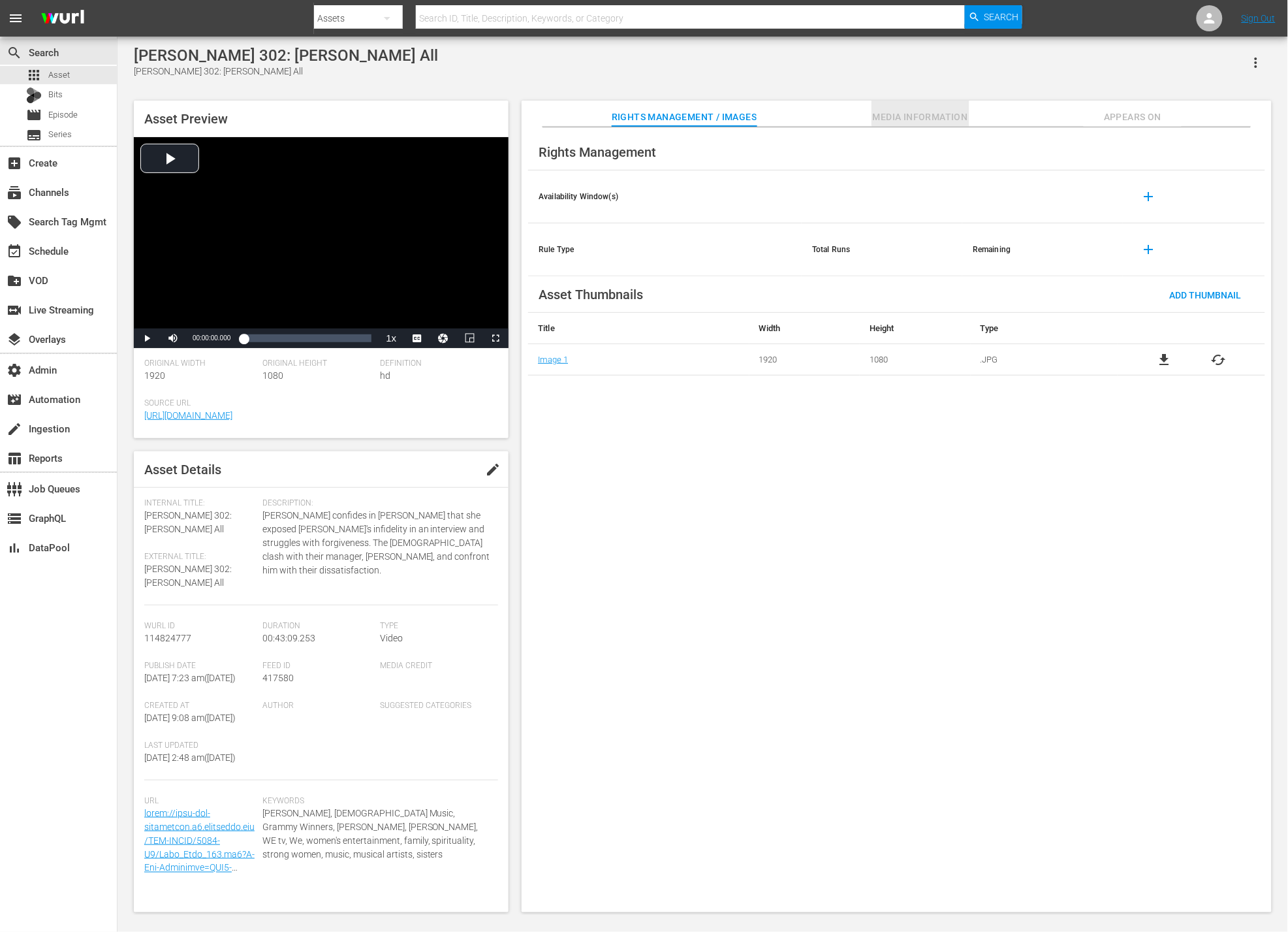
click at [904, 117] on span "Media Information" at bounding box center [920, 117] width 98 height 17
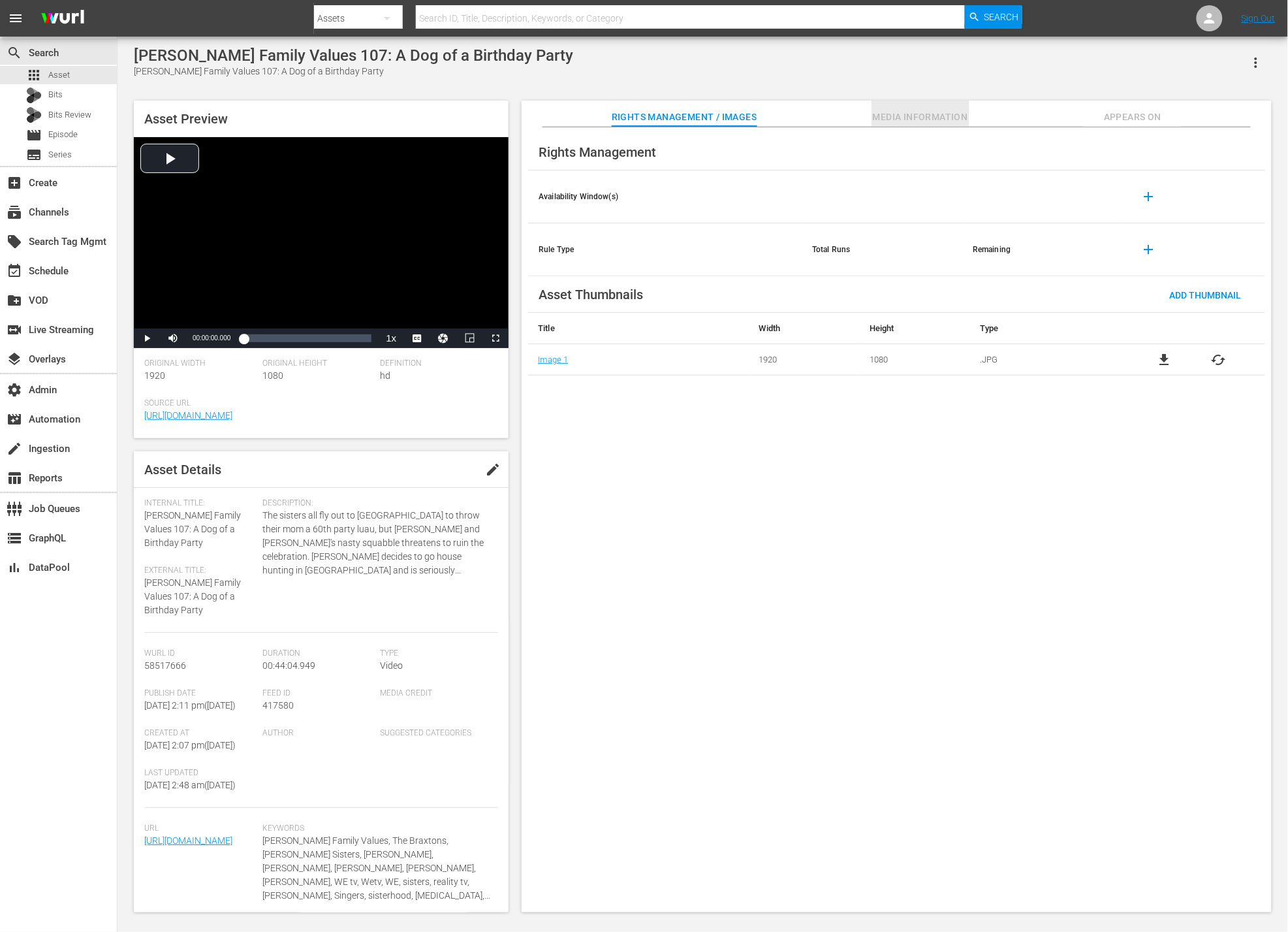
click at [906, 113] on span "Media Information" at bounding box center [920, 117] width 98 height 17
click at [945, 121] on span "Media Information" at bounding box center [920, 117] width 98 height 17
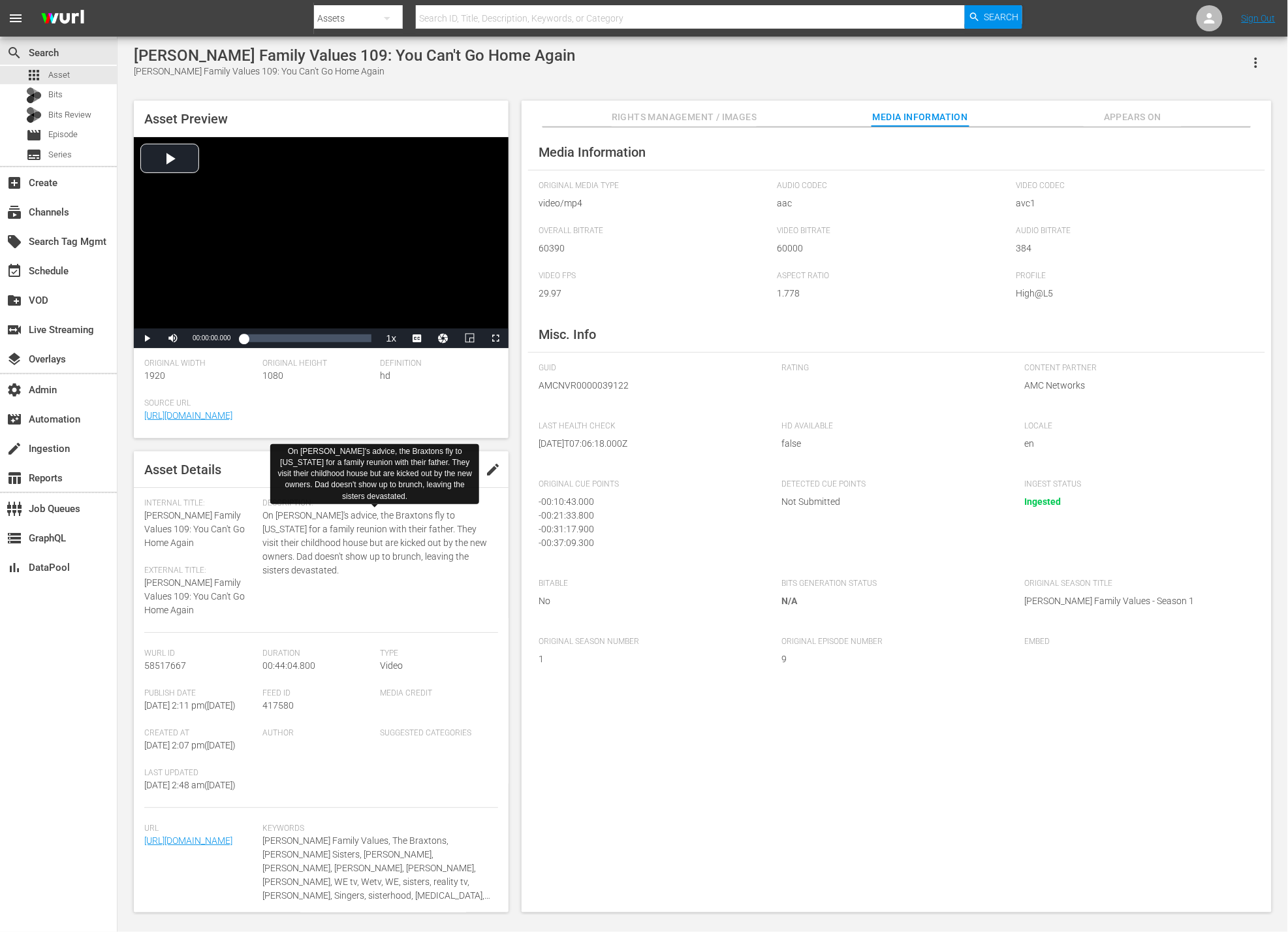
scroll to position [18, 0]
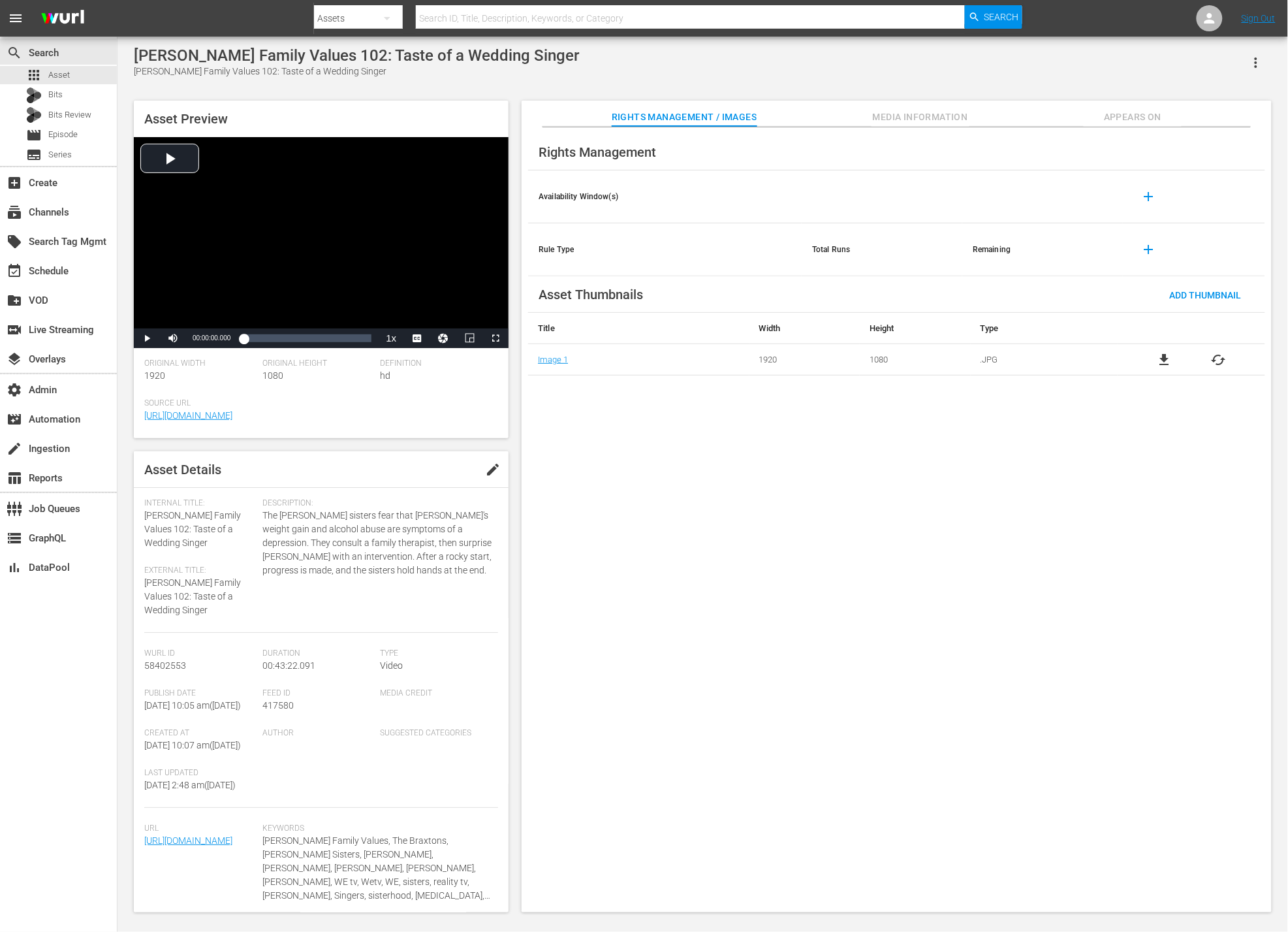
click at [906, 115] on span "Media Information" at bounding box center [920, 117] width 98 height 17
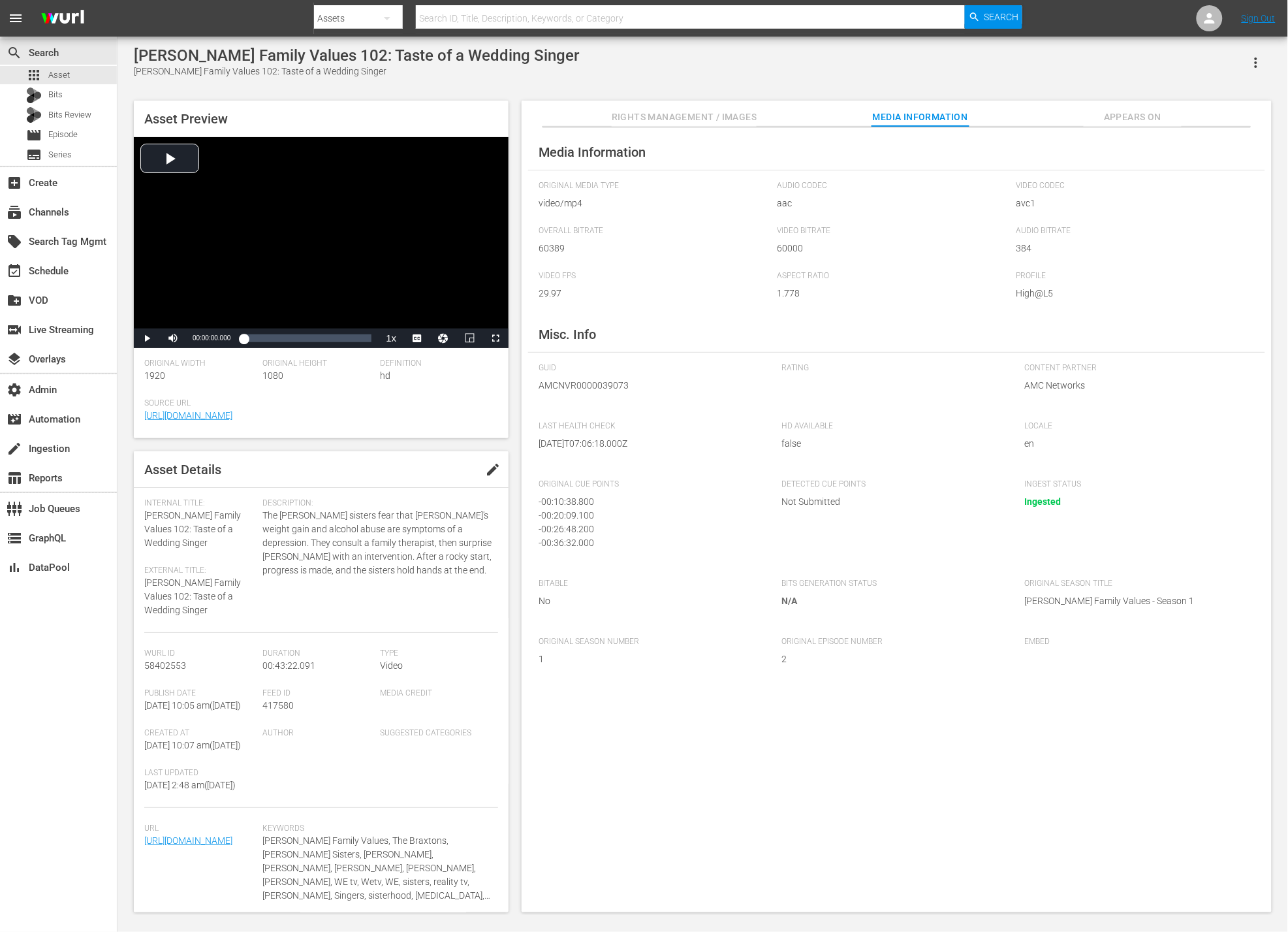
scroll to position [18, 0]
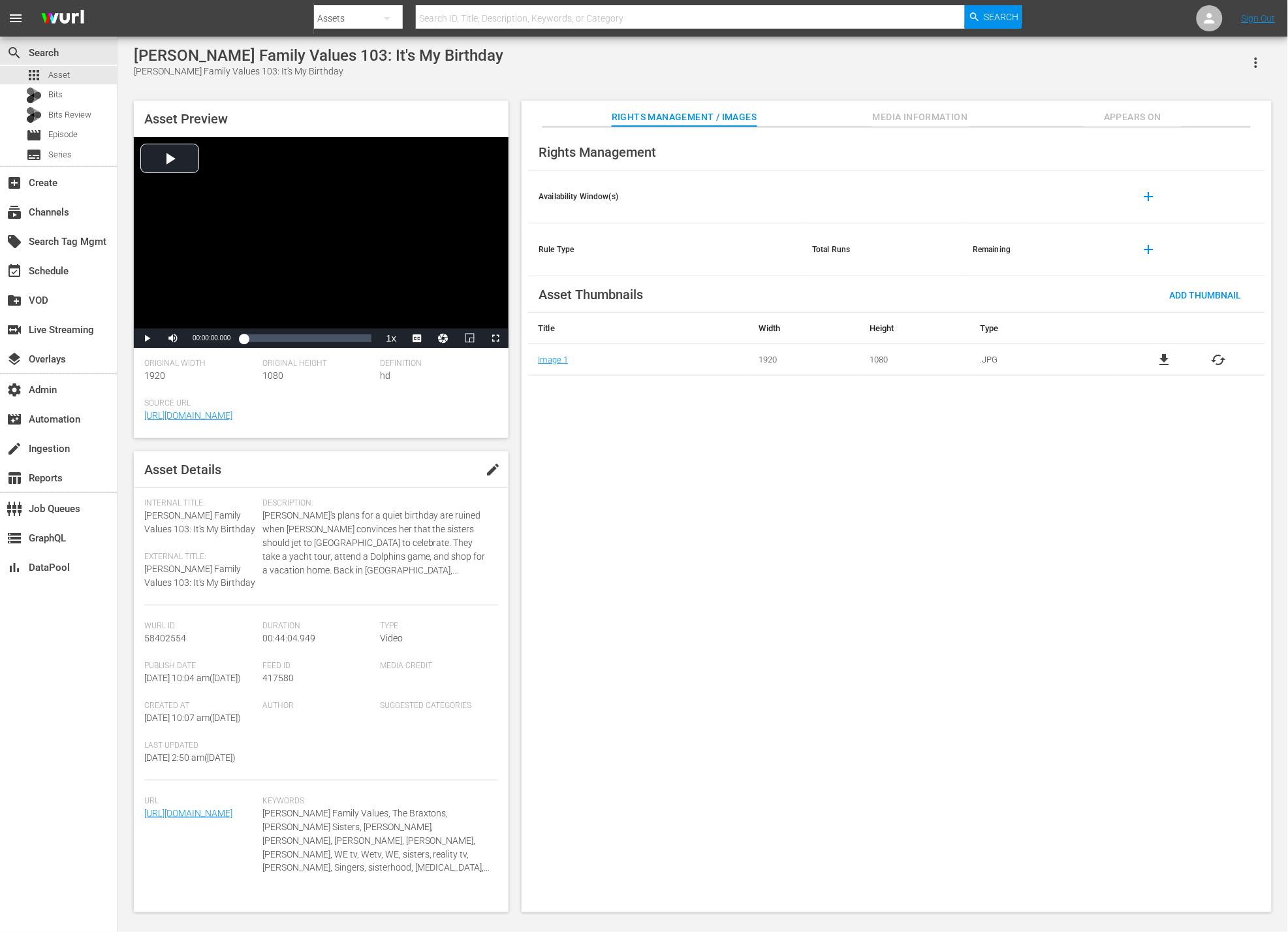
click at [899, 115] on span "Media Information" at bounding box center [920, 117] width 98 height 17
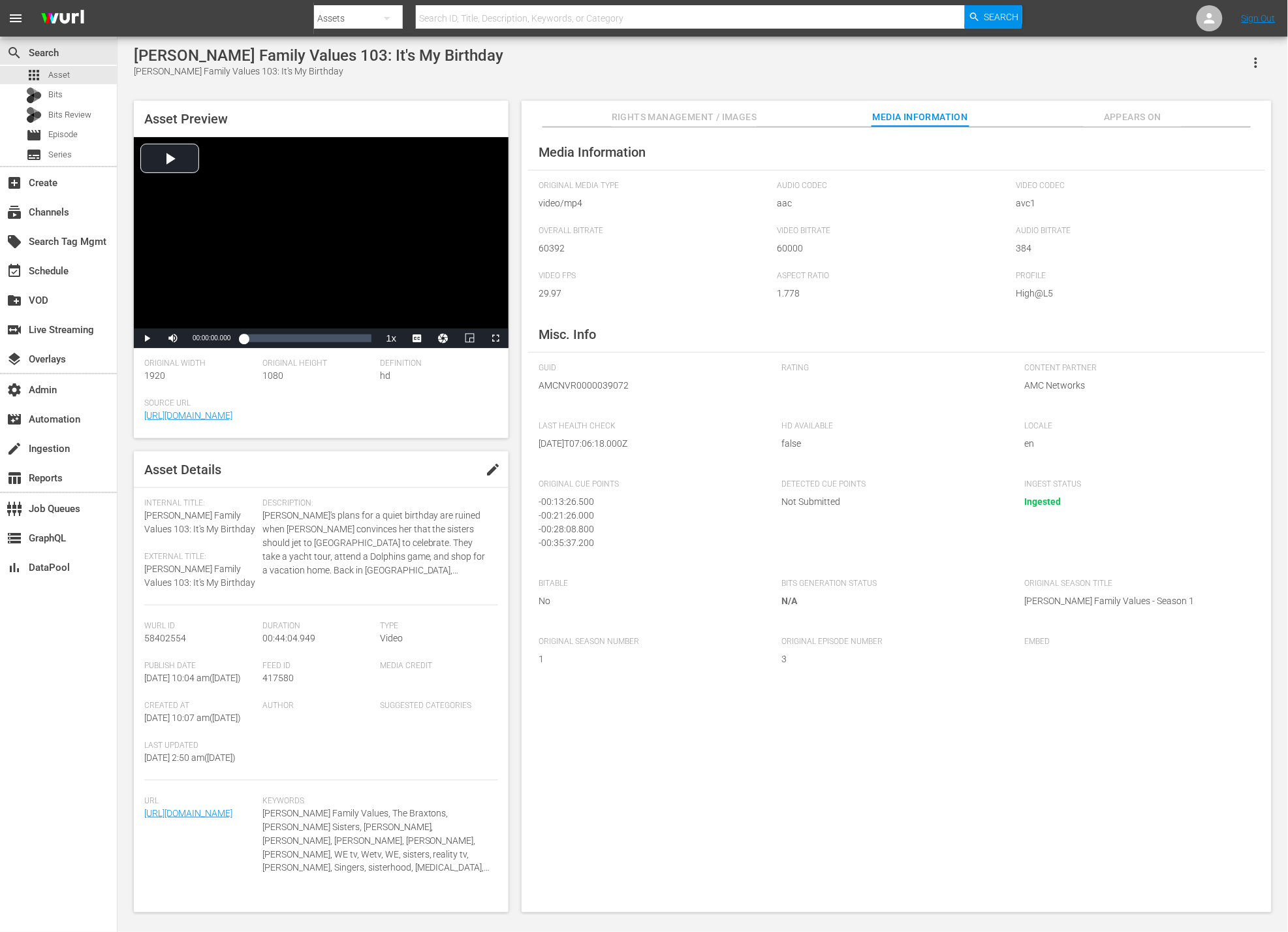
scroll to position [18, 0]
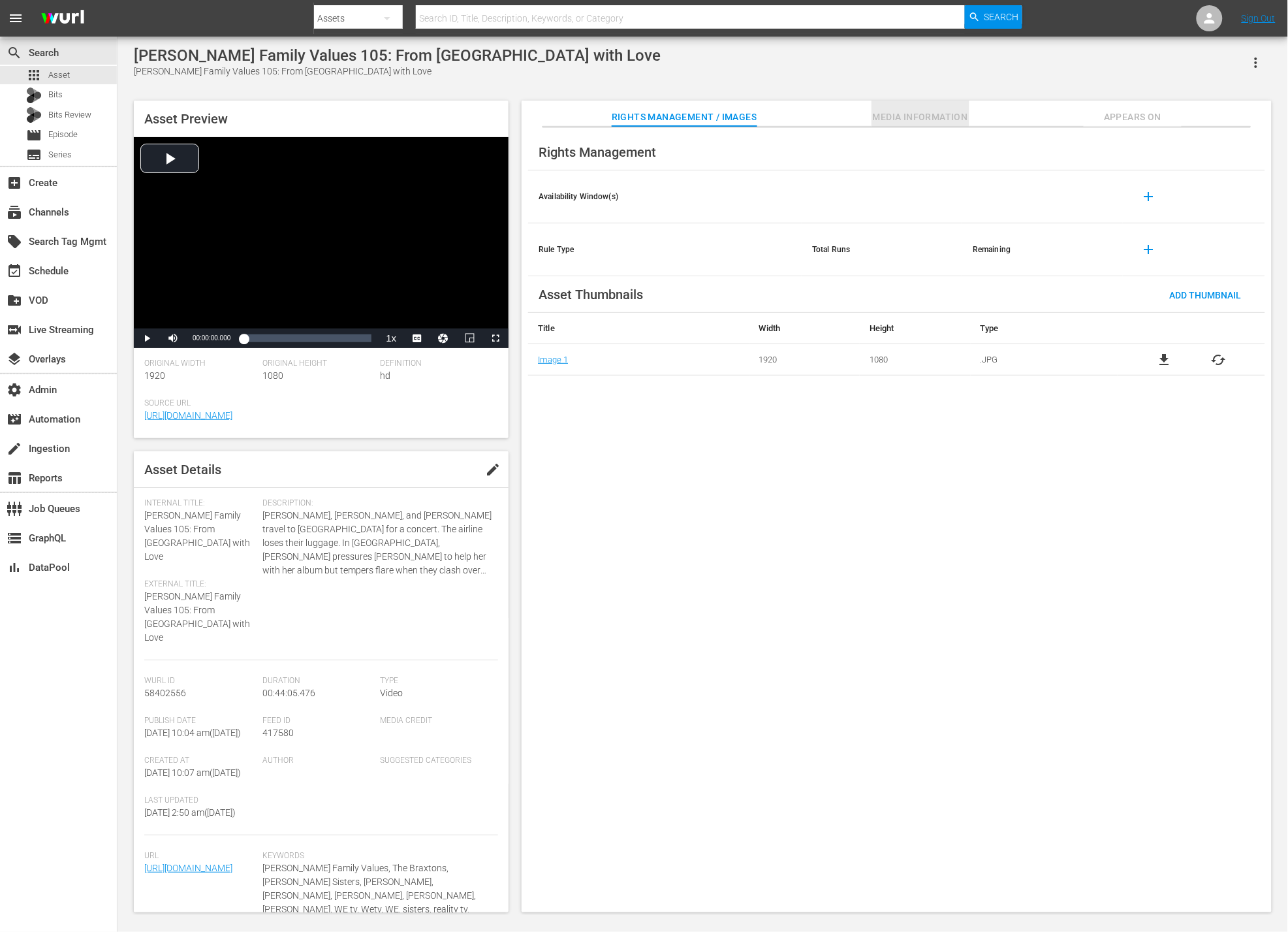
click at [905, 116] on span "Media Information" at bounding box center [920, 117] width 98 height 17
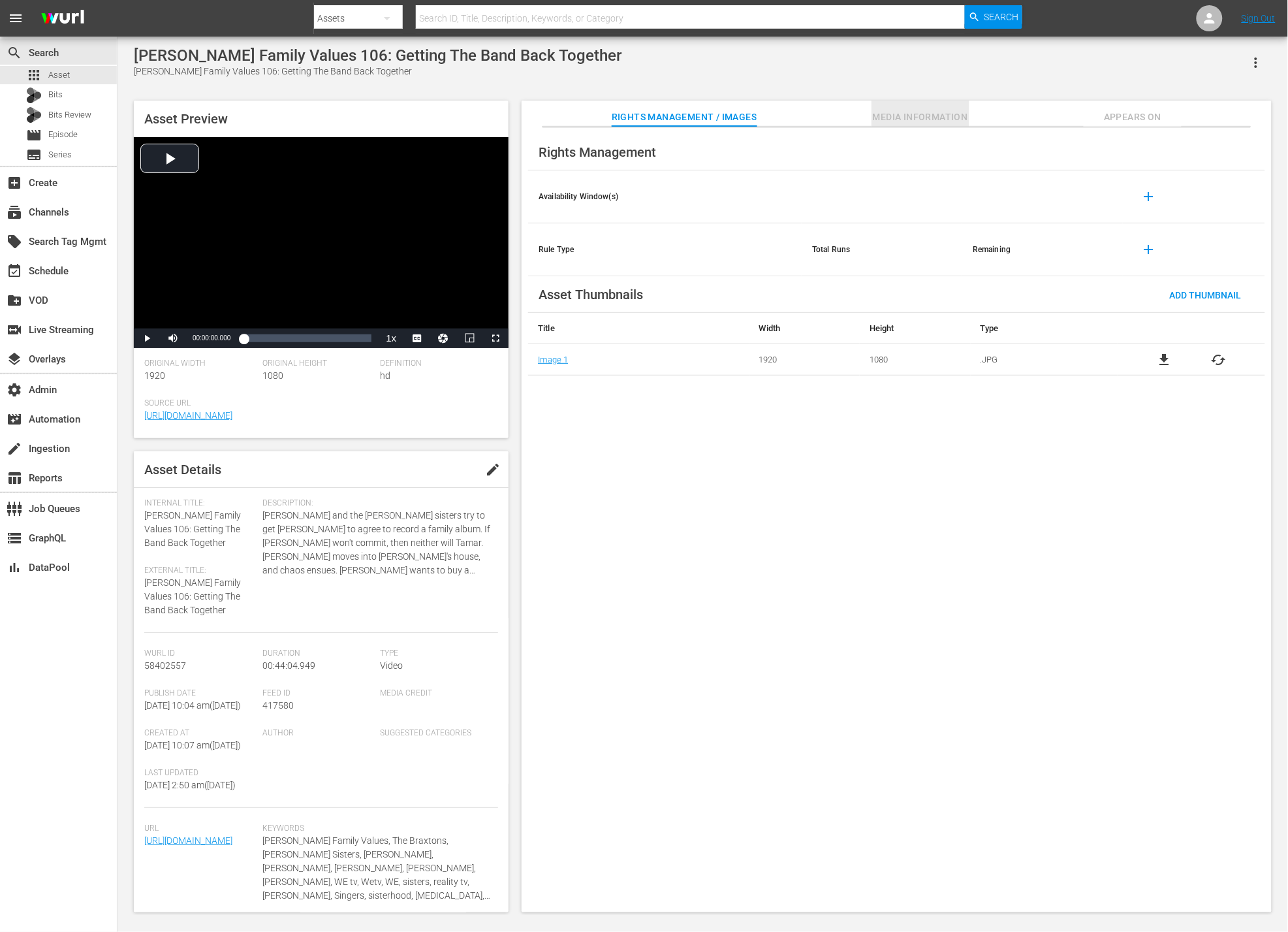
click at [947, 115] on span "Media Information" at bounding box center [920, 117] width 98 height 17
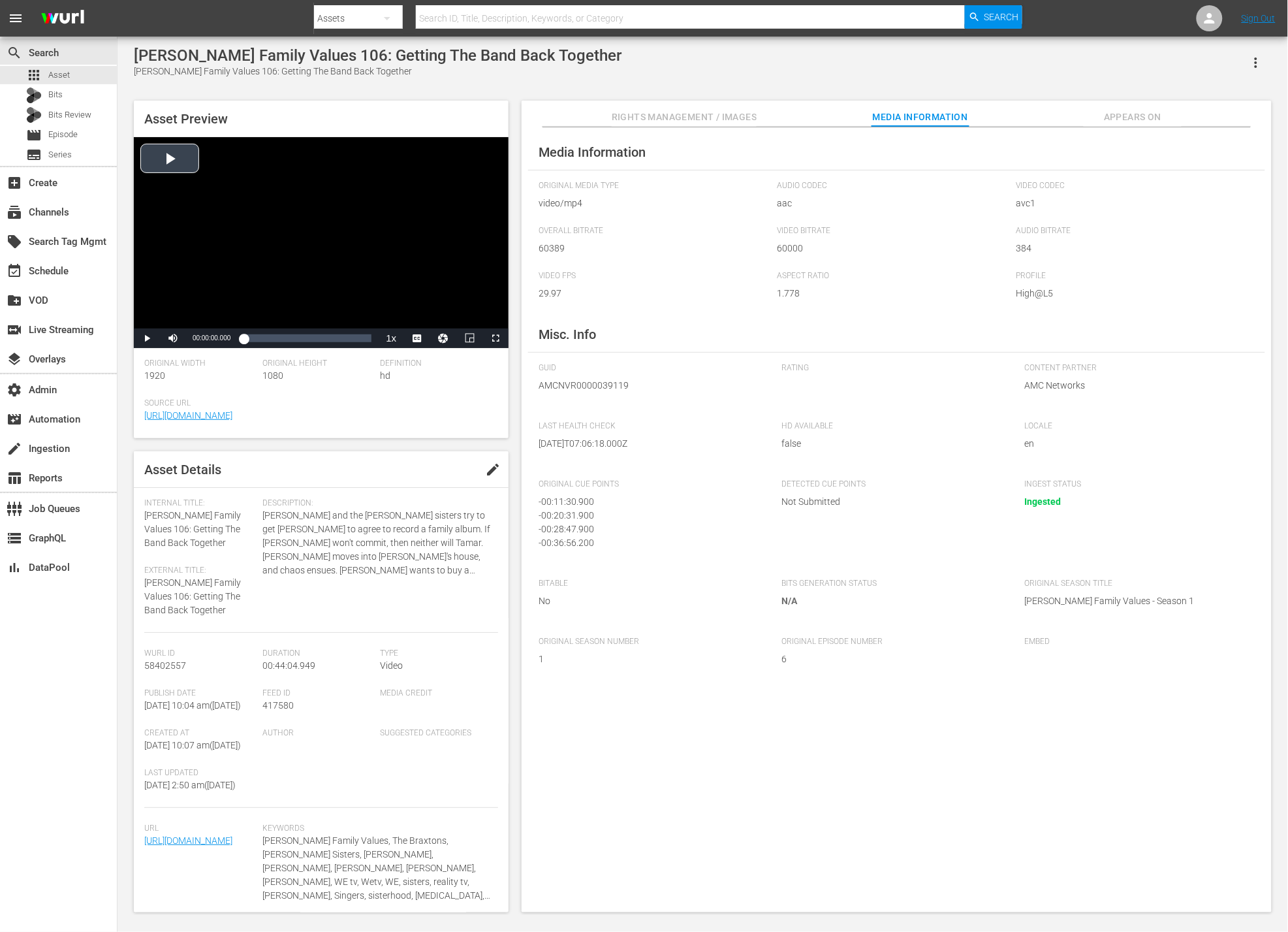
scroll to position [10, 0]
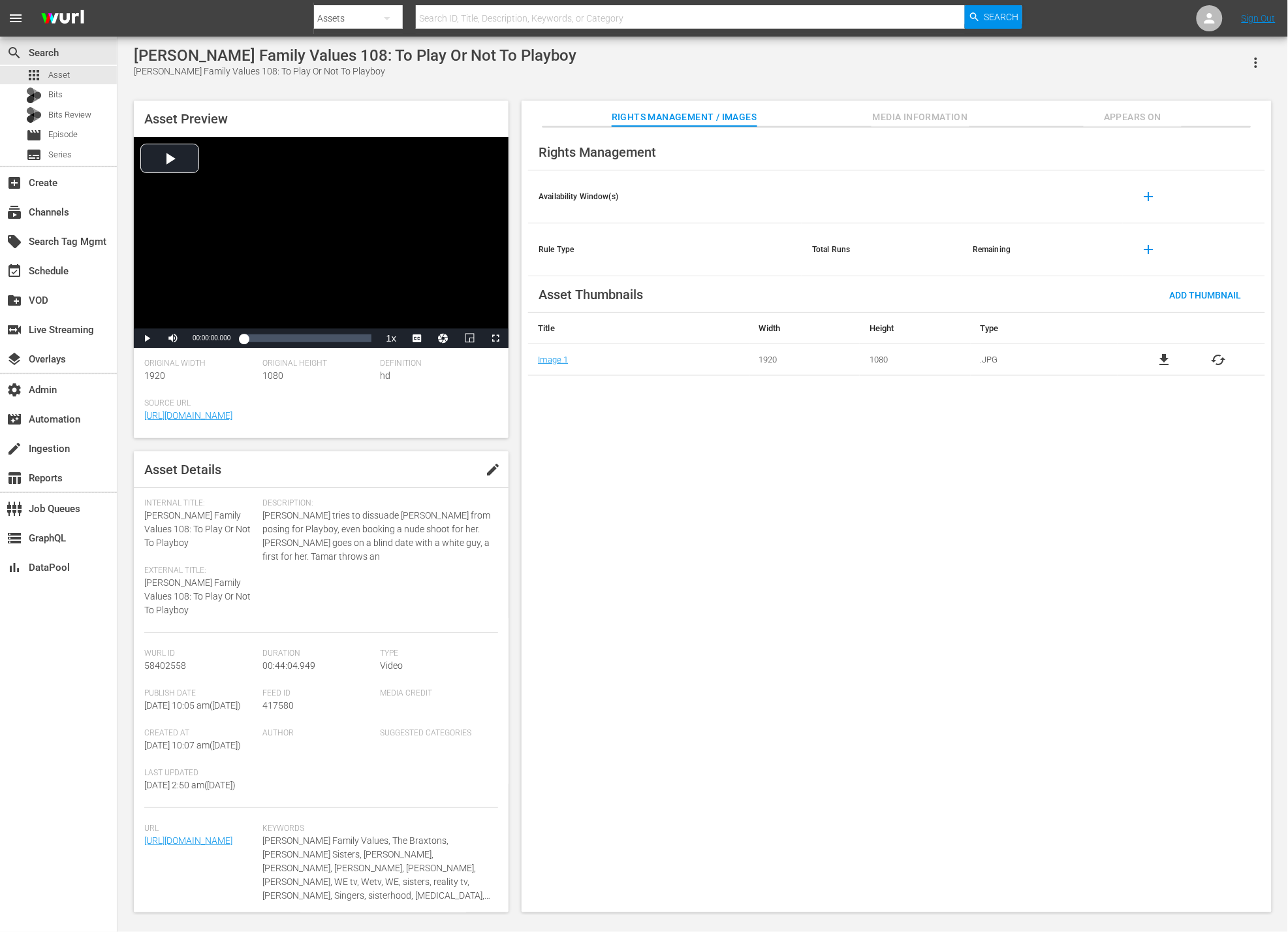
click at [891, 107] on button "Media Information" at bounding box center [920, 114] width 98 height 26
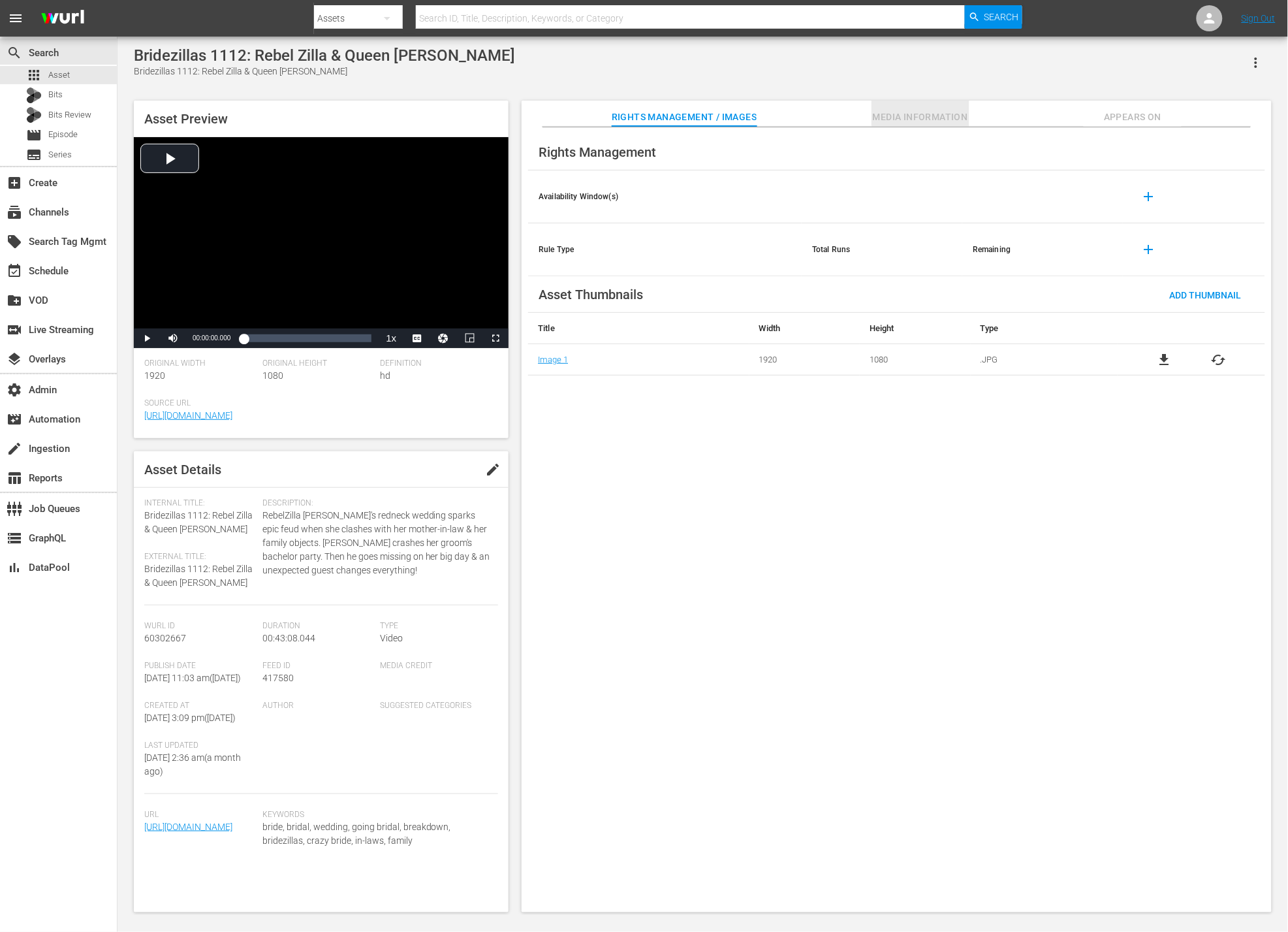
click at [950, 115] on span "Media Information" at bounding box center [920, 117] width 98 height 17
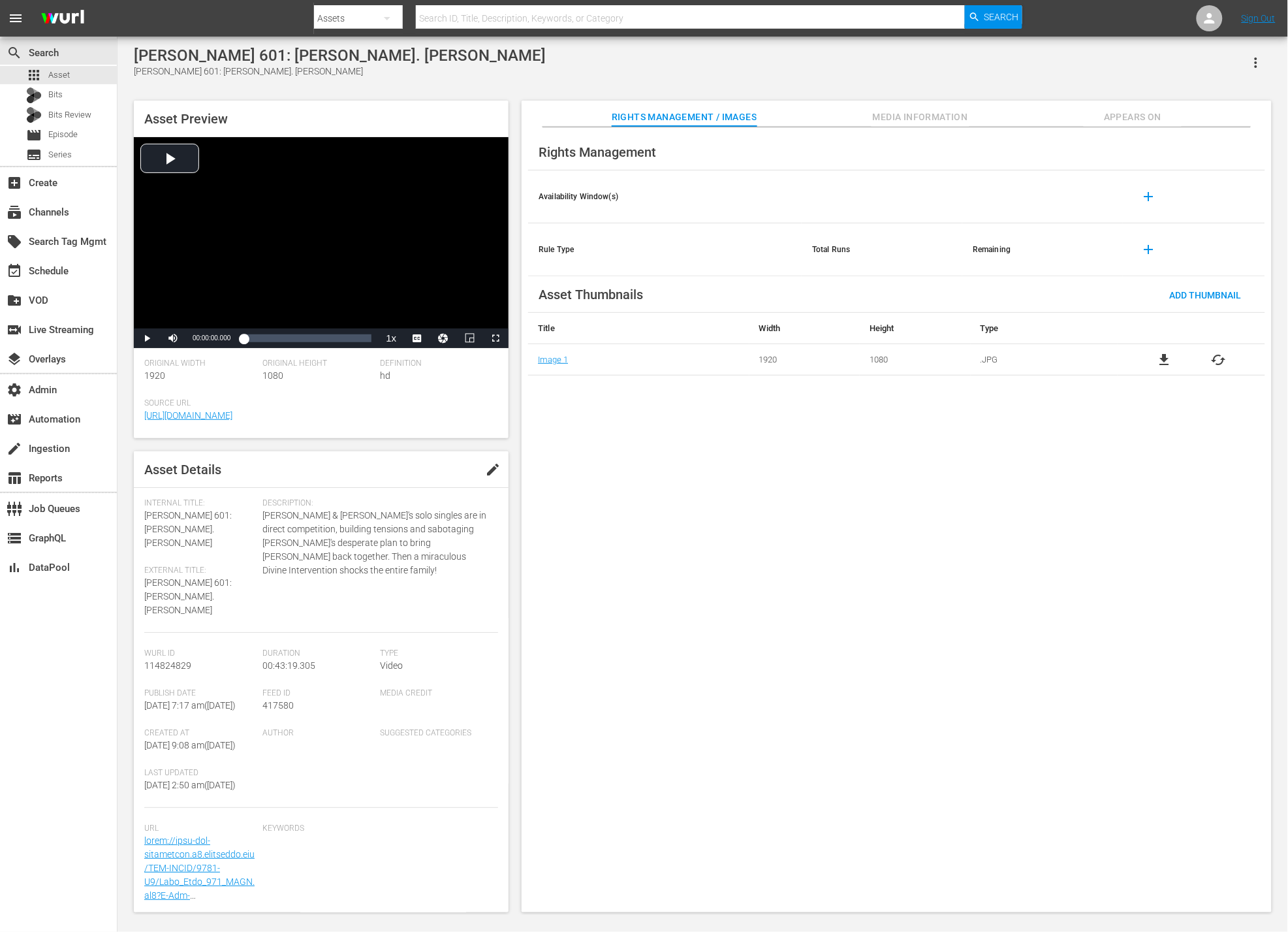
click at [892, 118] on span "Media Information" at bounding box center [920, 117] width 98 height 17
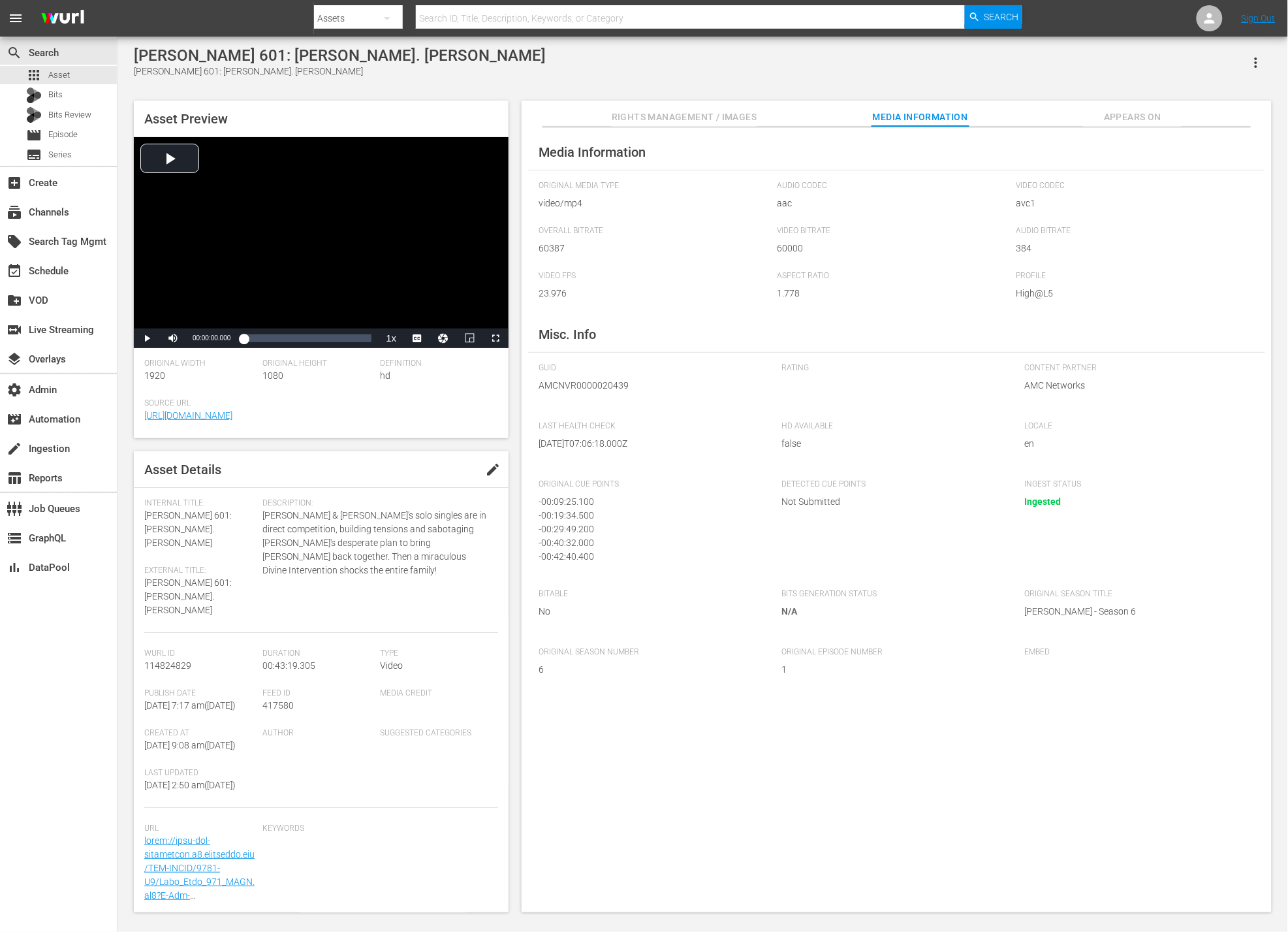
scroll to position [3, 0]
click at [577, 385] on span "AMCNVR0000020439" at bounding box center [651, 385] width 224 height 14
copy span "AMCNVR0000020439"
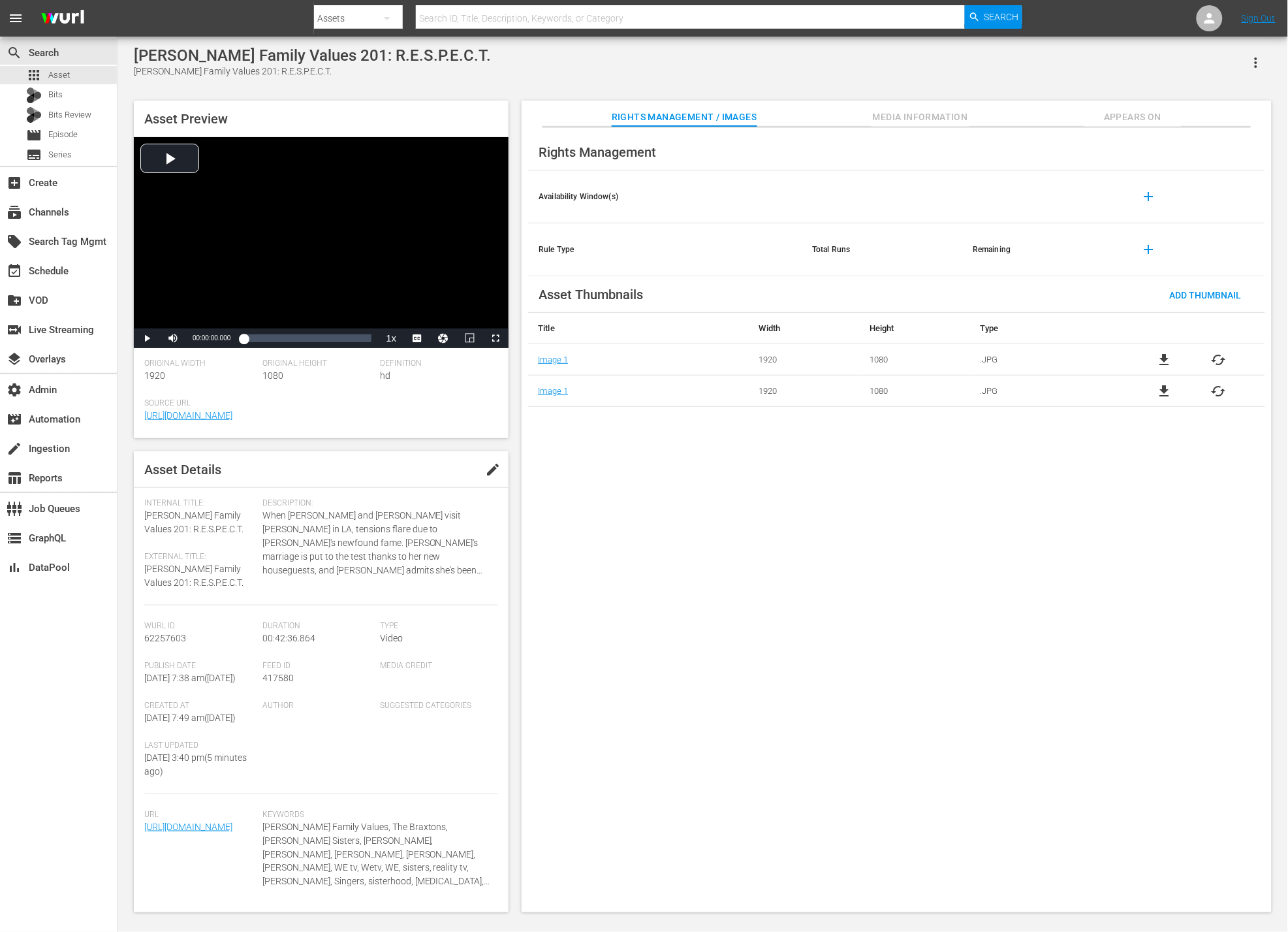
click at [917, 118] on span "Media Information" at bounding box center [920, 117] width 98 height 17
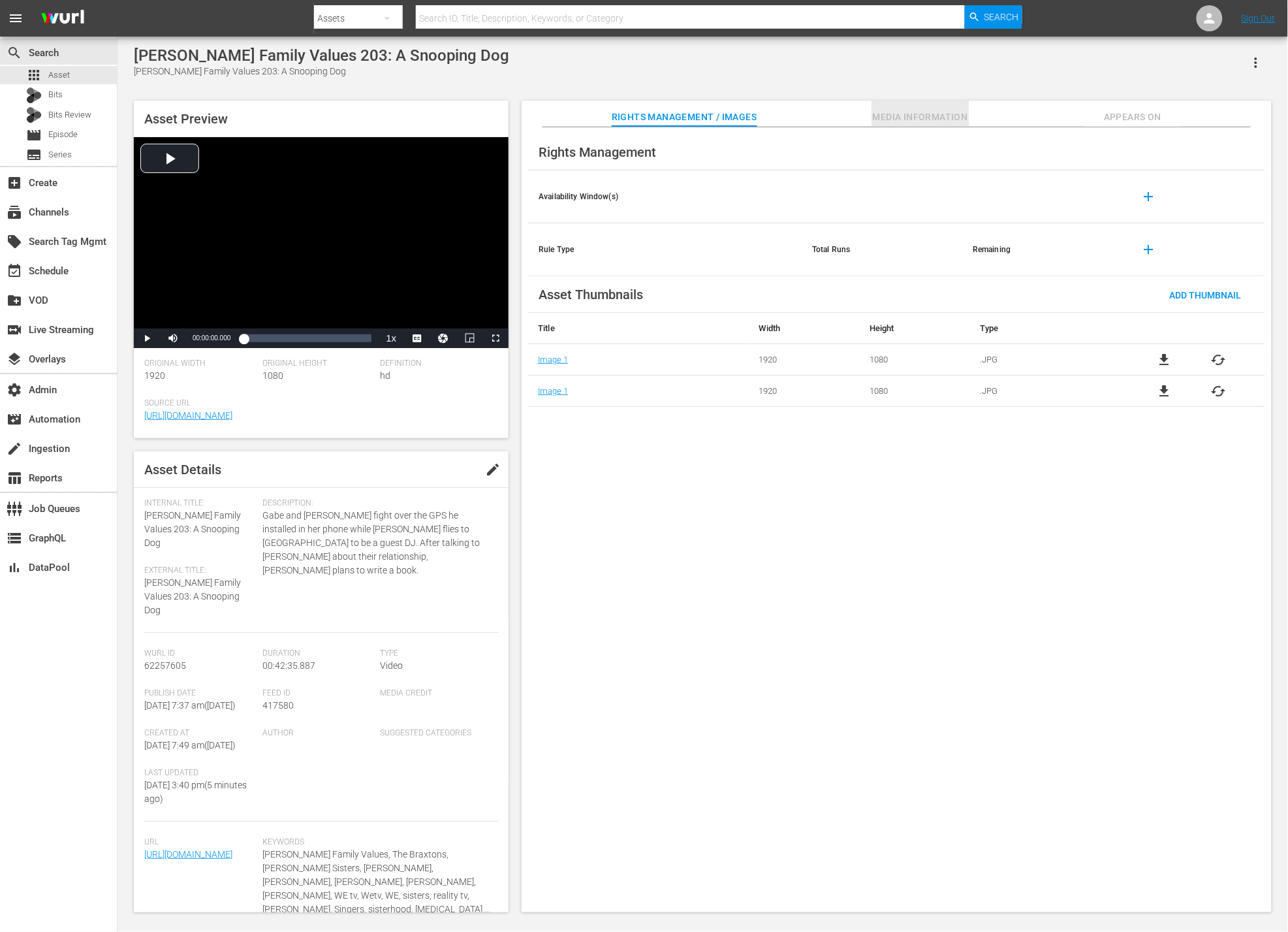
click at [908, 120] on span "Media Information" at bounding box center [920, 117] width 98 height 17
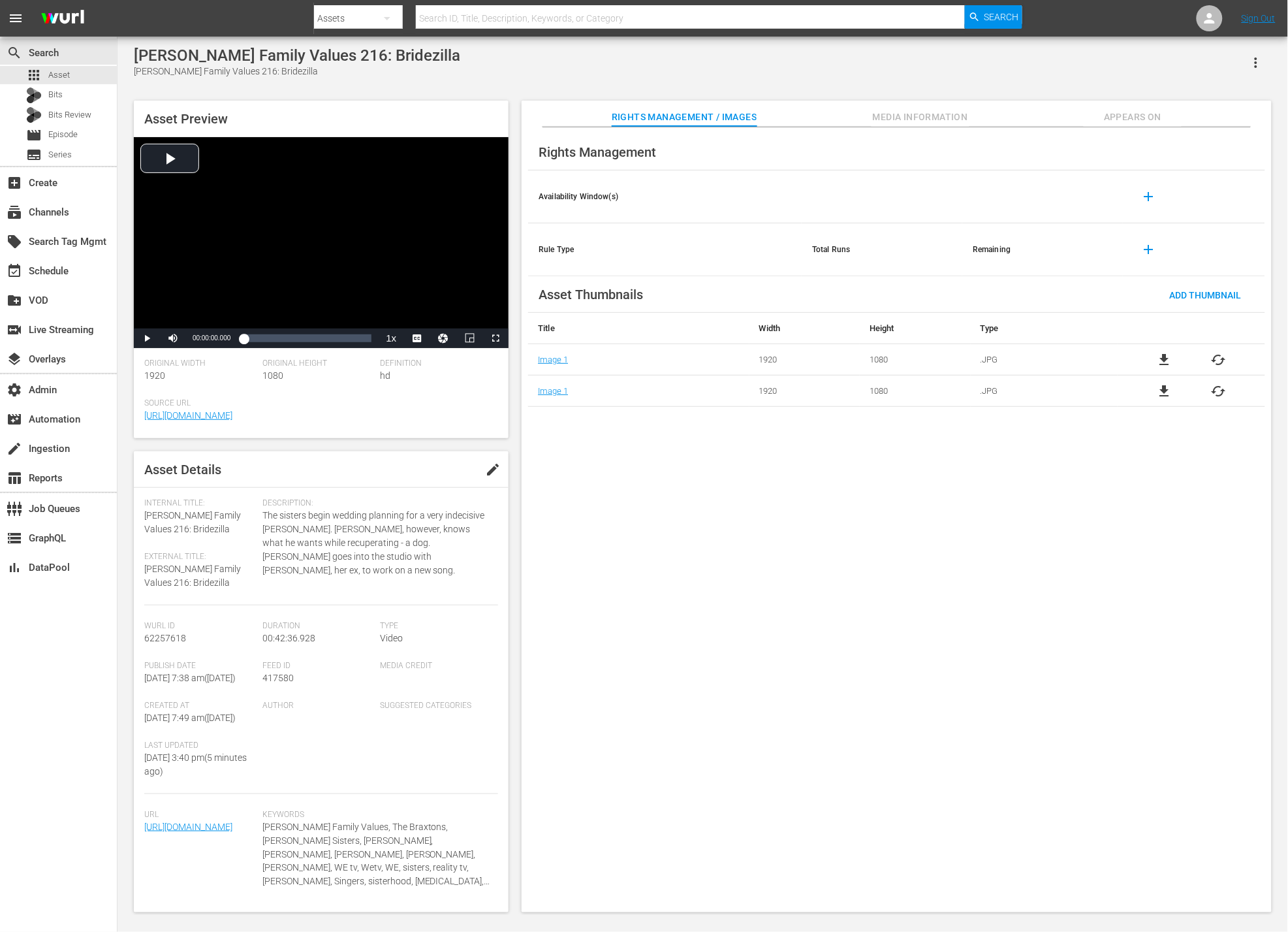
click at [887, 115] on span "Media Information" at bounding box center [920, 117] width 98 height 17
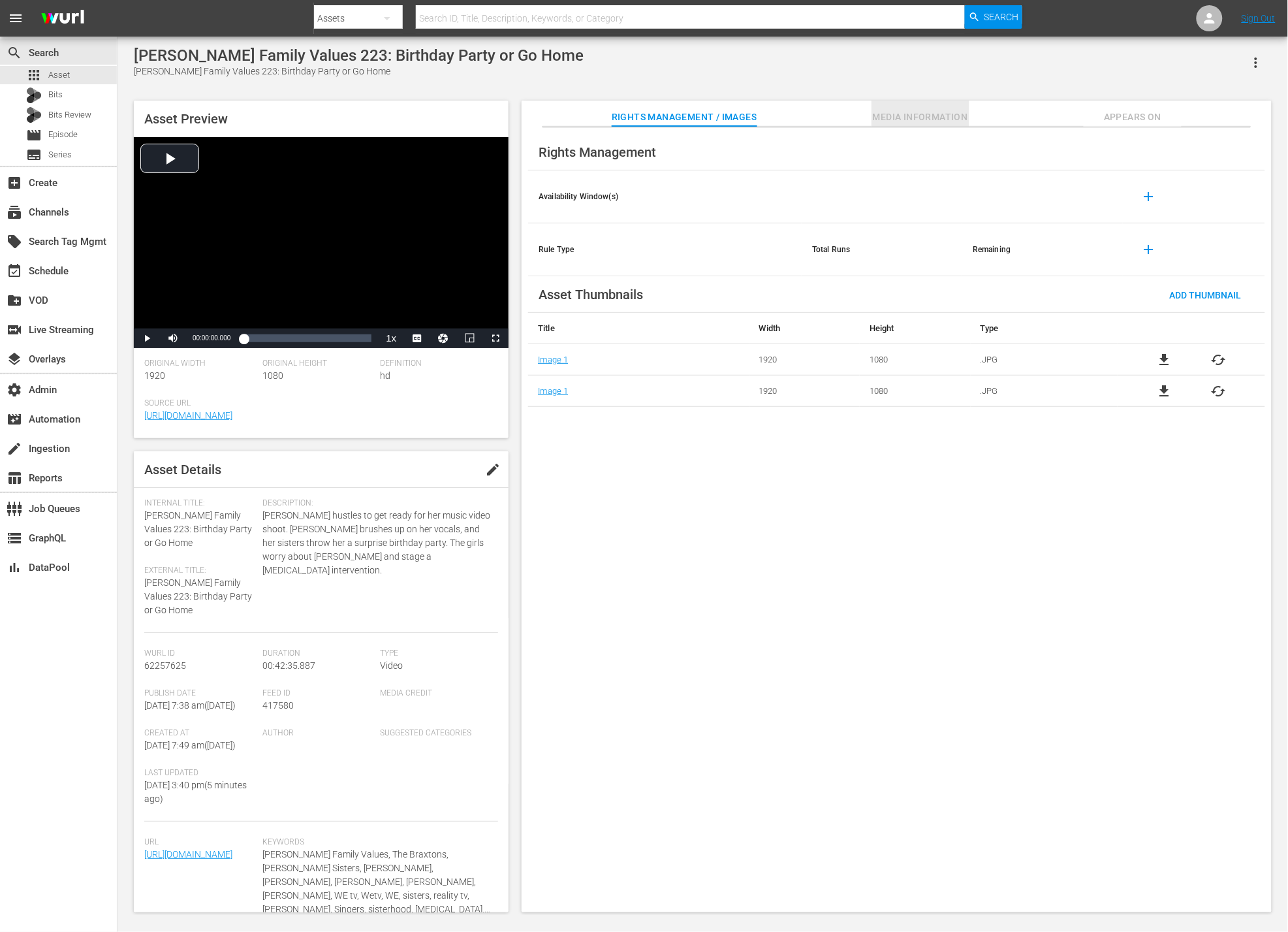
click at [955, 125] on span "Media Information" at bounding box center [920, 117] width 98 height 17
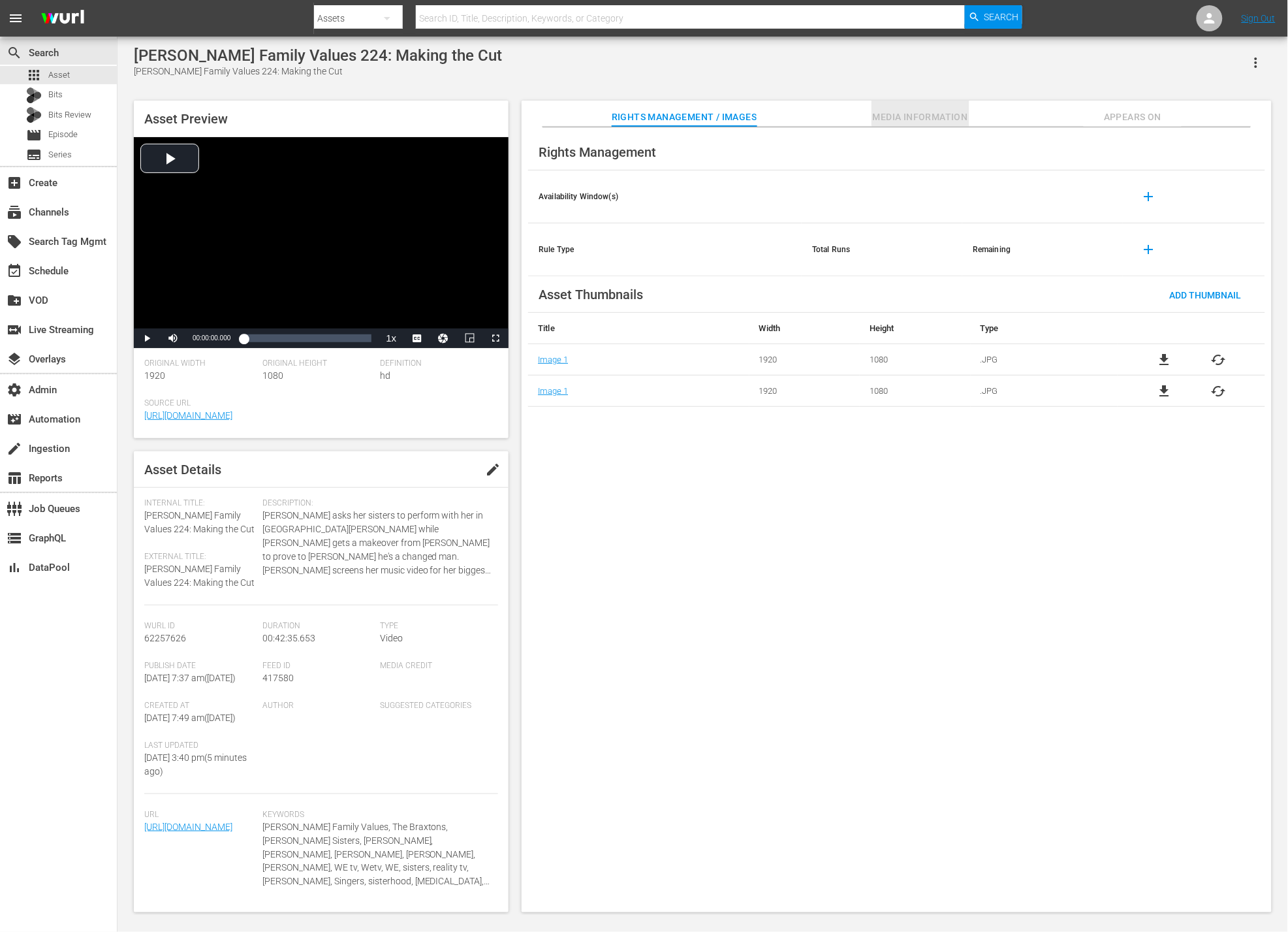
click at [948, 113] on span "Media Information" at bounding box center [920, 117] width 98 height 17
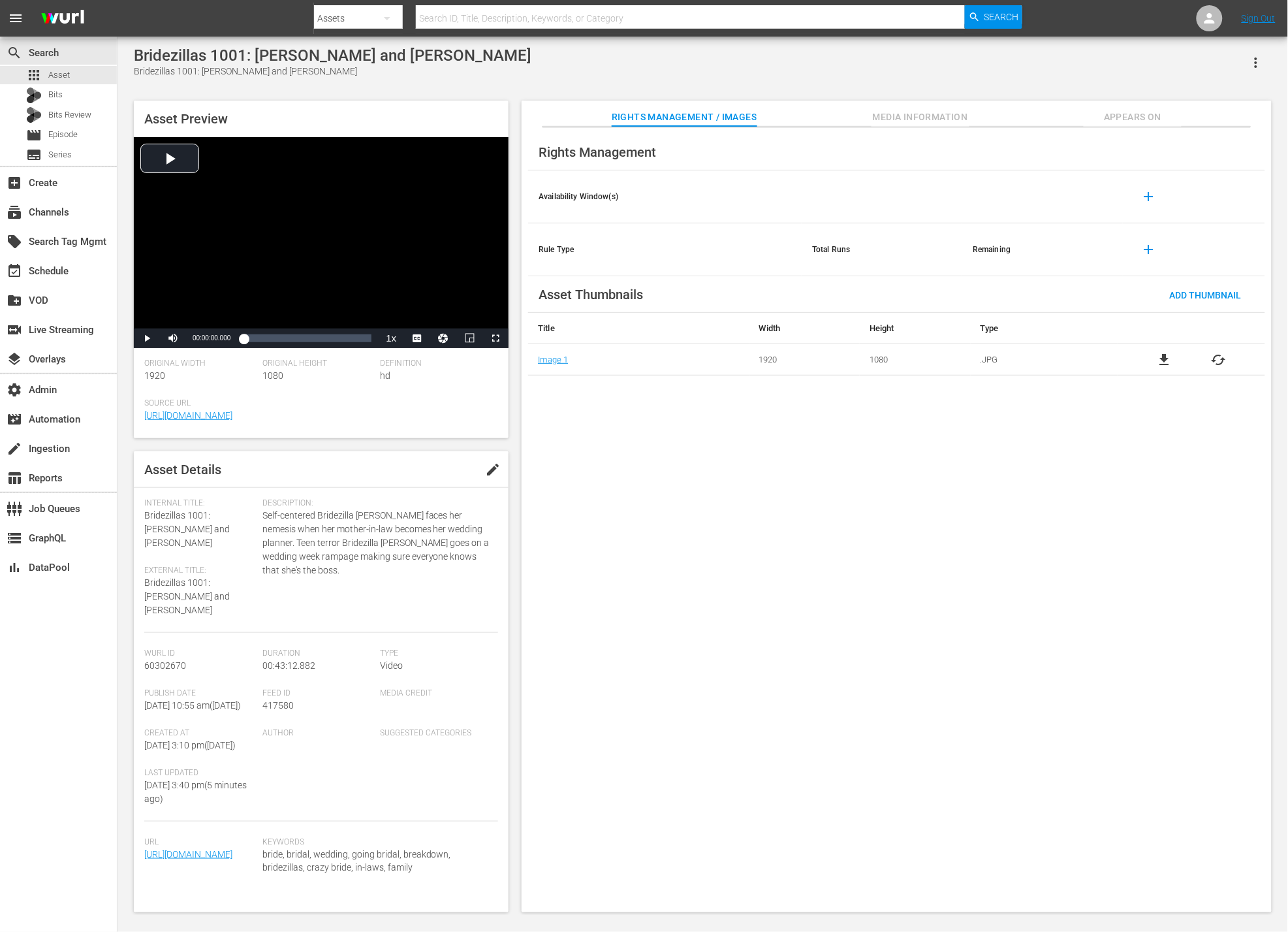
click at [883, 116] on span "Media Information" at bounding box center [920, 117] width 98 height 17
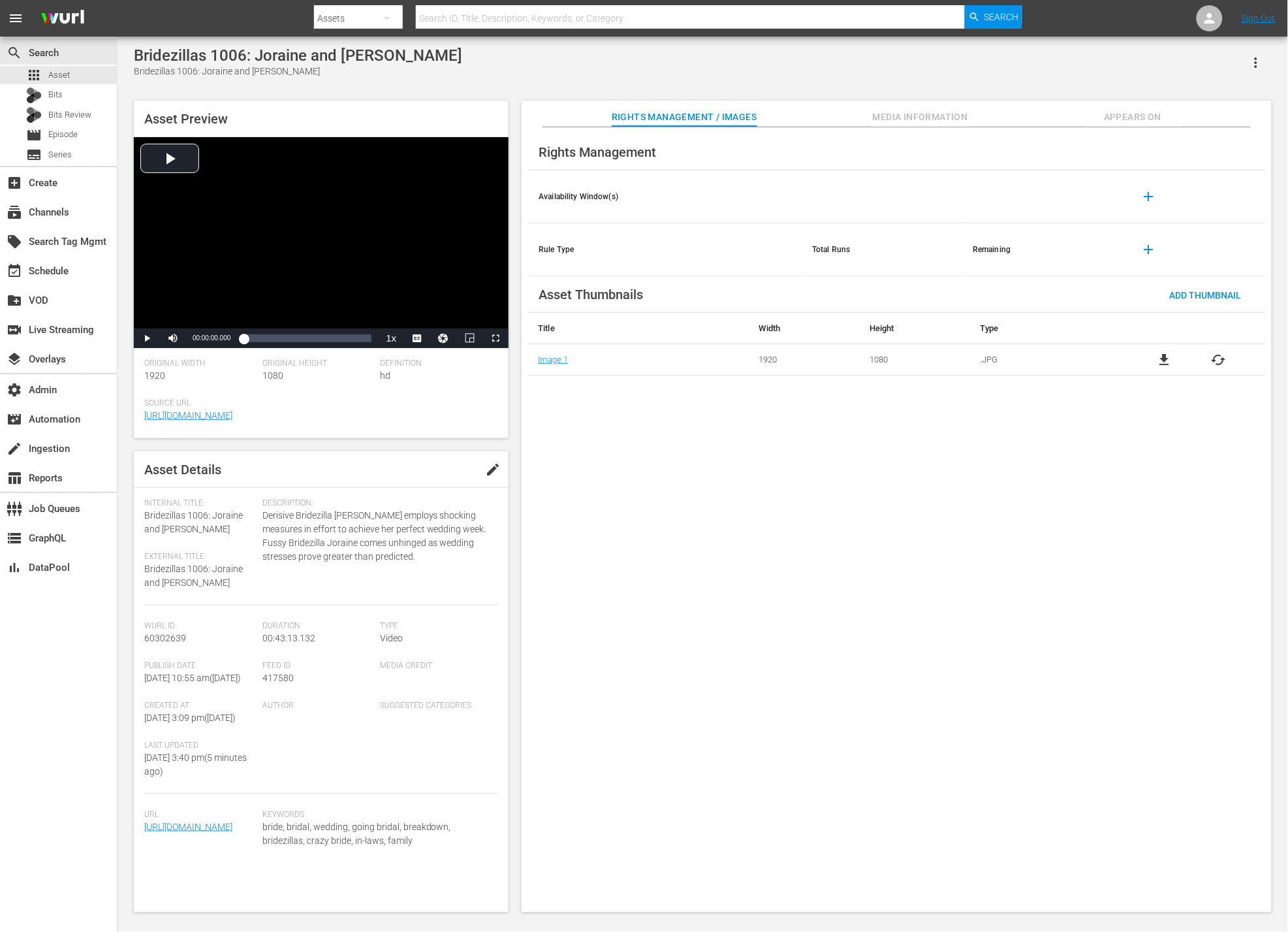
click at [911, 107] on button "Media Information" at bounding box center [920, 114] width 98 height 26
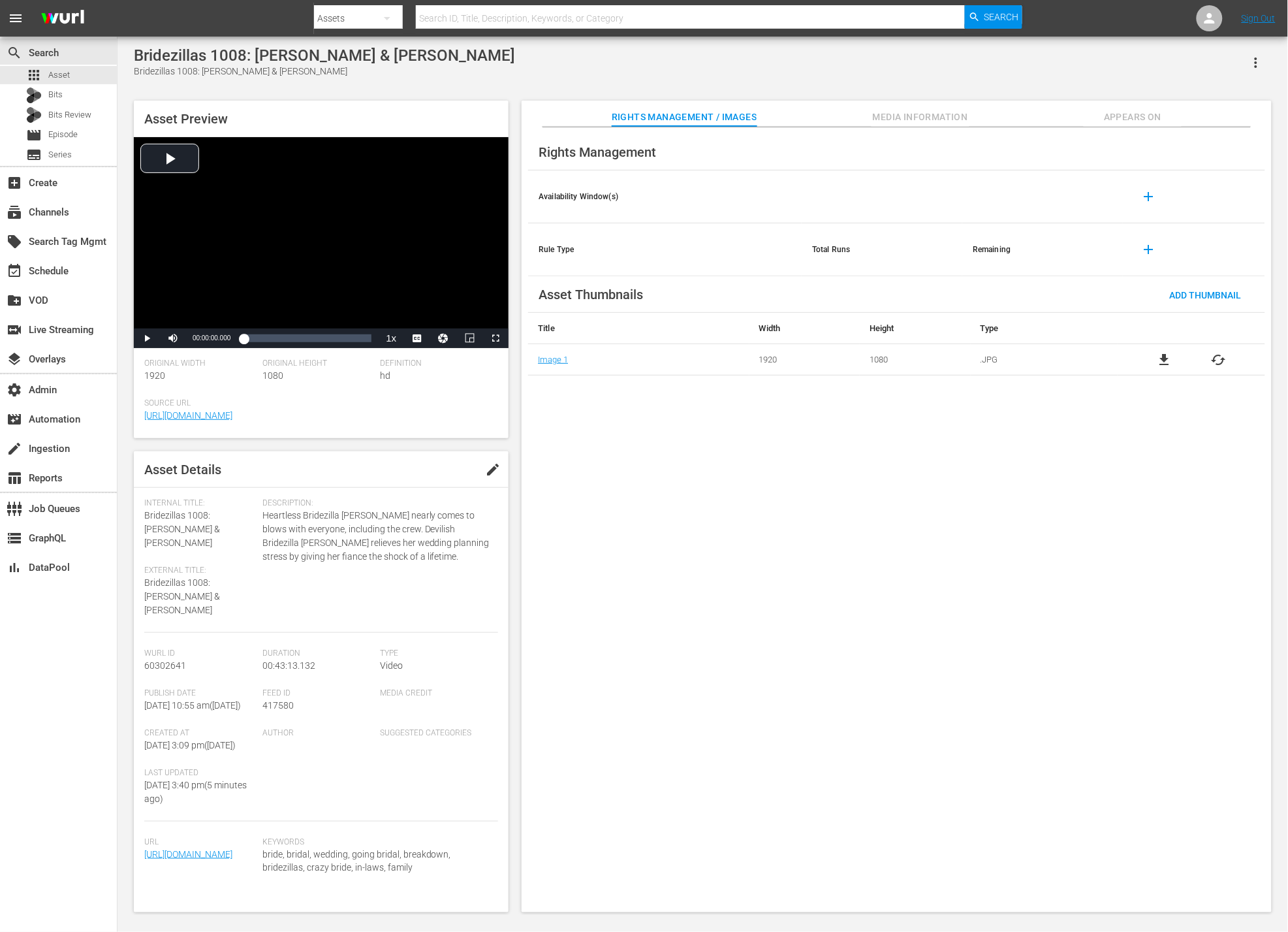
click at [906, 111] on span "Media Information" at bounding box center [920, 117] width 98 height 17
click at [900, 107] on button "Media Information" at bounding box center [920, 114] width 98 height 26
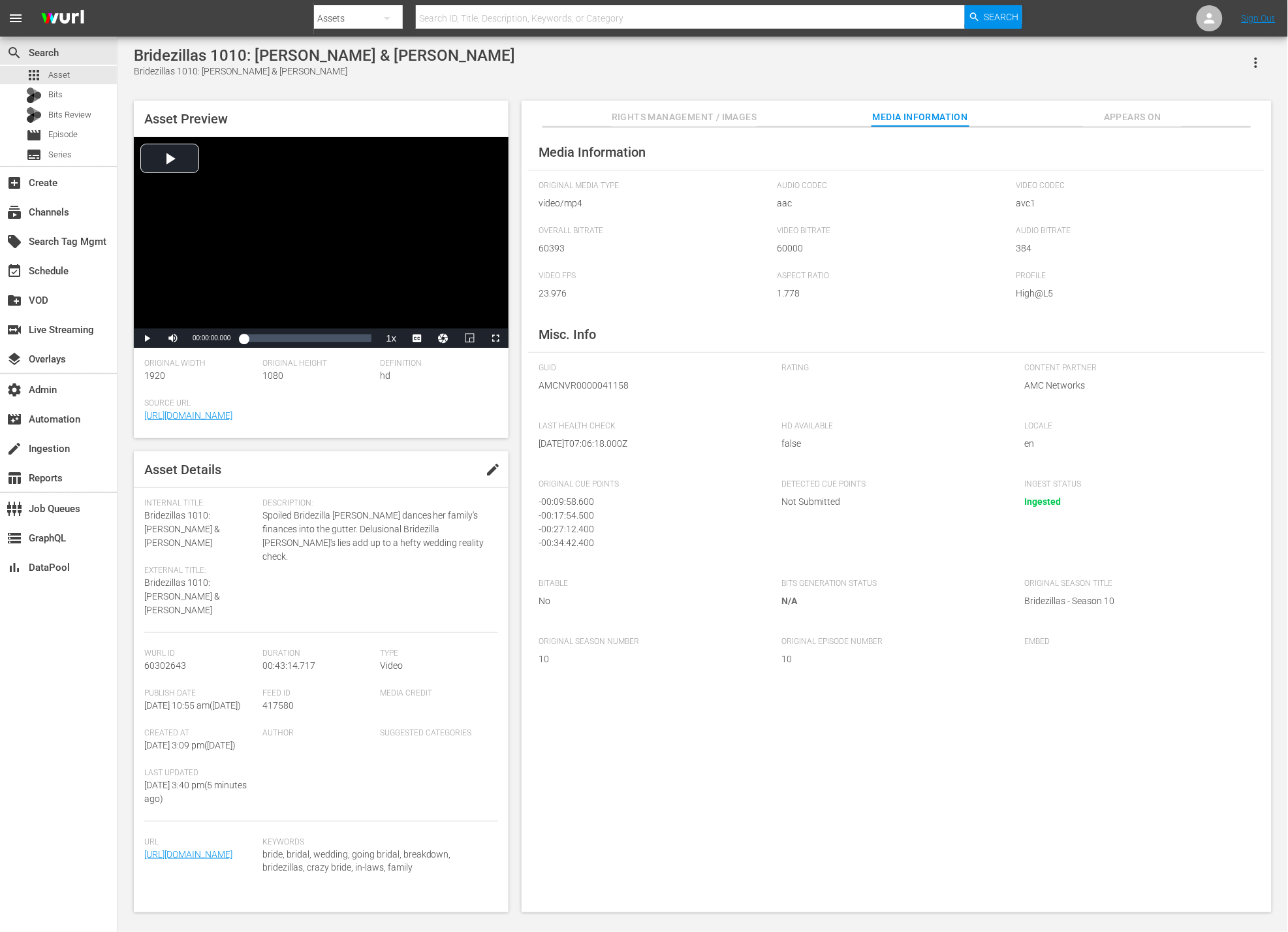
scroll to position [18, 0]
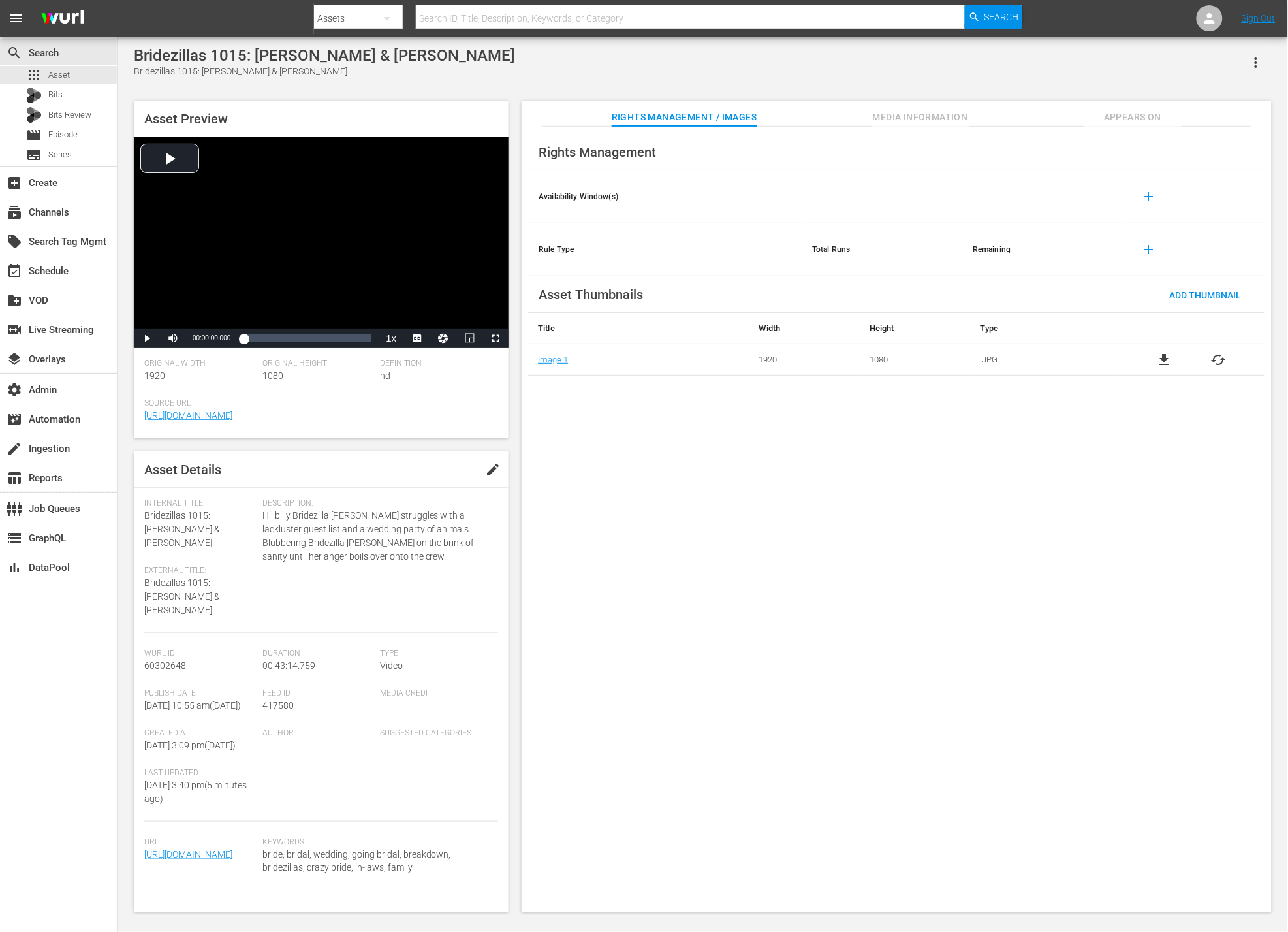
click at [913, 111] on span "Media Information" at bounding box center [920, 117] width 98 height 17
click at [932, 114] on span "Media Information" at bounding box center [920, 117] width 98 height 17
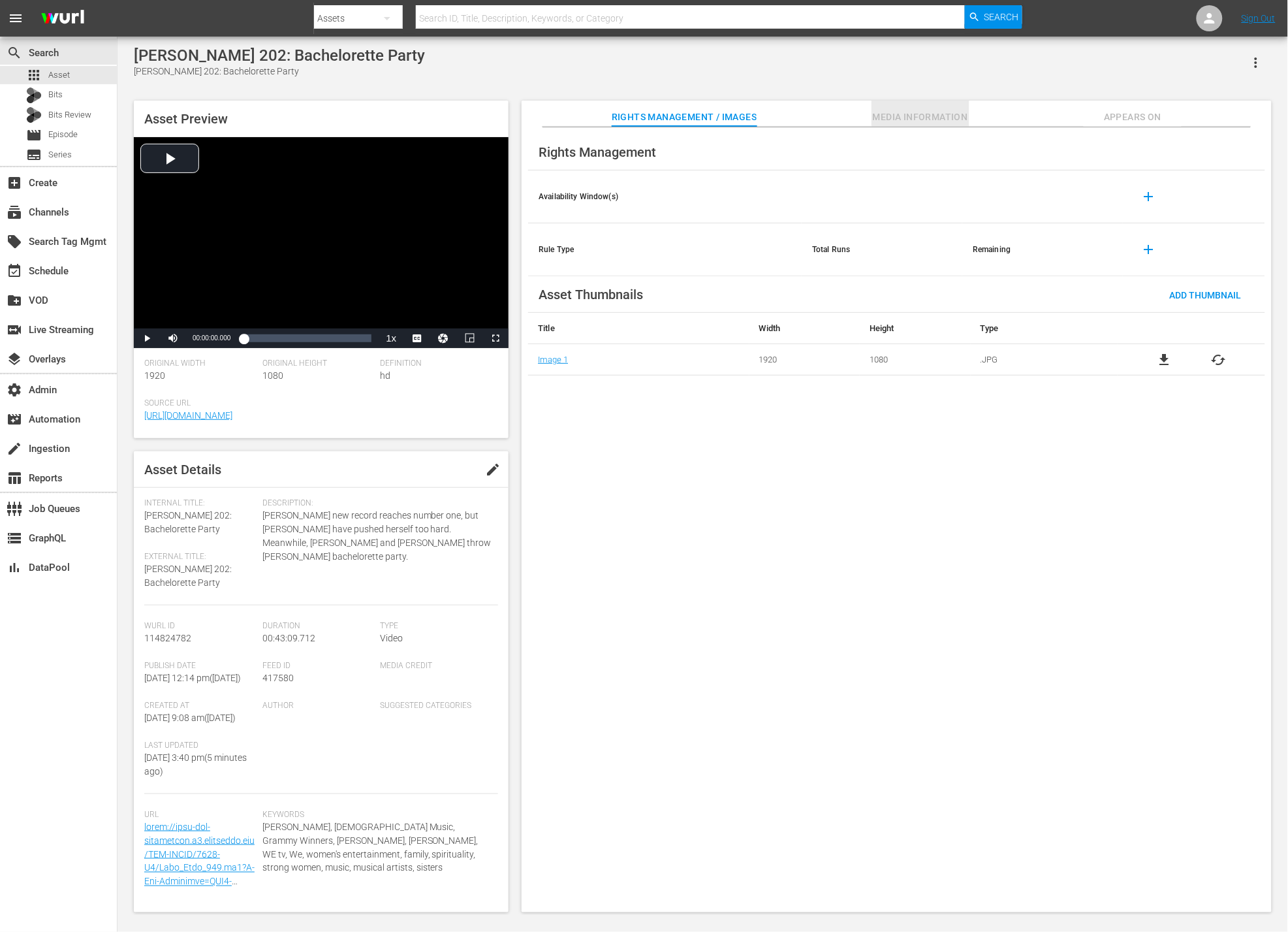
click at [926, 116] on span "Media Information" at bounding box center [920, 117] width 98 height 17
click at [909, 115] on span "Media Information" at bounding box center [920, 117] width 98 height 17
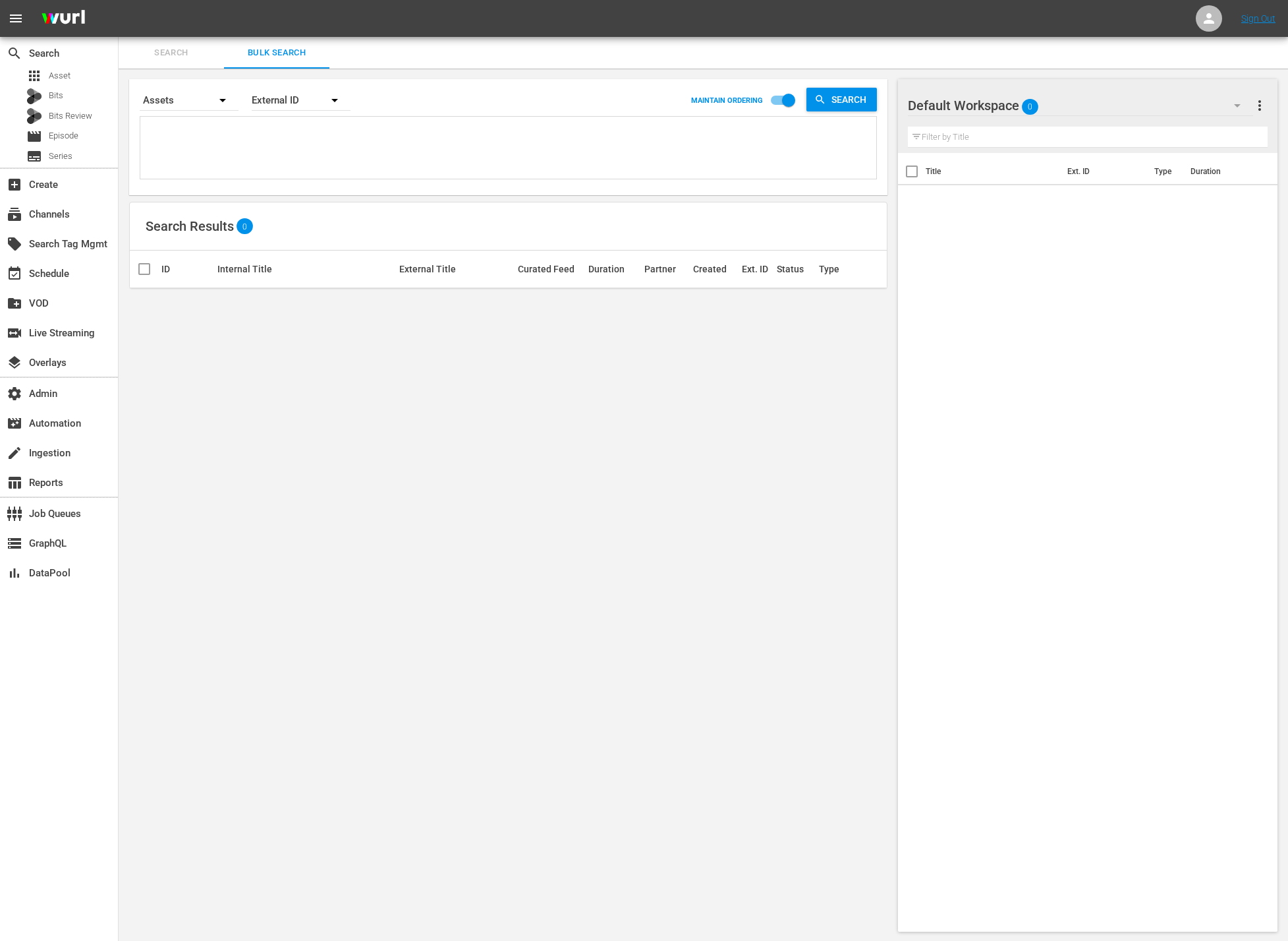
click at [228, 140] on textarea at bounding box center [510, 150] width 733 height 60
paste textarea "OOPR1103335441668 AMCNVR0000005668 AMCNVR0000020439"
type textarea "OOPR1103335441668 AMCNVR0000005668 AMCNVR0000020439"
click at [846, 93] on span "Search" at bounding box center [852, 99] width 51 height 24
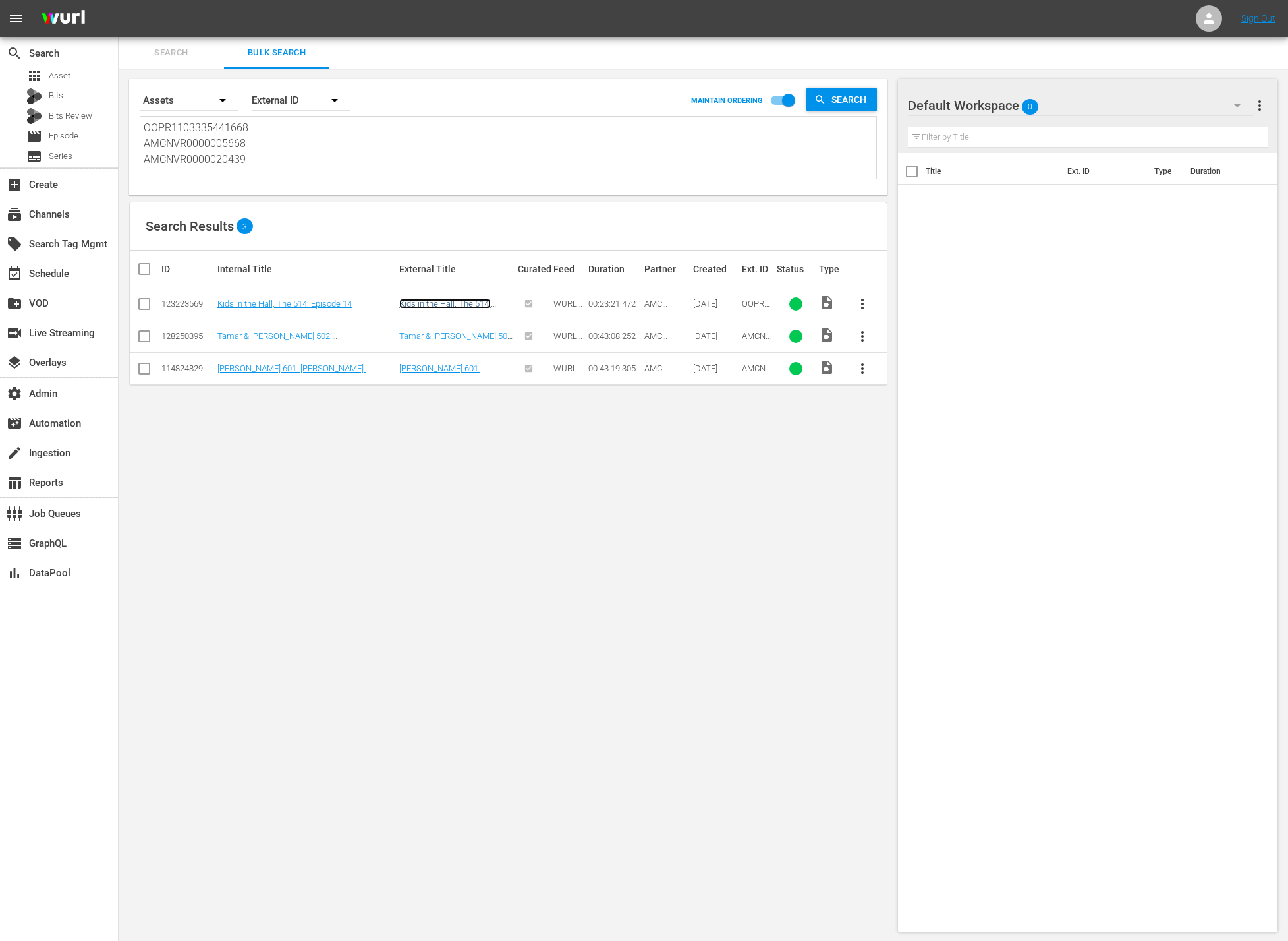
click at [430, 303] on link "Kids in the Hall, The 514: Episode 14" at bounding box center [445, 309] width 92 height 19
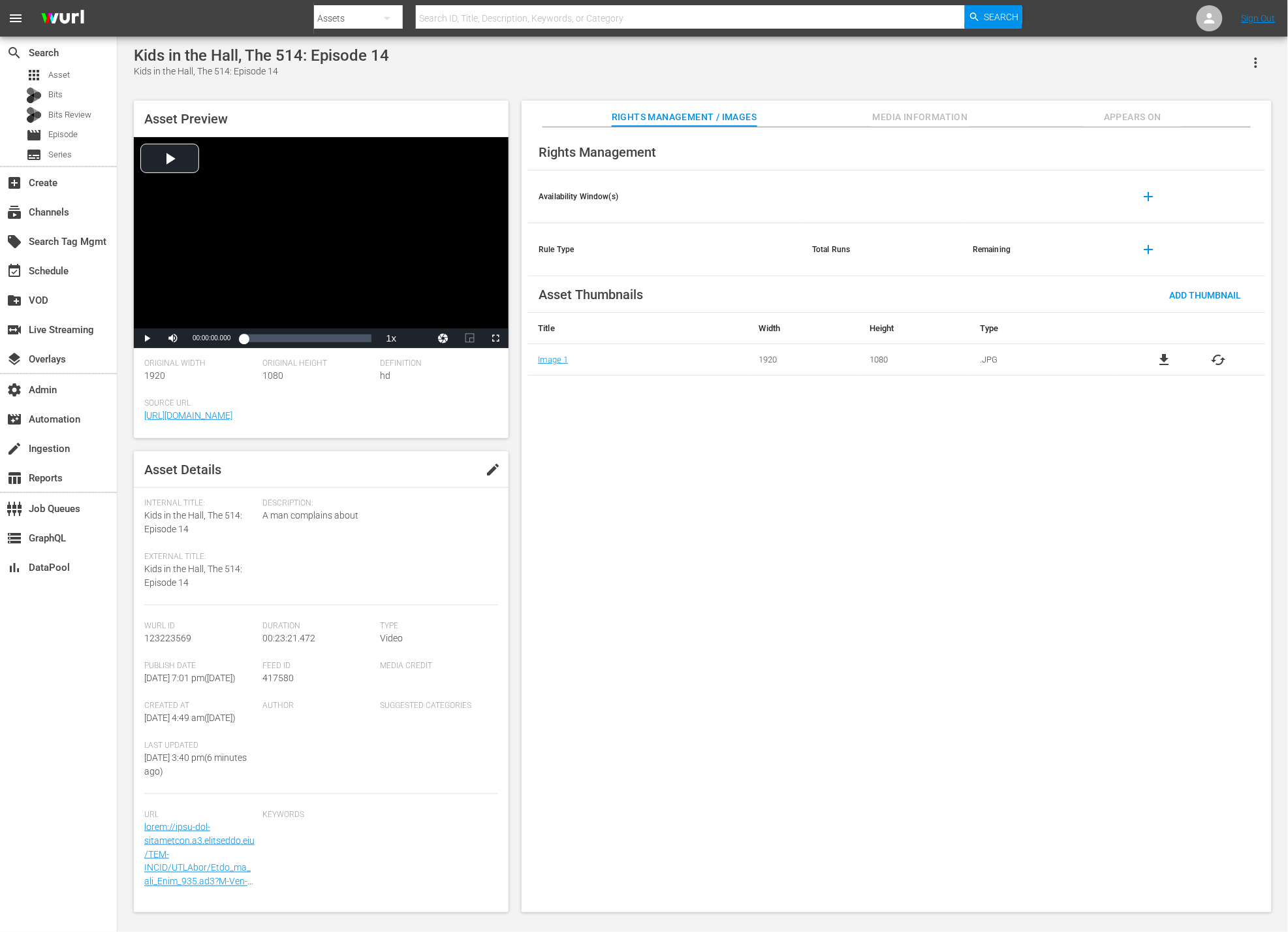
click at [927, 113] on span "Media Information" at bounding box center [920, 117] width 98 height 17
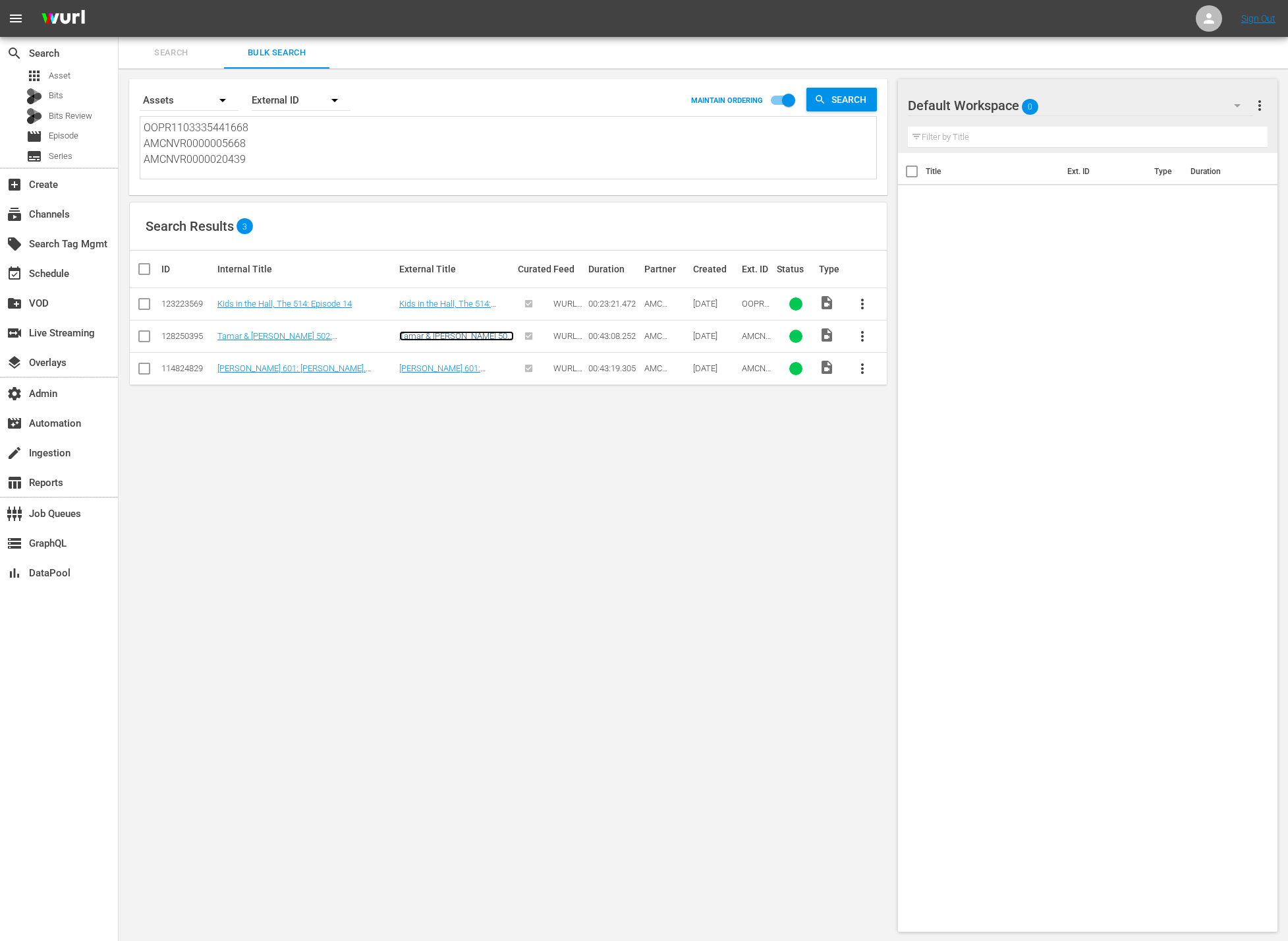
click at [479, 335] on link "Tamar & [PERSON_NAME] 502: [PERSON_NAME] With The Good Hair" at bounding box center [457, 346] width 115 height 30
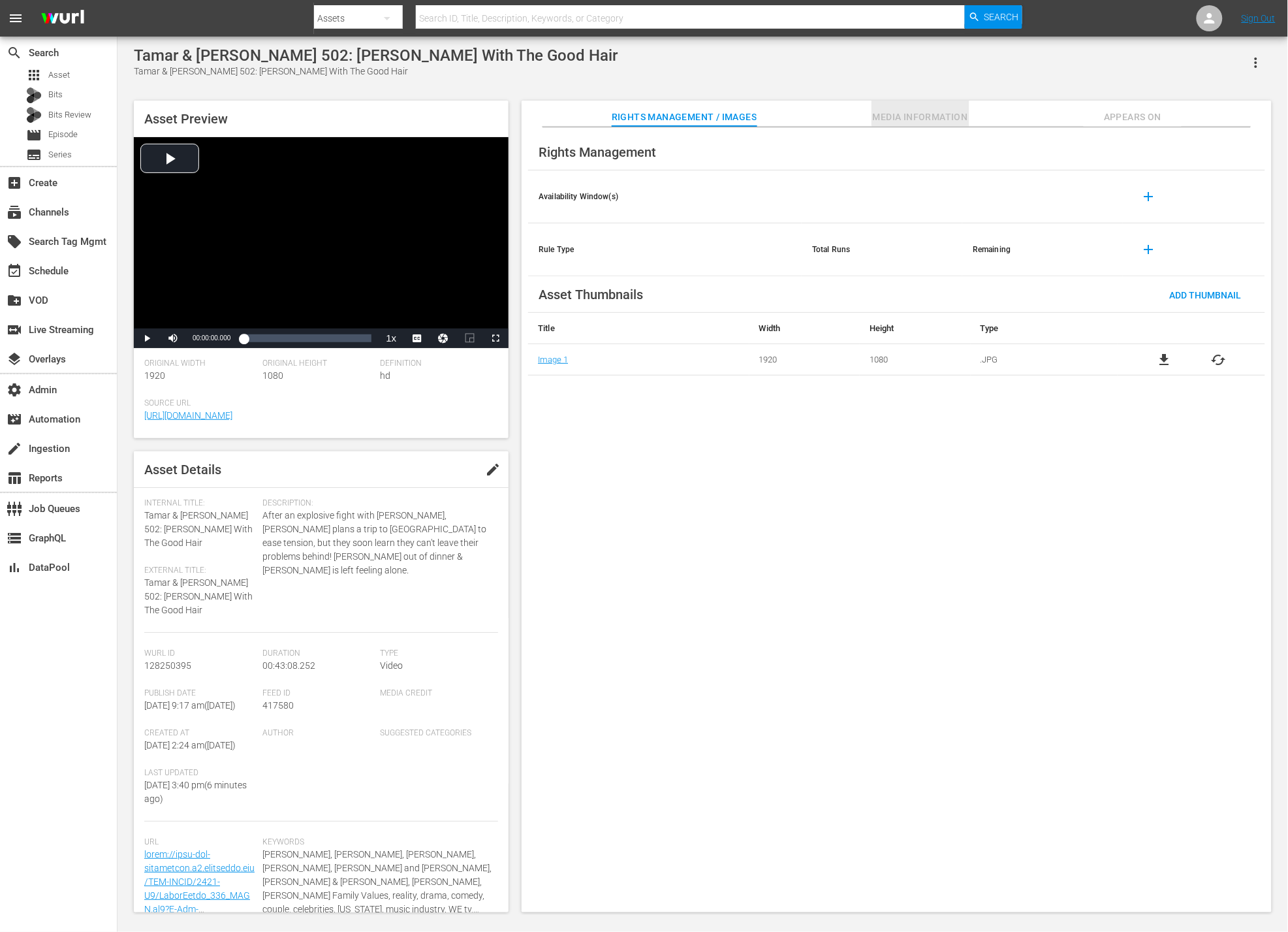
click at [899, 107] on button "Media Information" at bounding box center [920, 114] width 98 height 26
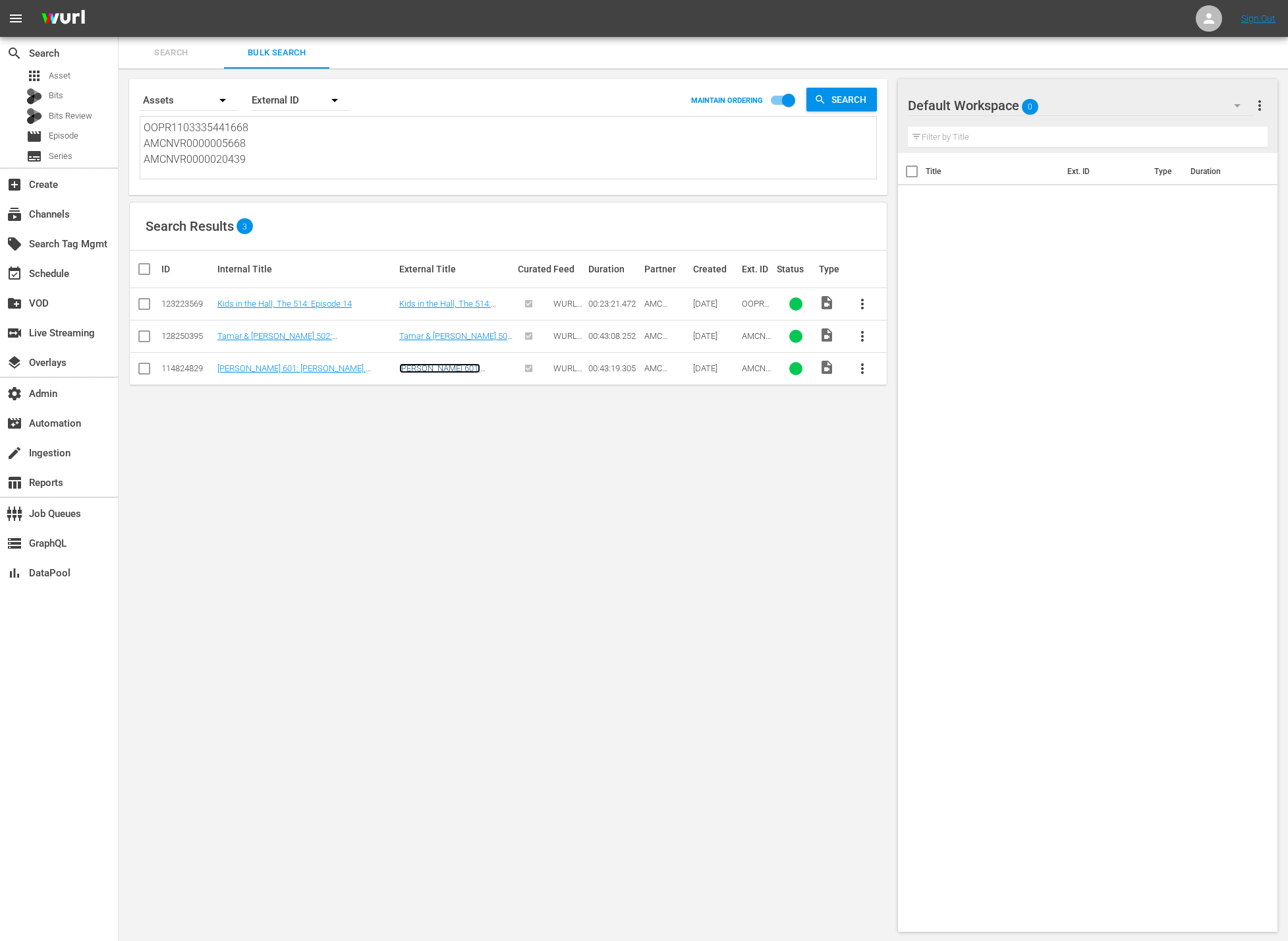
click at [471, 370] on link "[PERSON_NAME] 601: [PERSON_NAME]. [PERSON_NAME]" at bounding box center [440, 378] width 81 height 30
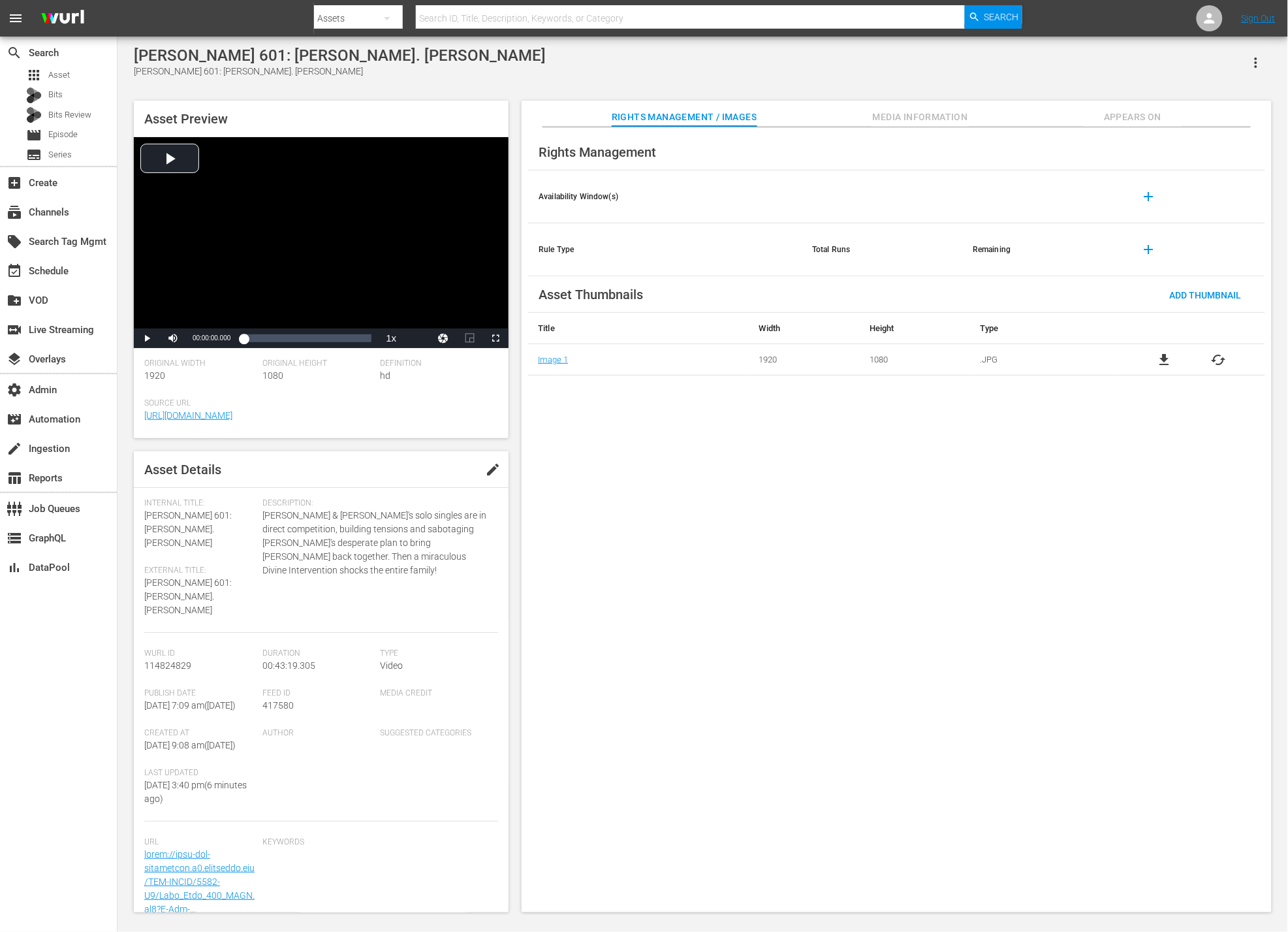
click at [898, 113] on span "Media Information" at bounding box center [920, 117] width 98 height 17
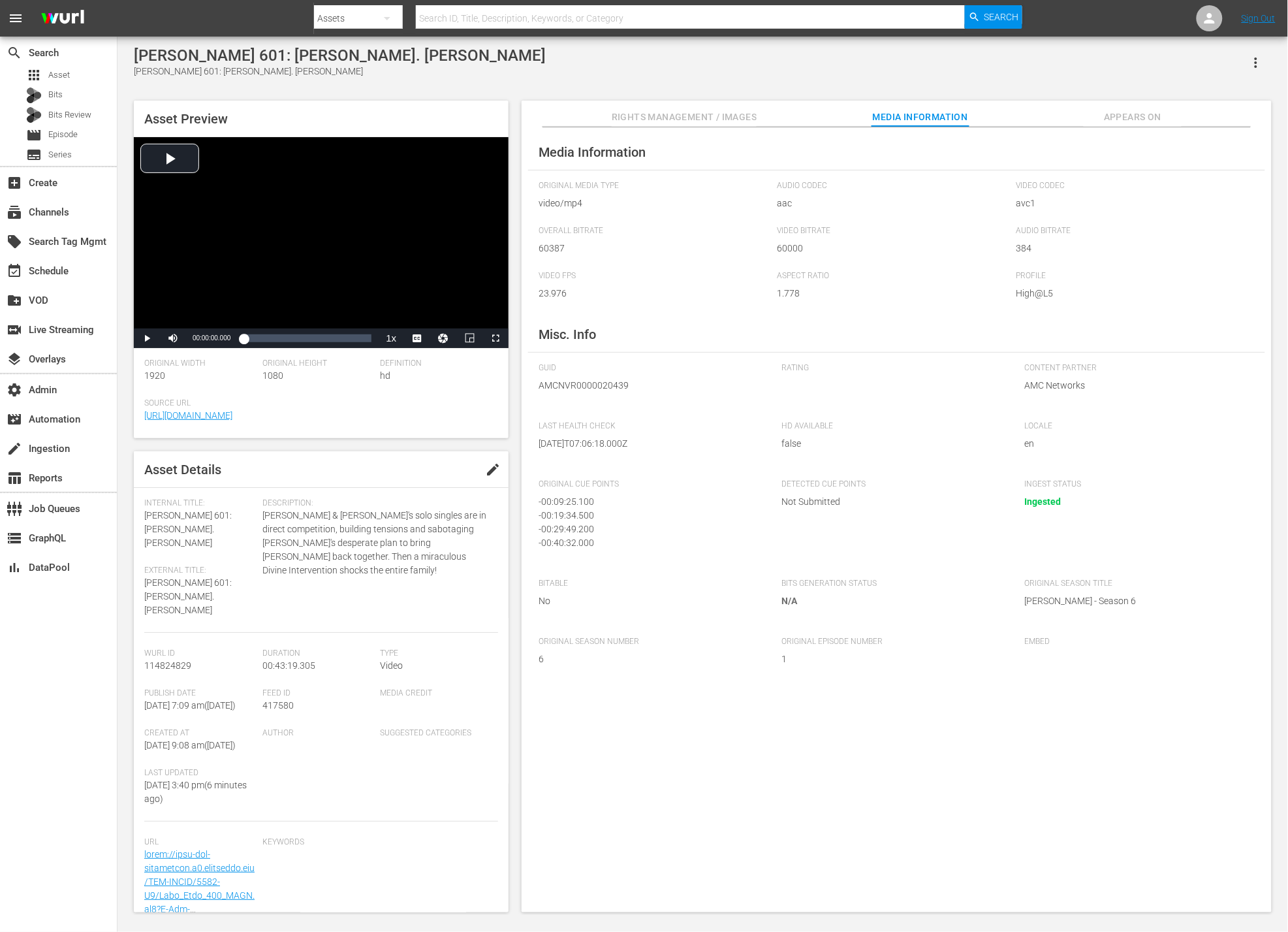
click at [612, 383] on span "AMCNVR0000020439" at bounding box center [651, 385] width 224 height 14
copy span "AMCNVR0000020439"
